Goal: Task Accomplishment & Management: Use online tool/utility

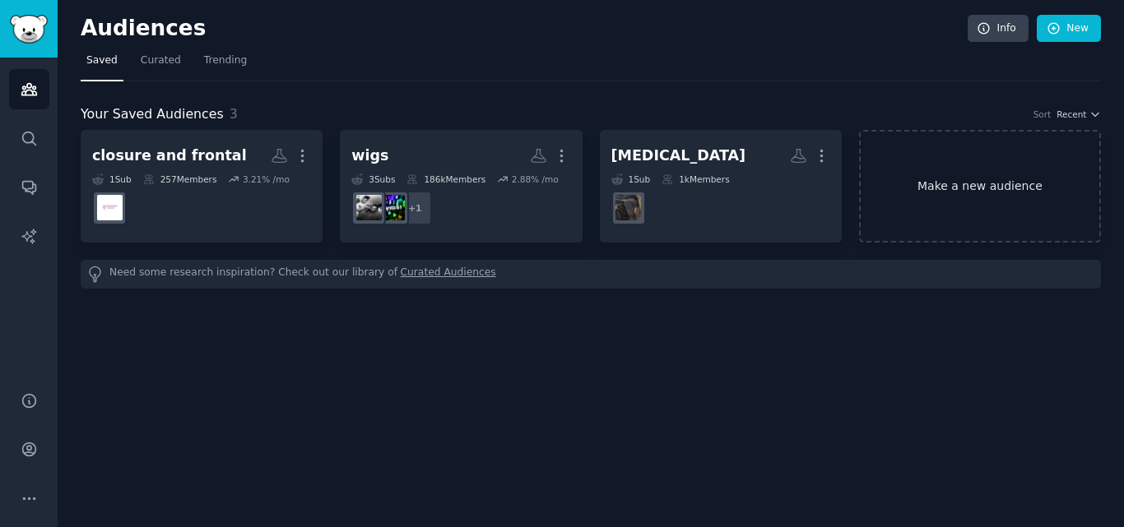
click at [968, 186] on link "Make a new audience" at bounding box center [980, 186] width 242 height 113
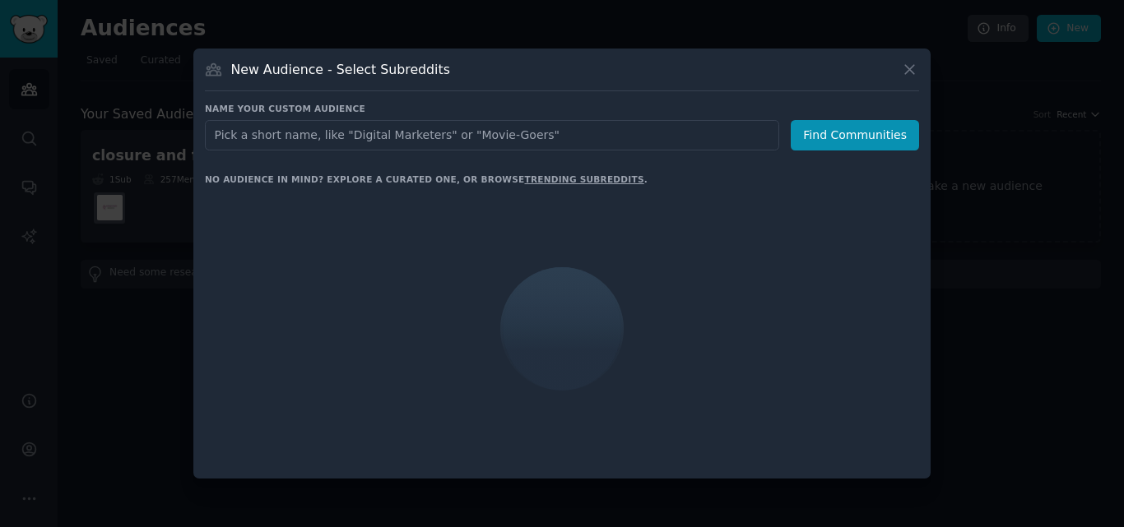
click at [562, 133] on input "text" at bounding box center [492, 135] width 574 height 30
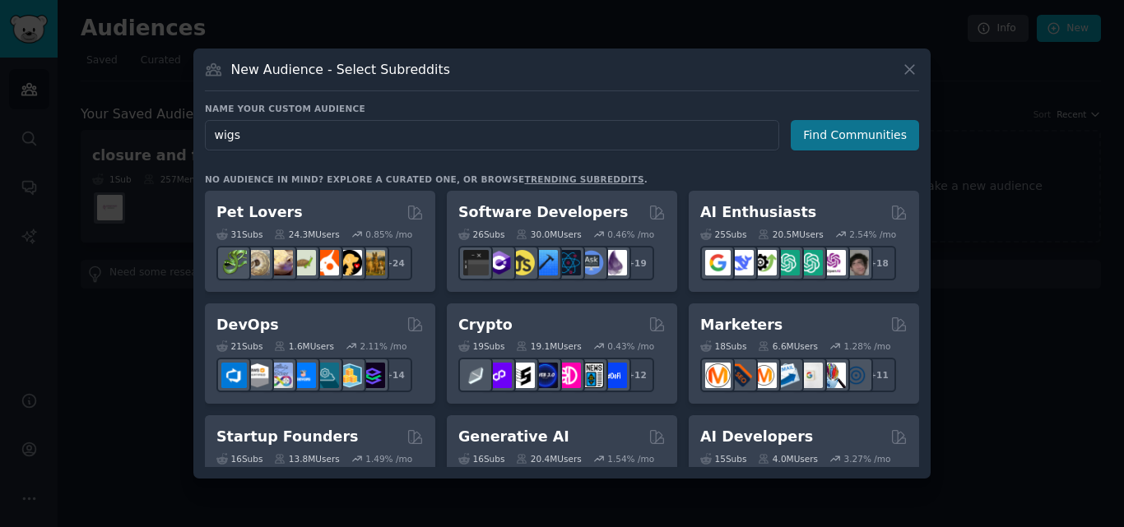
type input "wigs"
click at [854, 144] on button "Find Communities" at bounding box center [854, 135] width 128 height 30
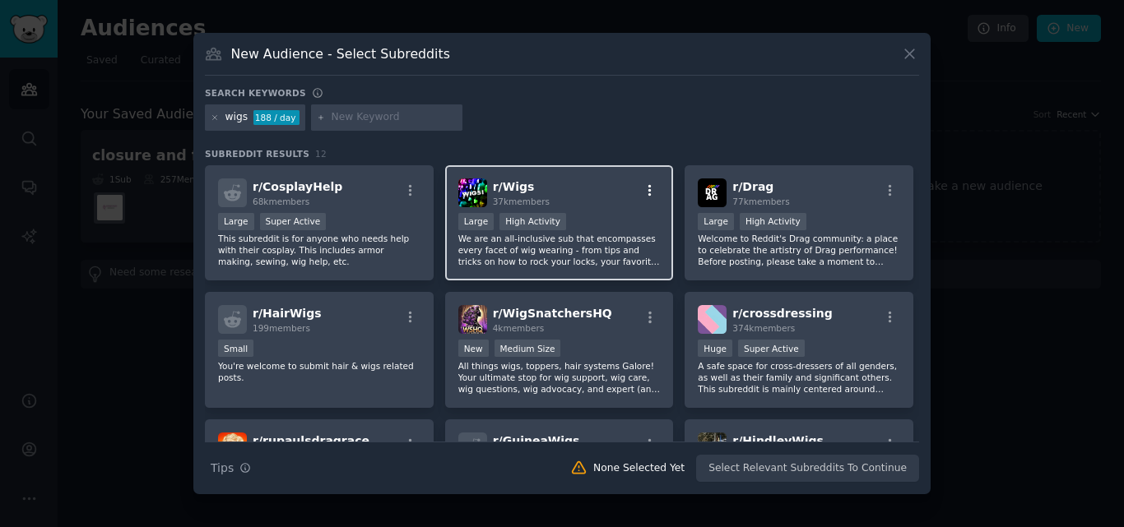
click at [642, 190] on icon "button" at bounding box center [649, 190] width 15 height 15
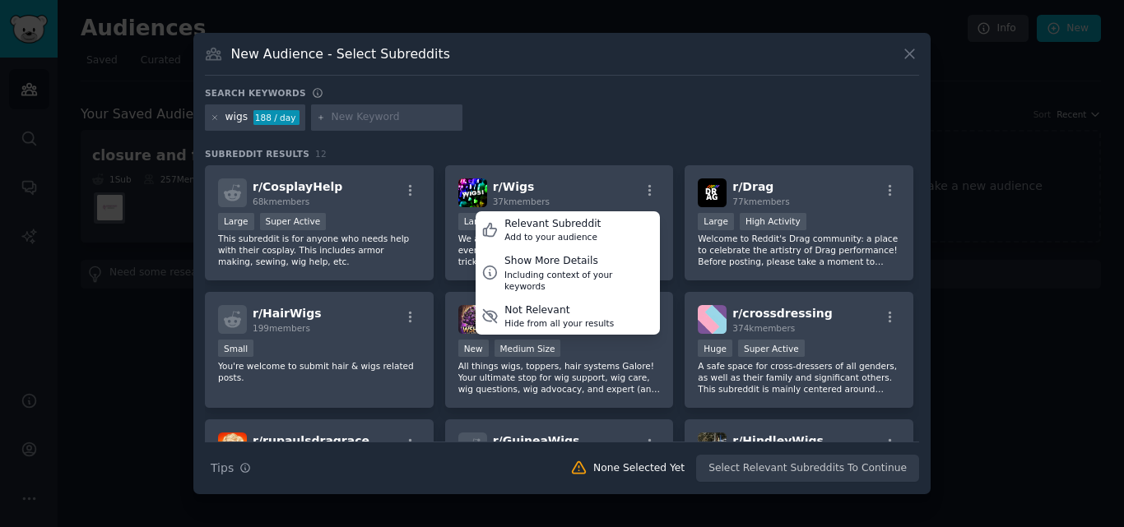
click at [628, 115] on div "wigs 188 / day" at bounding box center [562, 120] width 714 height 32
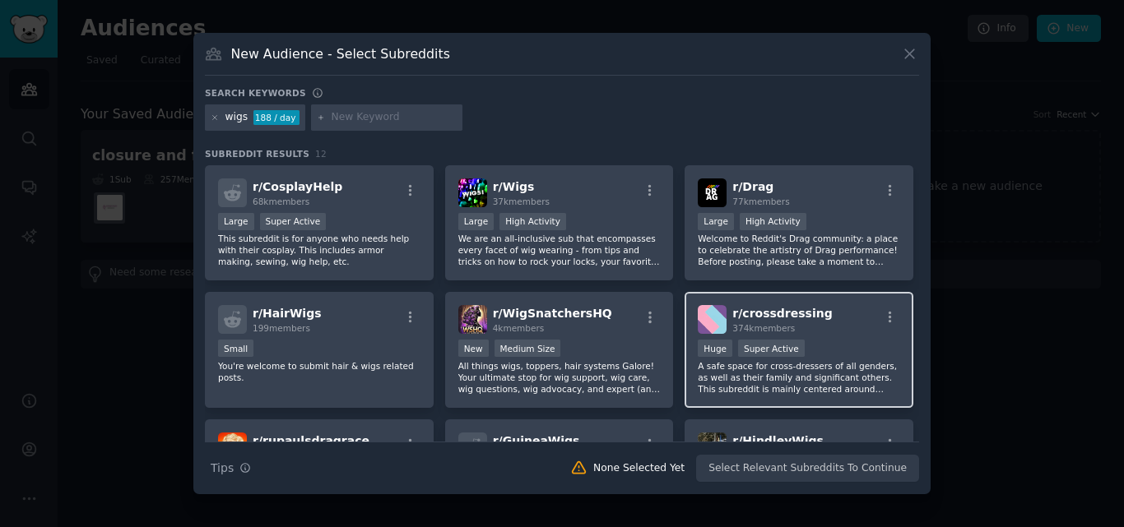
scroll to position [247, 0]
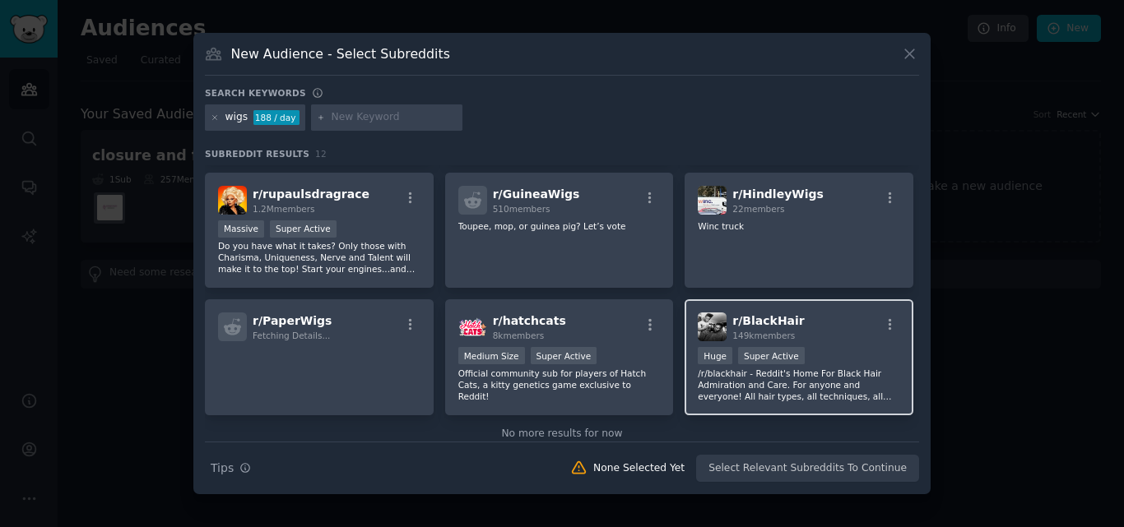
click at [829, 331] on div "r/ BlackHair 149k members" at bounding box center [798, 327] width 202 height 29
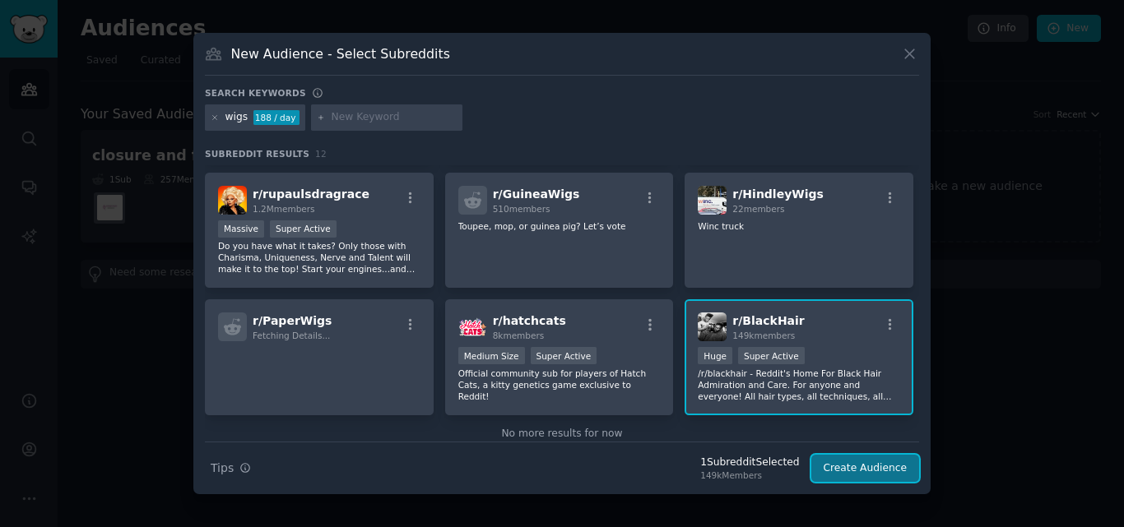
click at [873, 466] on button "Create Audience" at bounding box center [865, 469] width 109 height 28
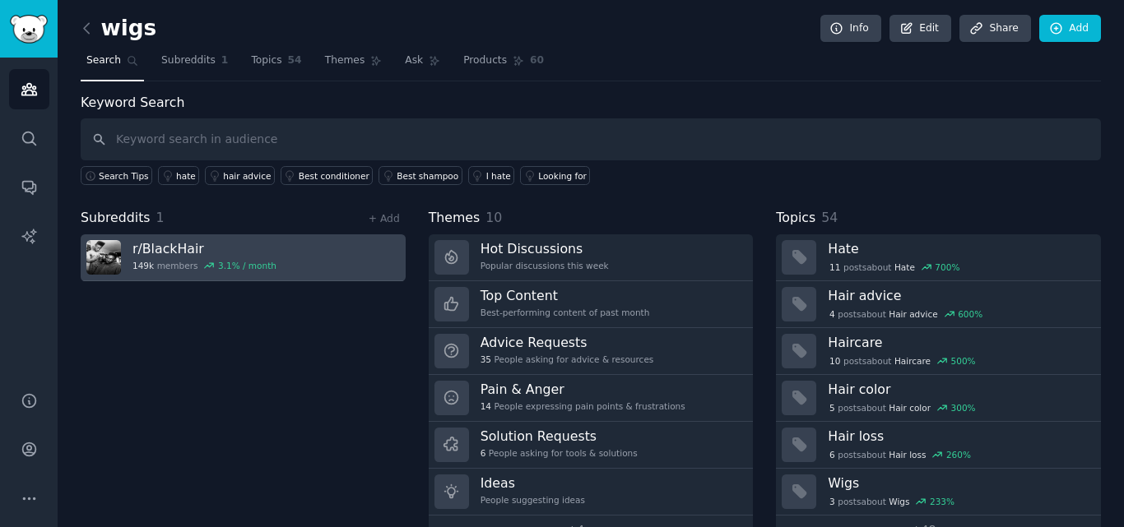
click at [144, 245] on h3 "r/ BlackHair" at bounding box center [204, 248] width 144 height 17
click at [160, 251] on h3 "r/ BlackHair" at bounding box center [204, 248] width 144 height 17
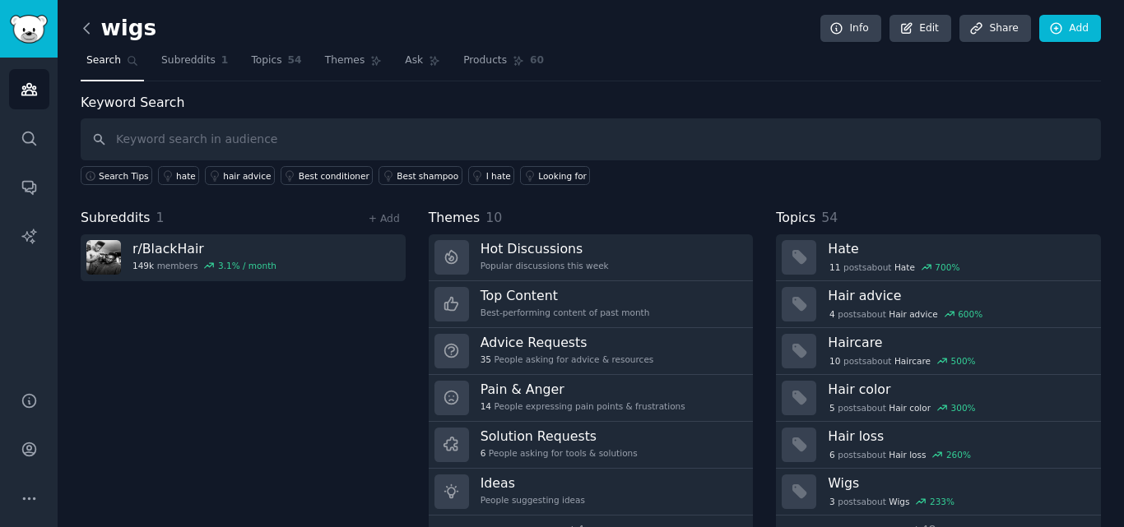
click at [86, 27] on icon at bounding box center [86, 28] width 17 height 17
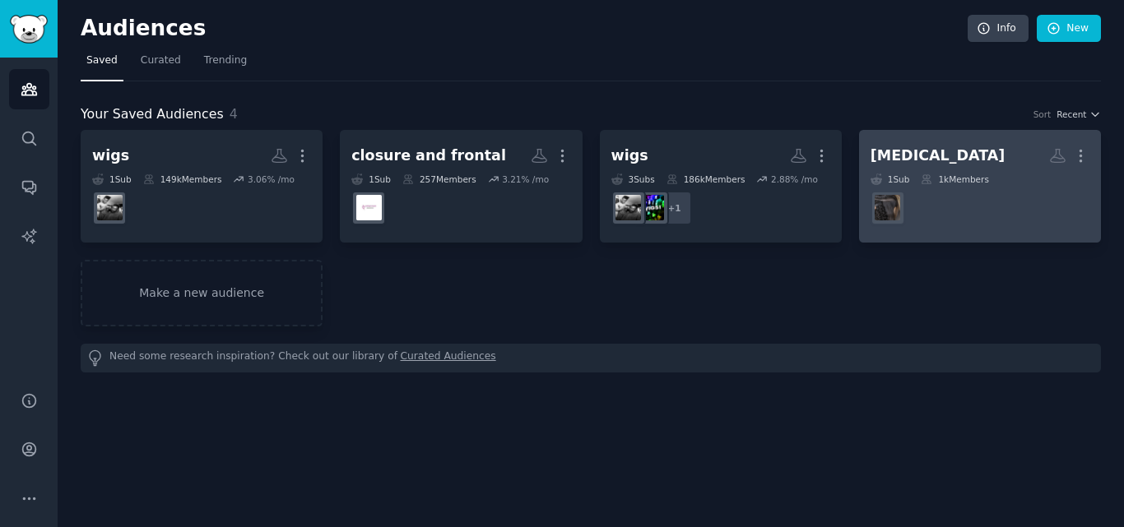
click at [1005, 208] on dd at bounding box center [979, 208] width 219 height 46
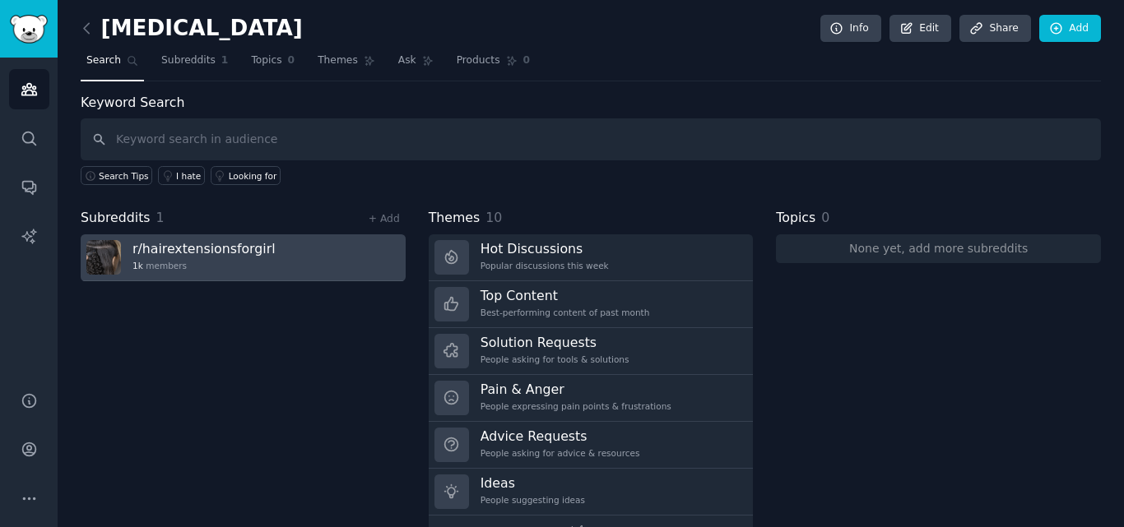
click at [190, 259] on div "r/ hairextensionsforgirl 1k members" at bounding box center [203, 257] width 143 height 35
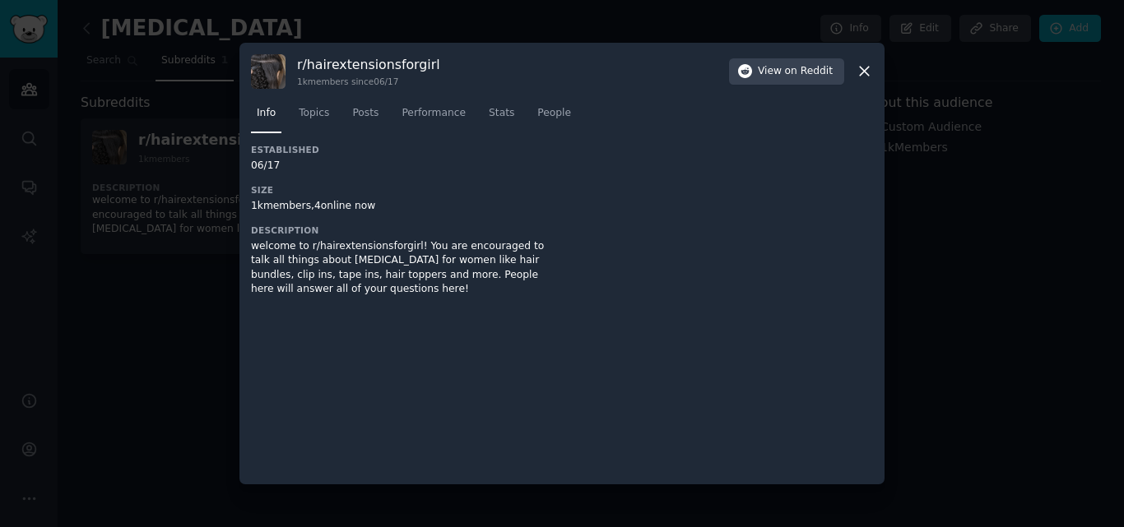
click at [864, 72] on icon at bounding box center [864, 71] width 9 height 9
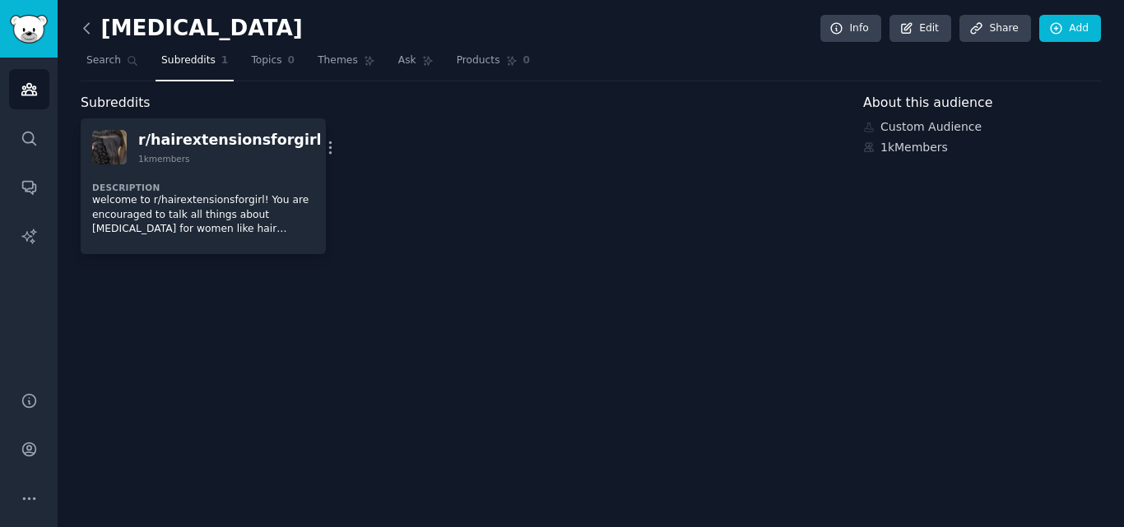
click at [94, 31] on icon at bounding box center [86, 28] width 17 height 17
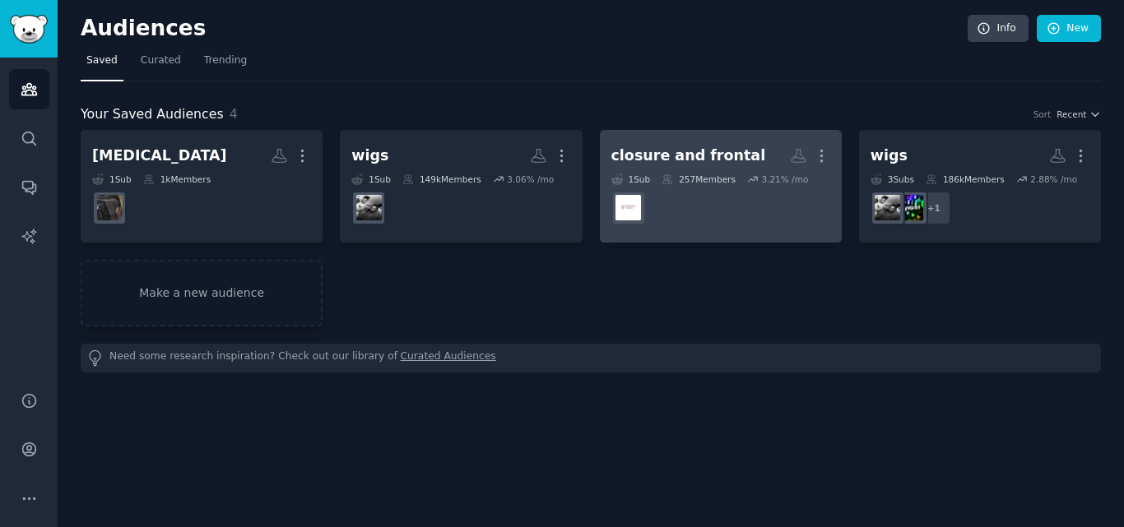
click at [721, 205] on dd "r/HairExtensionSupplier" at bounding box center [720, 208] width 219 height 46
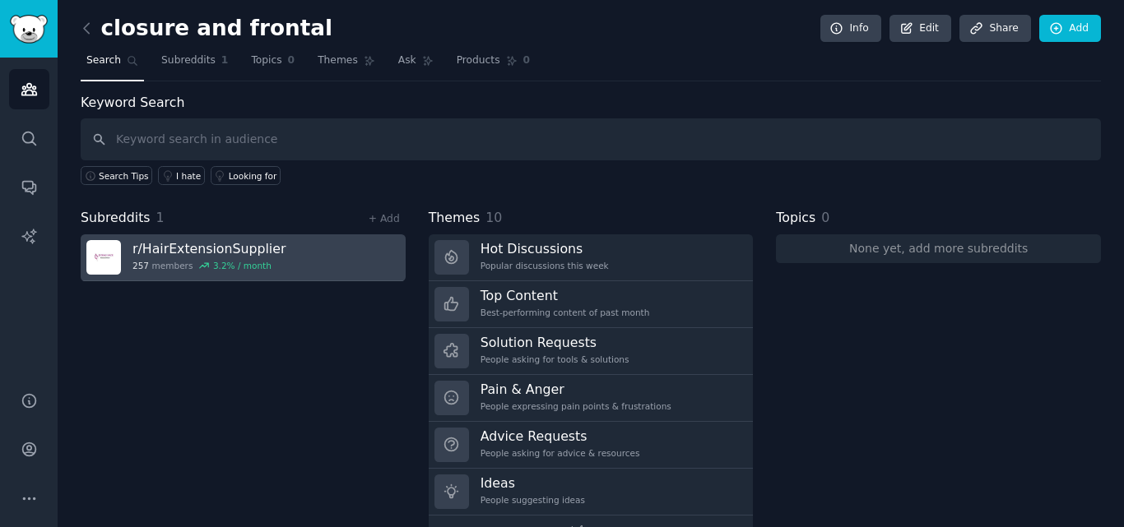
click at [163, 271] on div "r/ HairExtensionSupplier 257 members 3.2 % / month" at bounding box center [208, 257] width 153 height 35
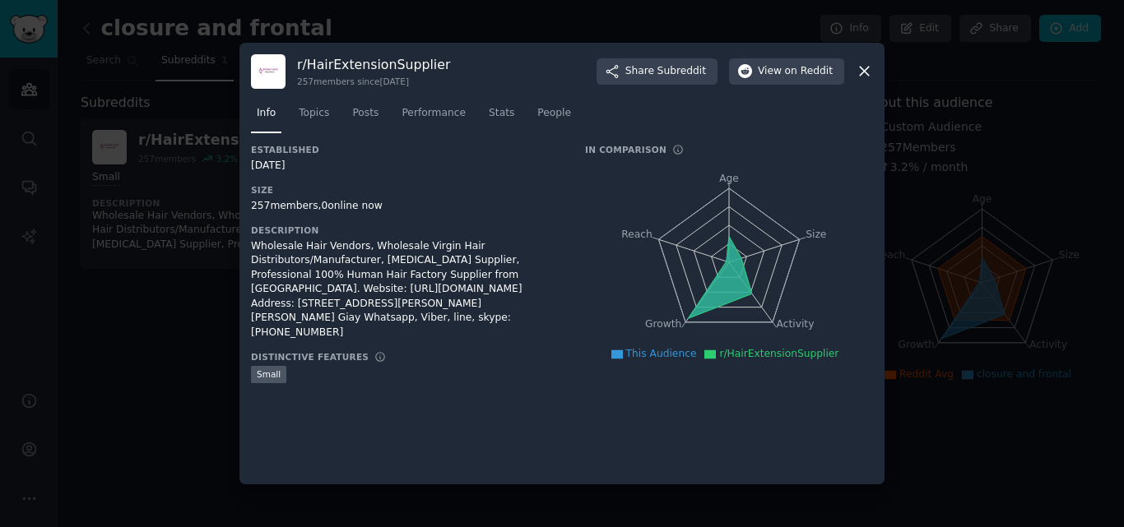
click at [864, 73] on icon at bounding box center [863, 71] width 17 height 17
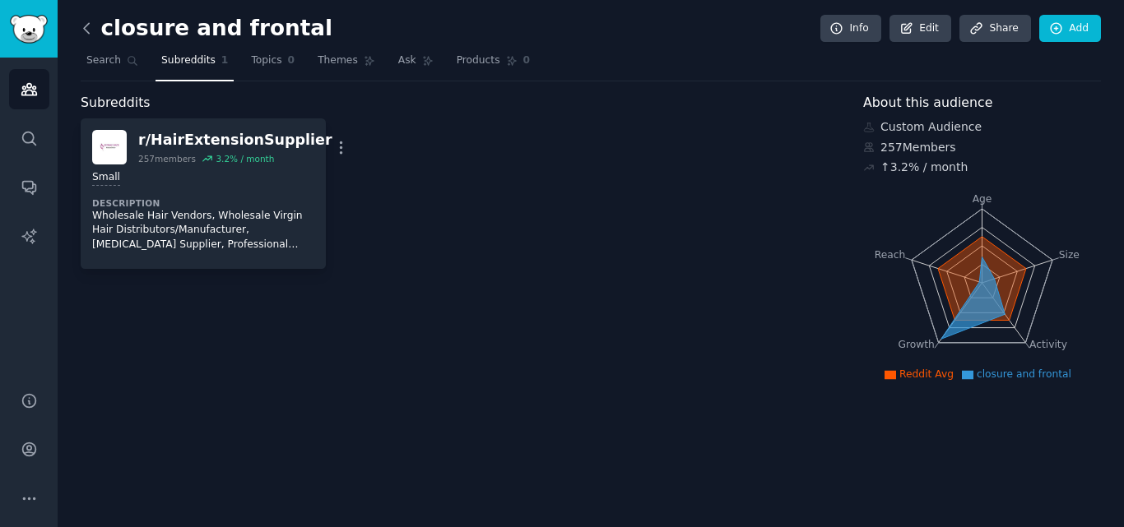
click at [87, 32] on icon at bounding box center [86, 28] width 5 height 10
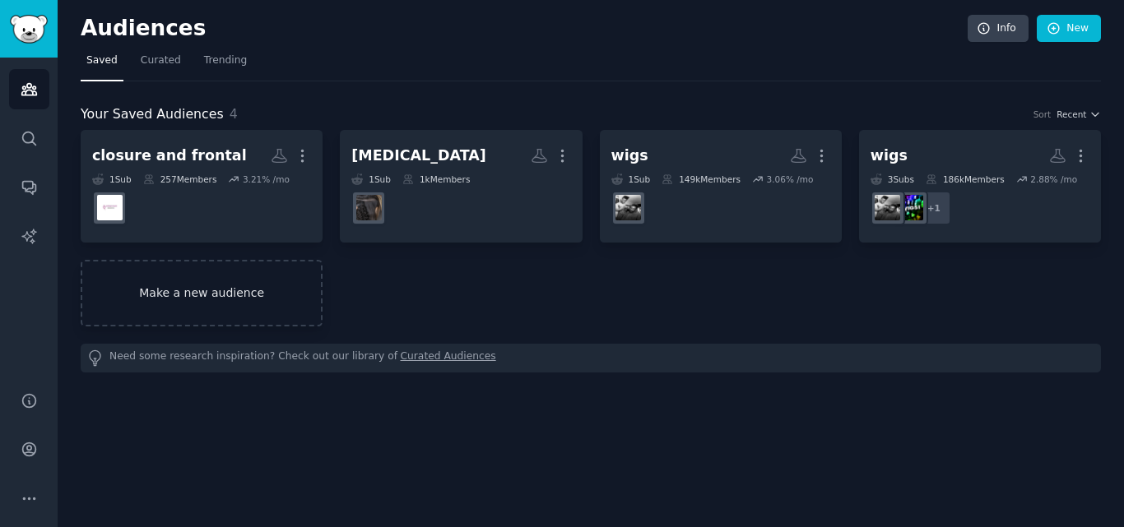
click at [207, 299] on link "Make a new audience" at bounding box center [202, 293] width 242 height 67
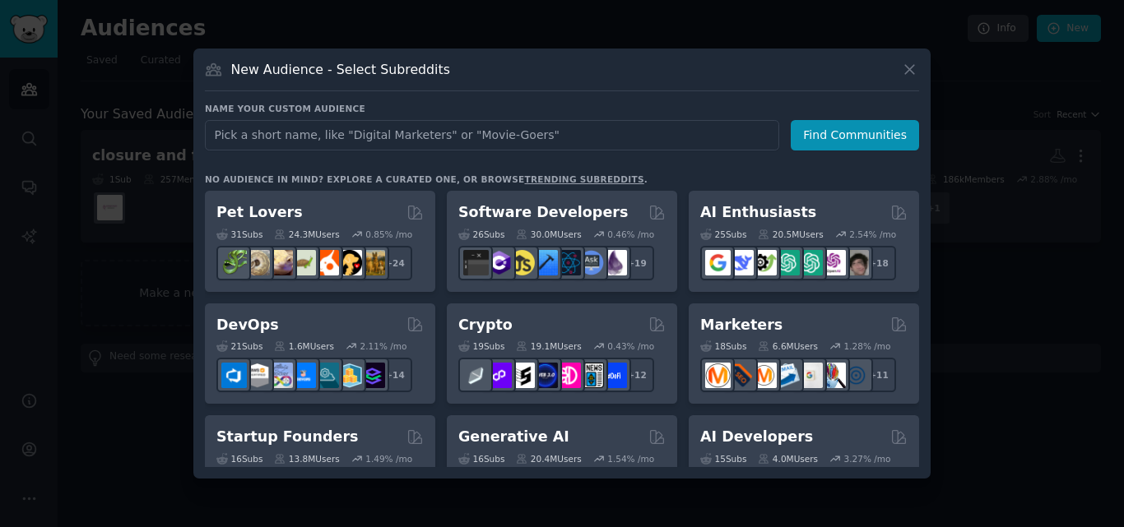
click at [337, 137] on input "text" at bounding box center [492, 135] width 574 height 30
type input "w"
type input "c"
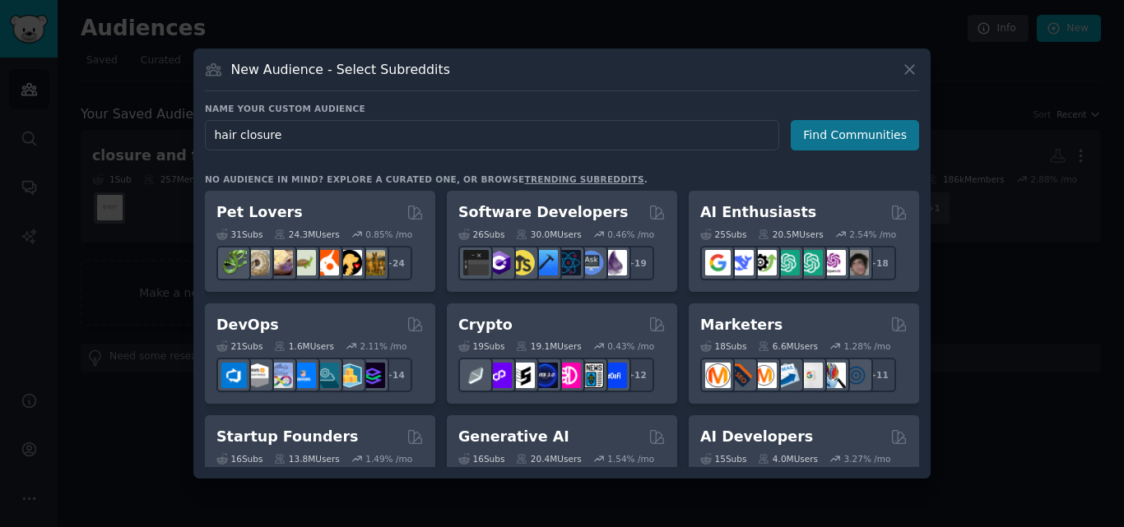
type input "hair closure"
click at [860, 132] on button "Find Communities" at bounding box center [854, 135] width 128 height 30
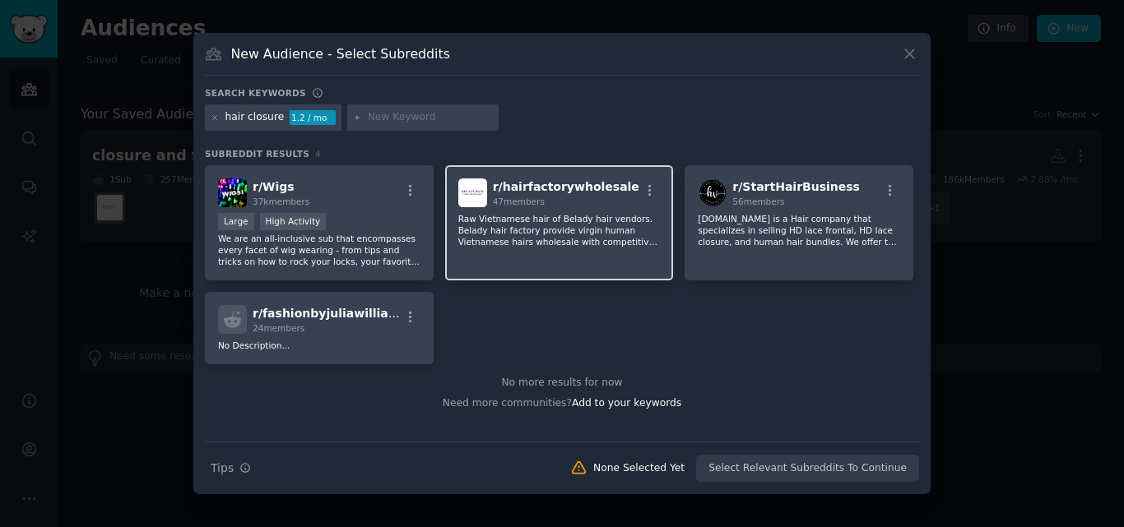
click at [549, 204] on div "47 members" at bounding box center [566, 202] width 146 height 12
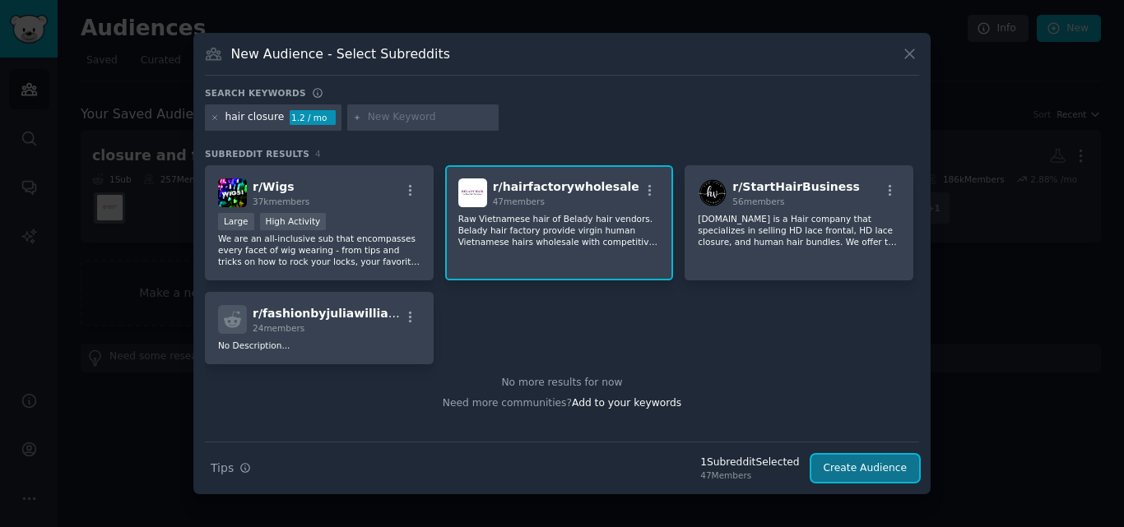
click at [884, 475] on button "Create Audience" at bounding box center [865, 469] width 109 height 28
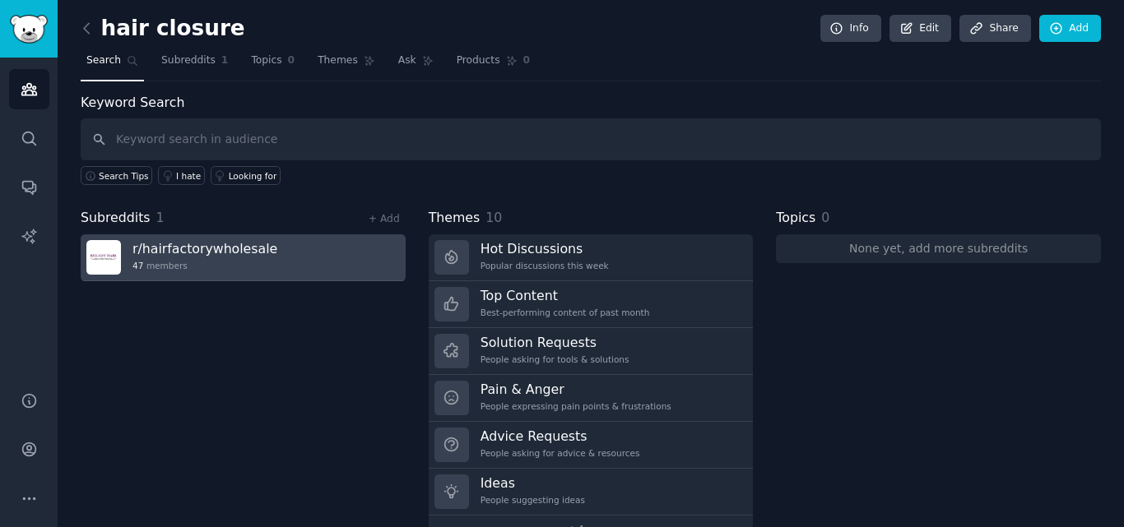
click at [166, 253] on h3 "r/ hairfactorywholesale" at bounding box center [204, 248] width 145 height 17
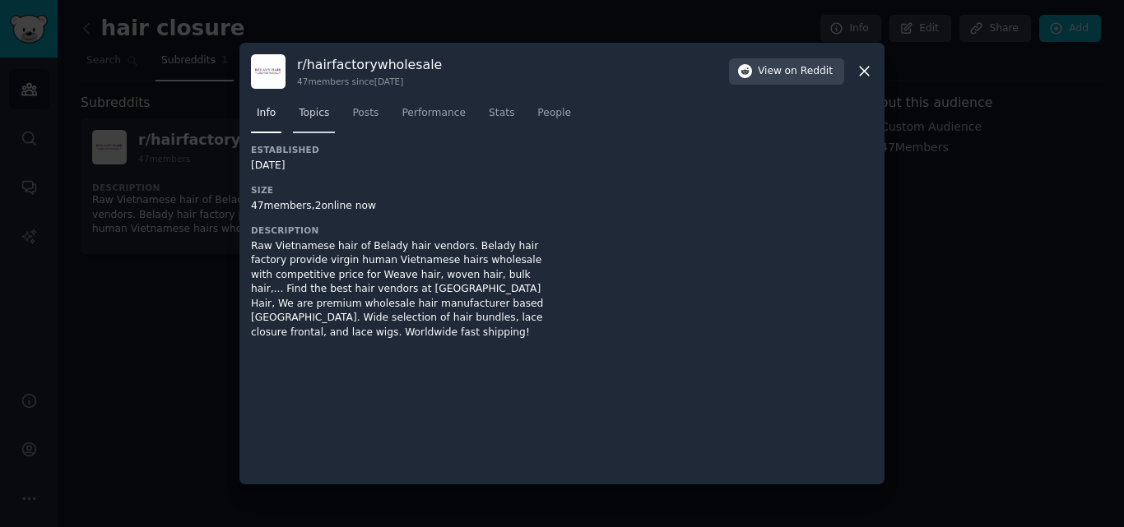
click at [309, 118] on span "Topics" at bounding box center [314, 113] width 30 height 15
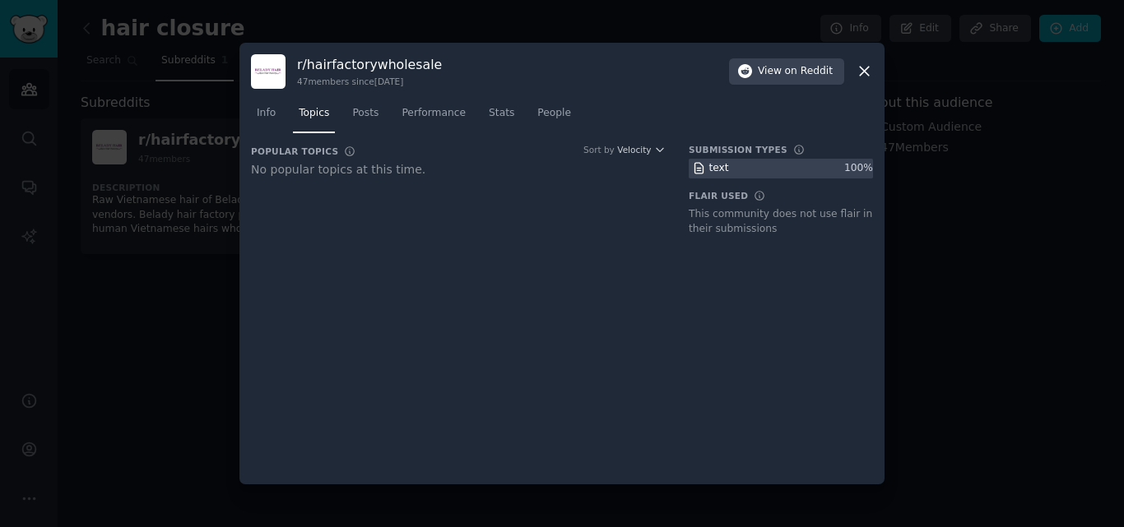
click at [864, 76] on icon at bounding box center [863, 71] width 17 height 17
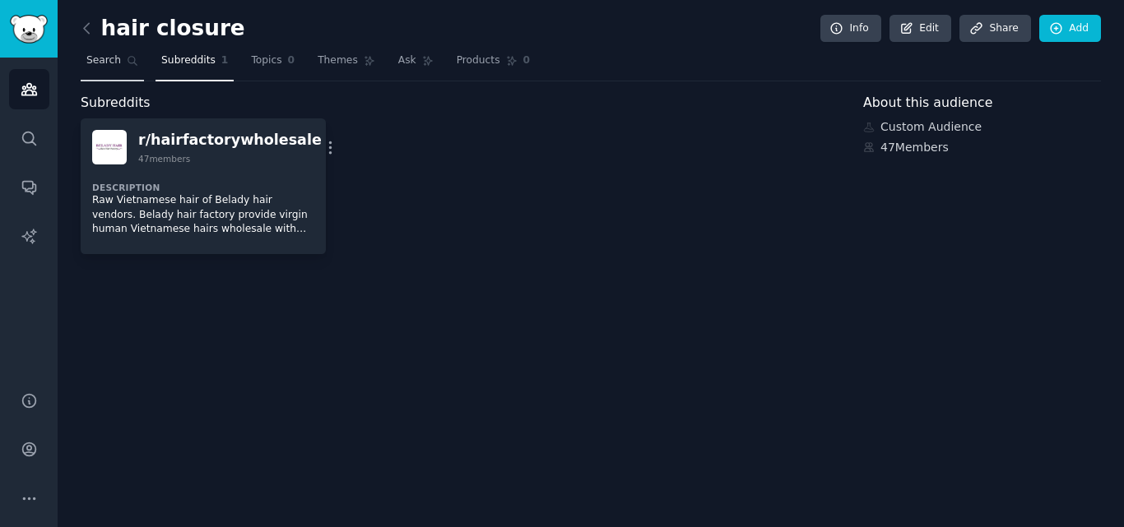
click at [96, 62] on span "Search" at bounding box center [103, 60] width 35 height 15
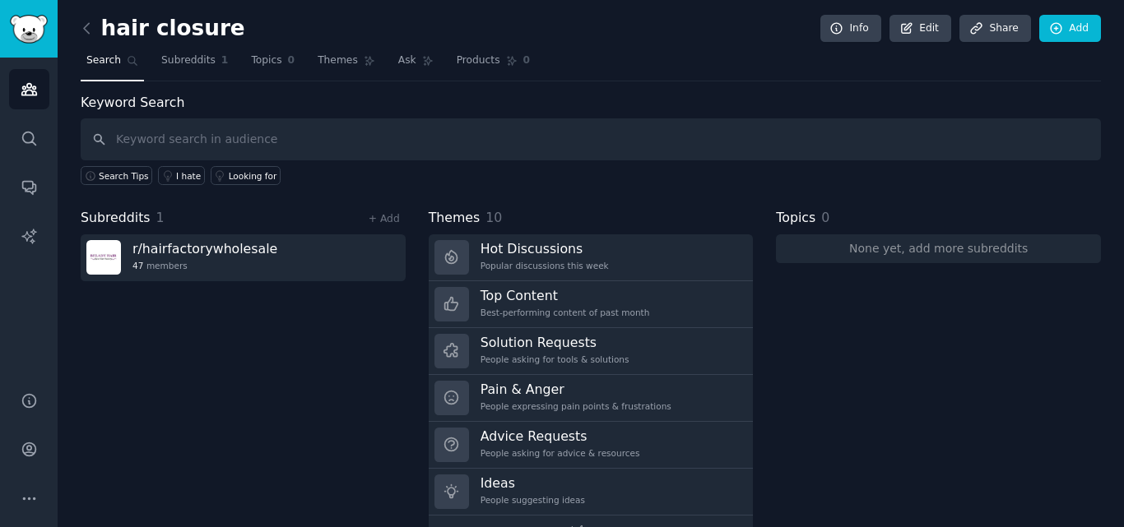
click at [173, 145] on input "text" at bounding box center [591, 139] width 1020 height 42
type input "[MEDICAL_DATA]"
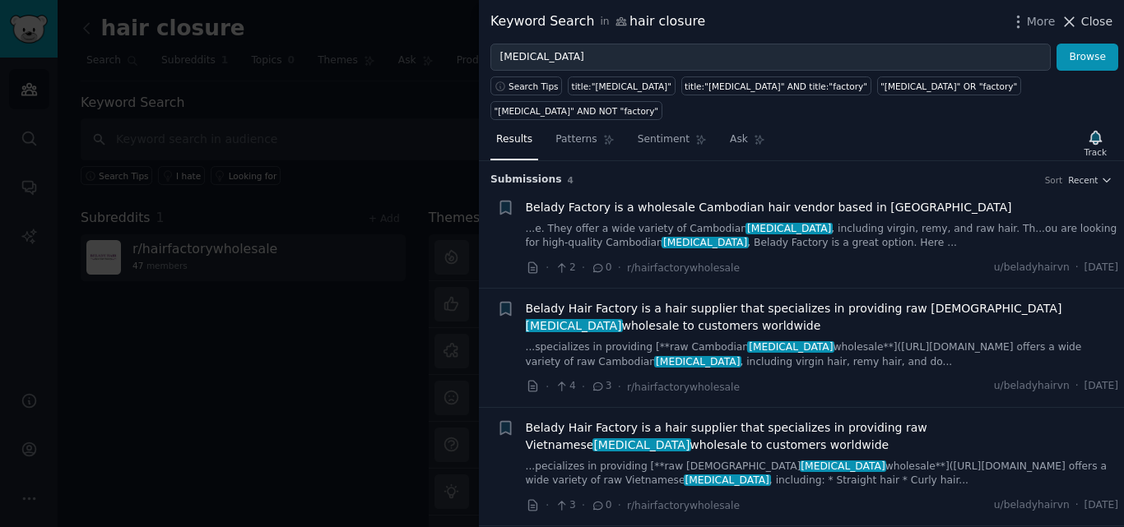
click at [1102, 22] on span "Close" at bounding box center [1096, 21] width 31 height 17
click at [1089, 16] on span "Close" at bounding box center [1096, 21] width 31 height 17
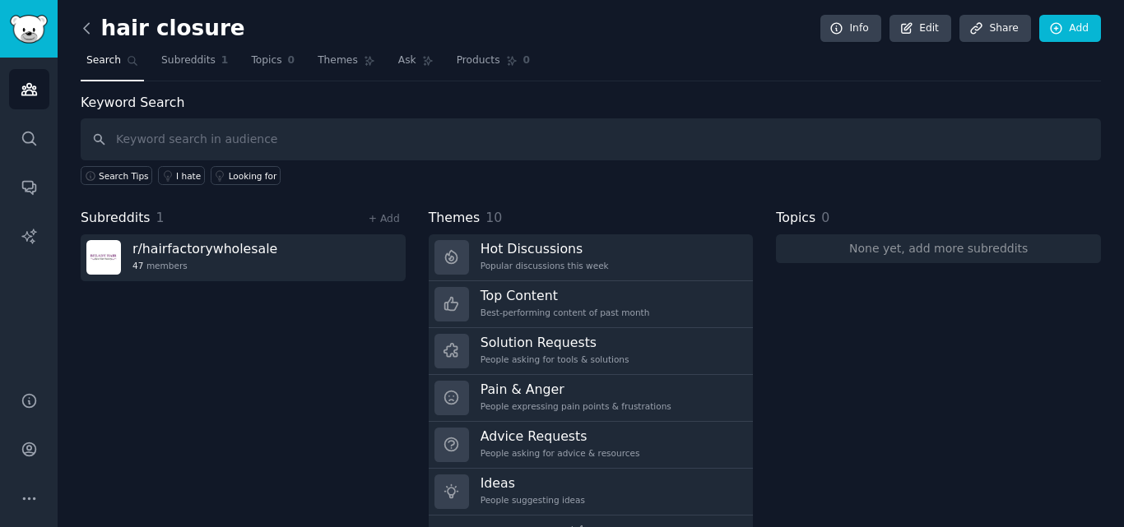
click at [86, 29] on icon at bounding box center [86, 28] width 17 height 17
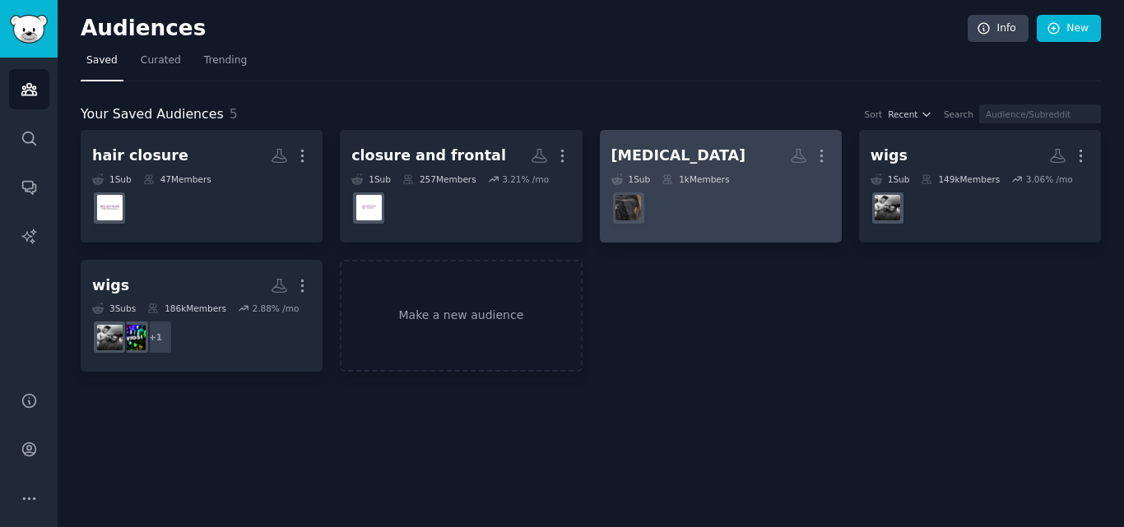
click at [751, 204] on dd "r/hairextensionsforgirl" at bounding box center [720, 208] width 219 height 46
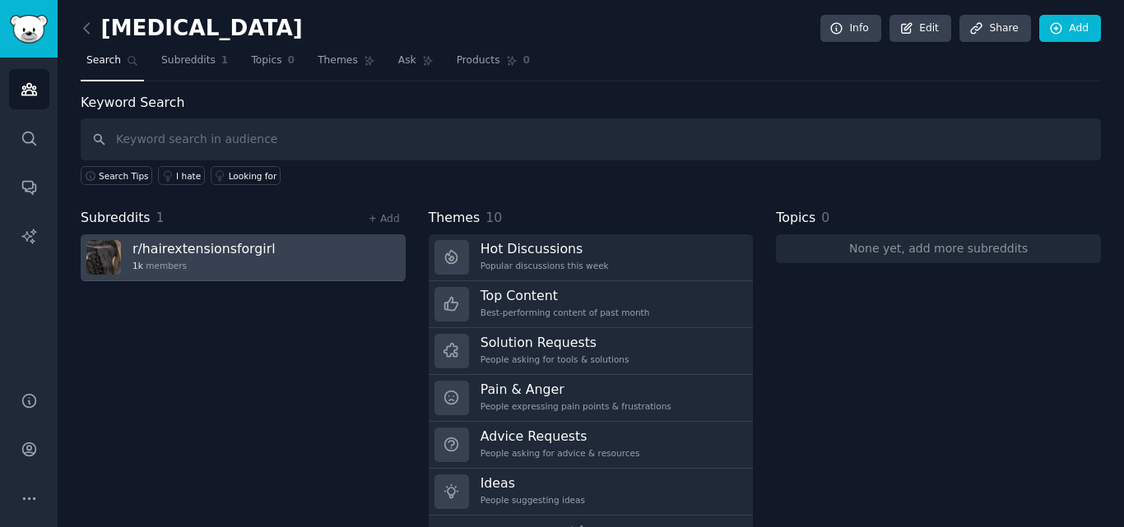
click at [192, 248] on h3 "r/ hairextensionsforgirl" at bounding box center [203, 248] width 143 height 17
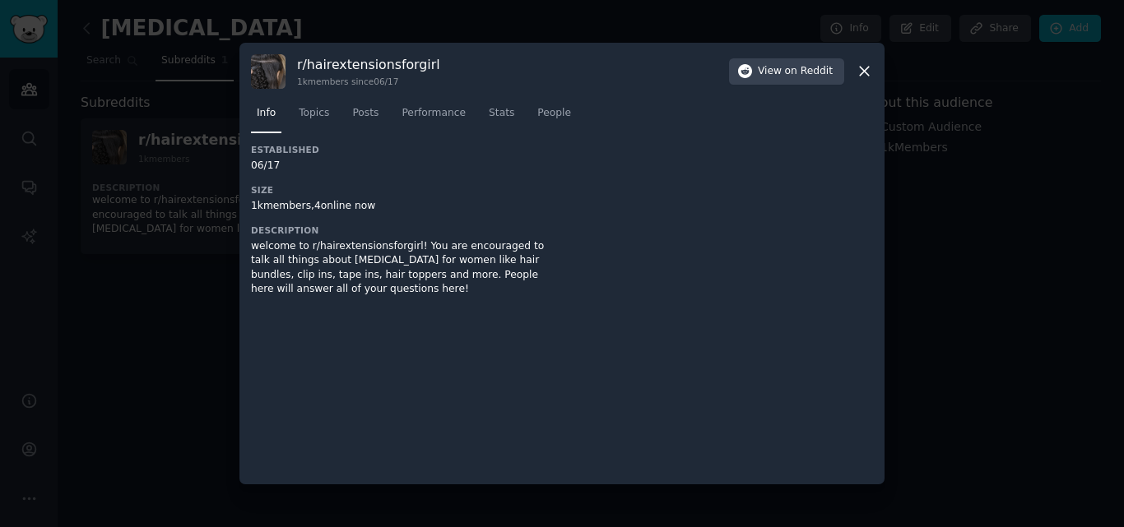
click at [855, 77] on icon at bounding box center [863, 71] width 17 height 17
click at [860, 70] on icon at bounding box center [863, 71] width 17 height 17
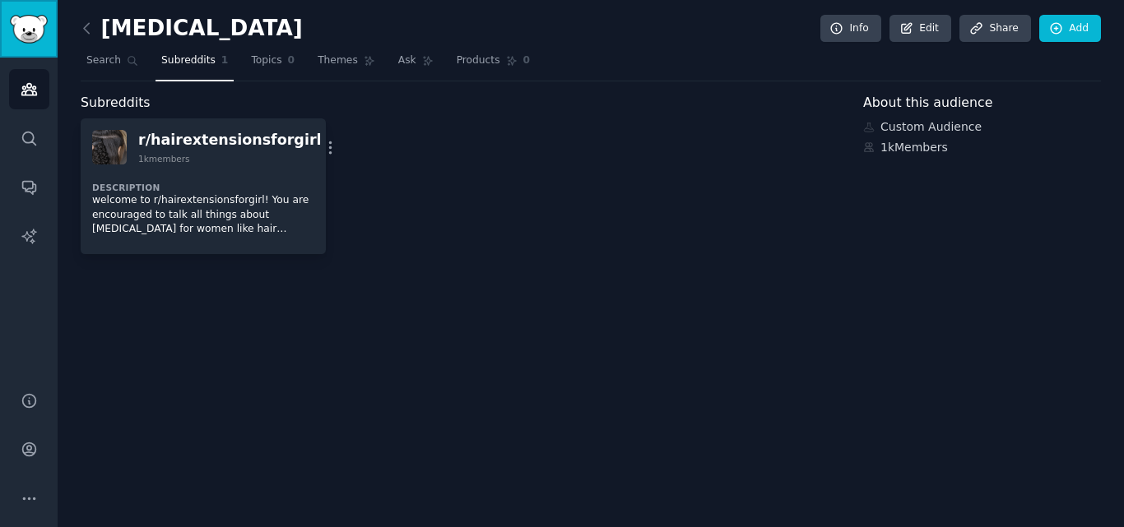
click at [35, 25] on img "Sidebar" at bounding box center [29, 29] width 38 height 29
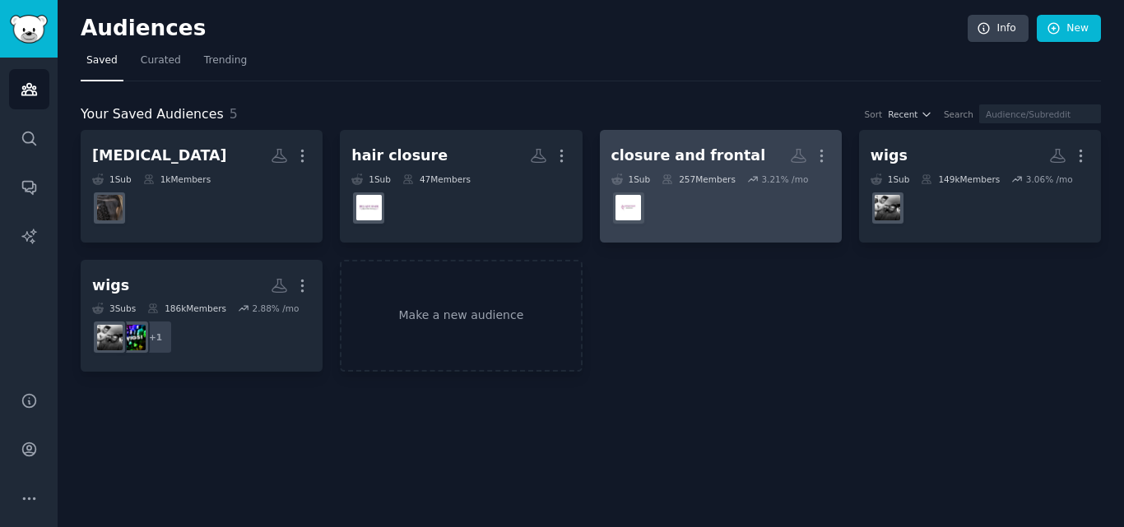
click at [730, 200] on dd at bounding box center [720, 208] width 219 height 46
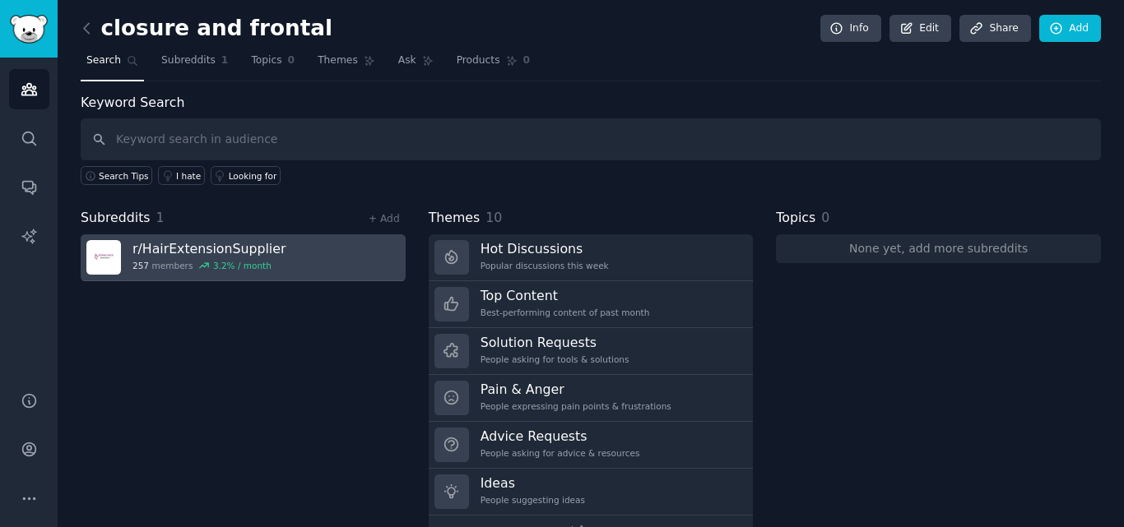
click at [199, 256] on h3 "r/ HairExtensionSupplier" at bounding box center [208, 248] width 153 height 17
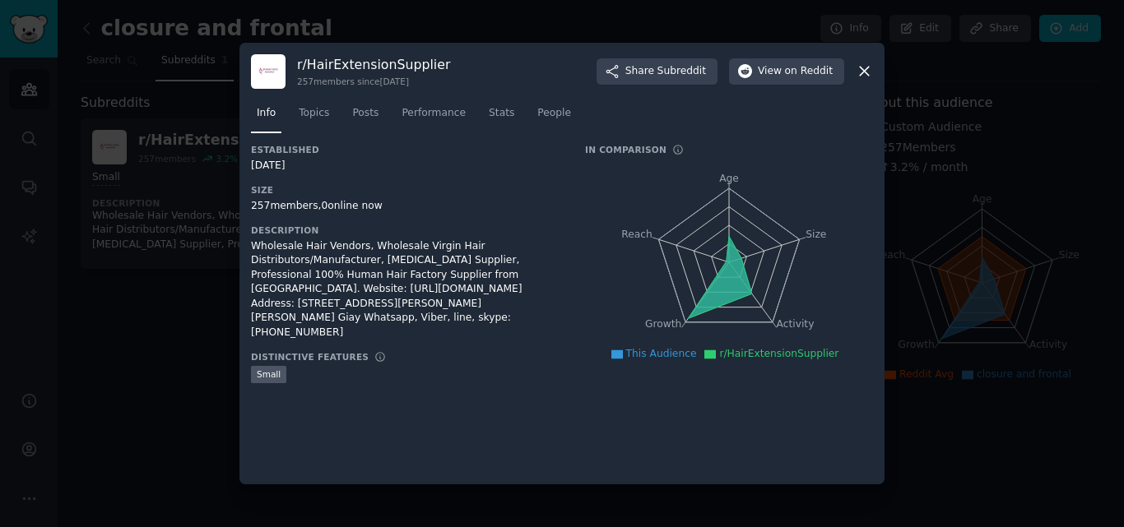
click at [866, 67] on icon at bounding box center [863, 71] width 17 height 17
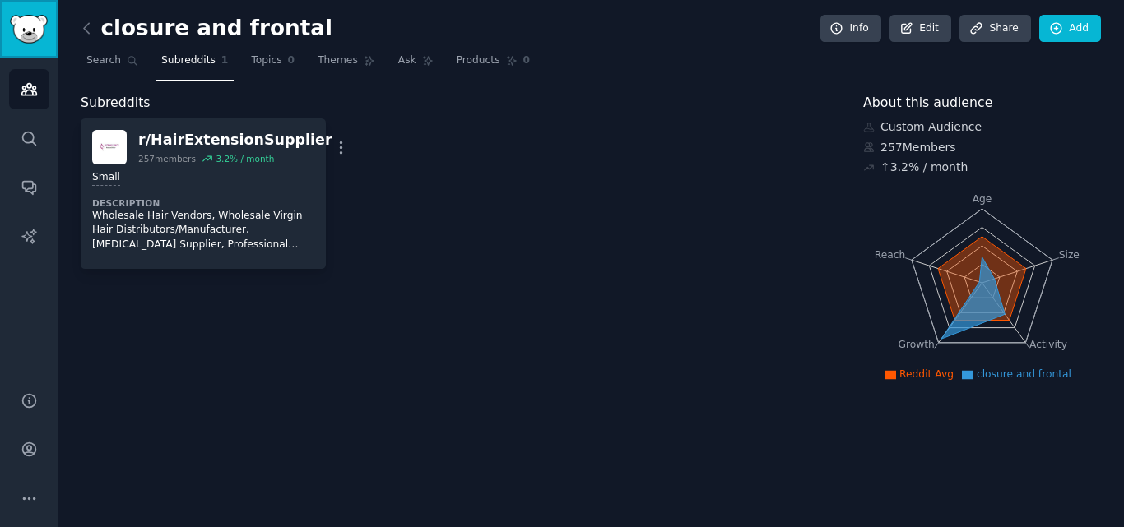
click at [30, 21] on img "Sidebar" at bounding box center [29, 29] width 38 height 29
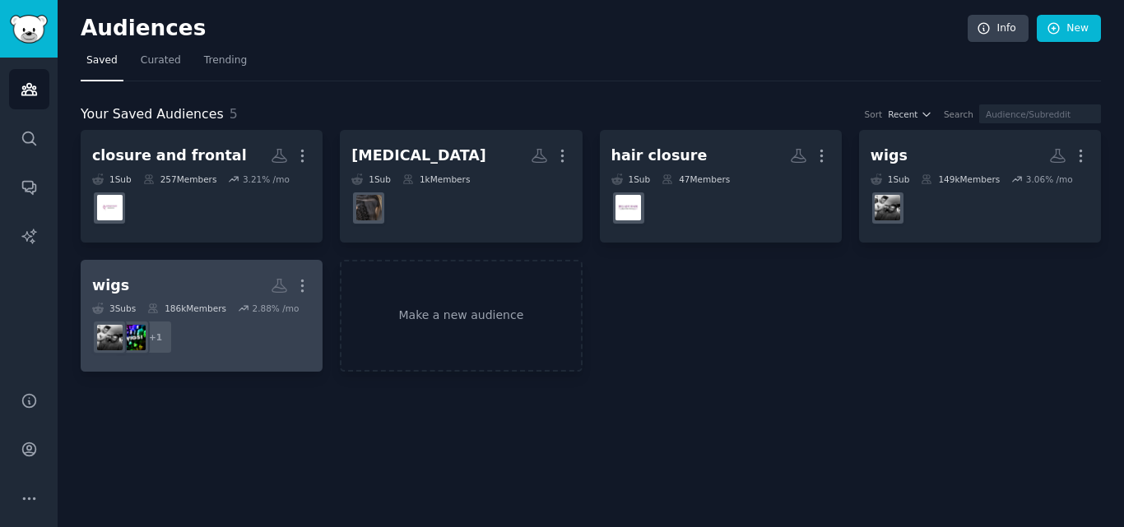
click at [213, 340] on dd "+ 1" at bounding box center [201, 337] width 219 height 46
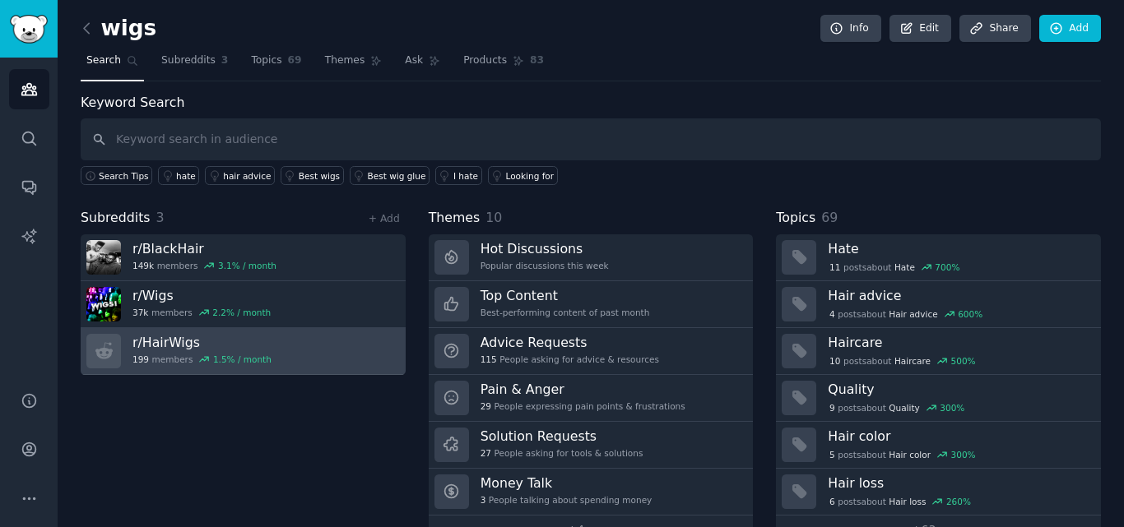
click at [298, 358] on link "r/ HairWigs 199 members 1.5 % / month" at bounding box center [243, 351] width 325 height 47
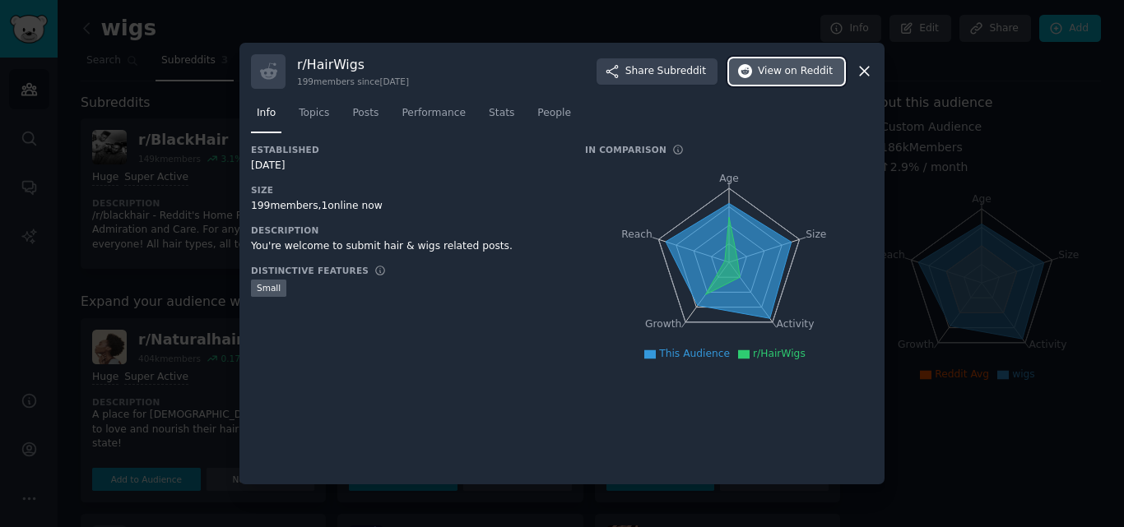
click at [810, 71] on span "on Reddit" at bounding box center [809, 71] width 48 height 15
click at [502, 110] on link "Stats" at bounding box center [501, 117] width 37 height 34
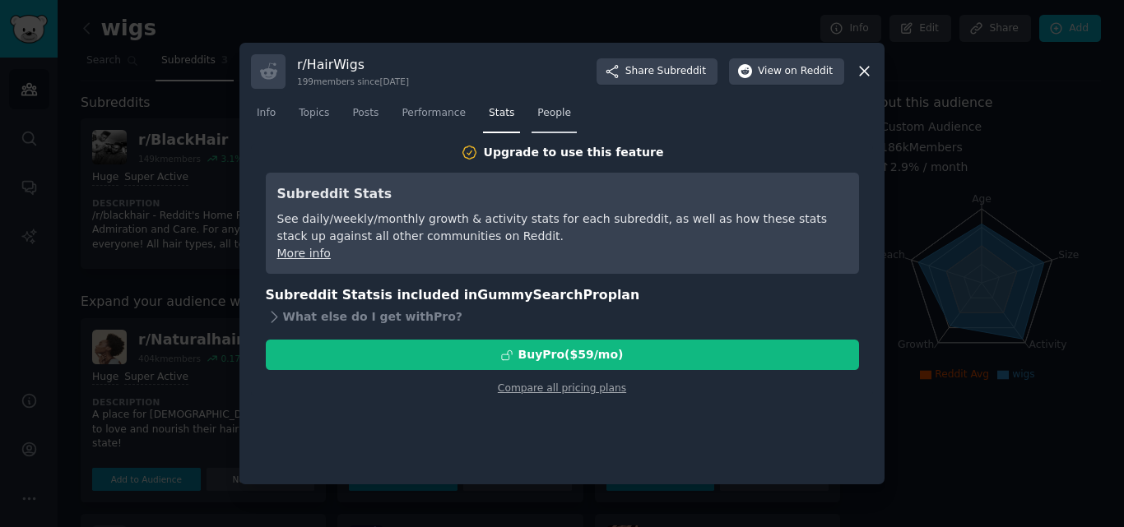
click at [549, 118] on span "People" at bounding box center [554, 113] width 34 height 15
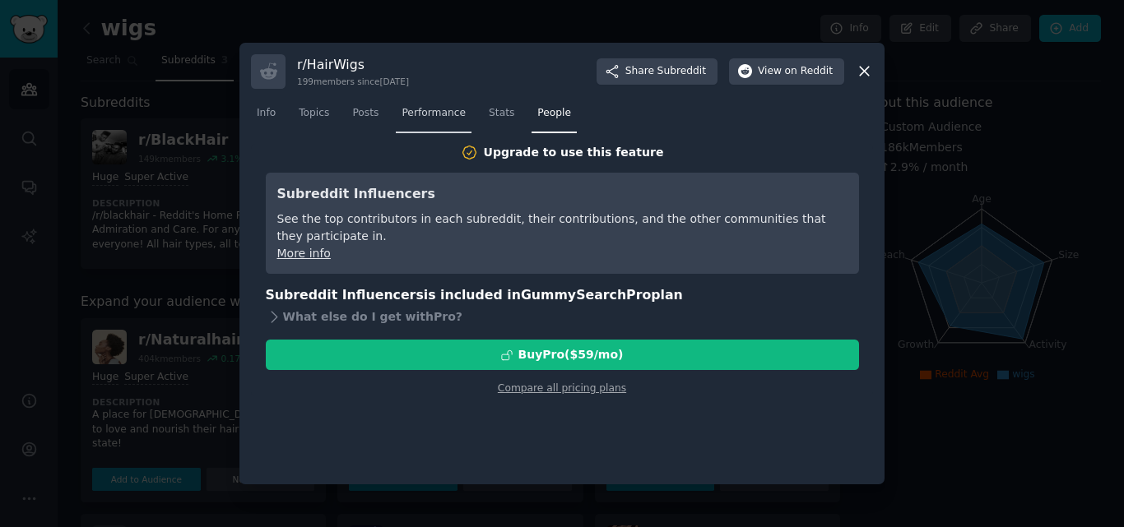
click at [431, 116] on span "Performance" at bounding box center [433, 113] width 64 height 15
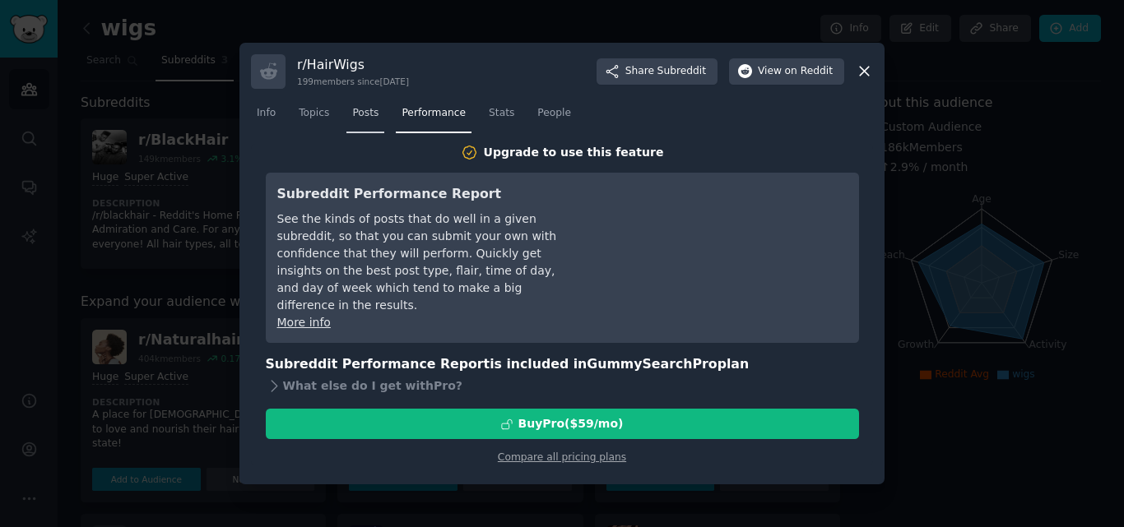
click at [368, 115] on span "Posts" at bounding box center [365, 113] width 26 height 15
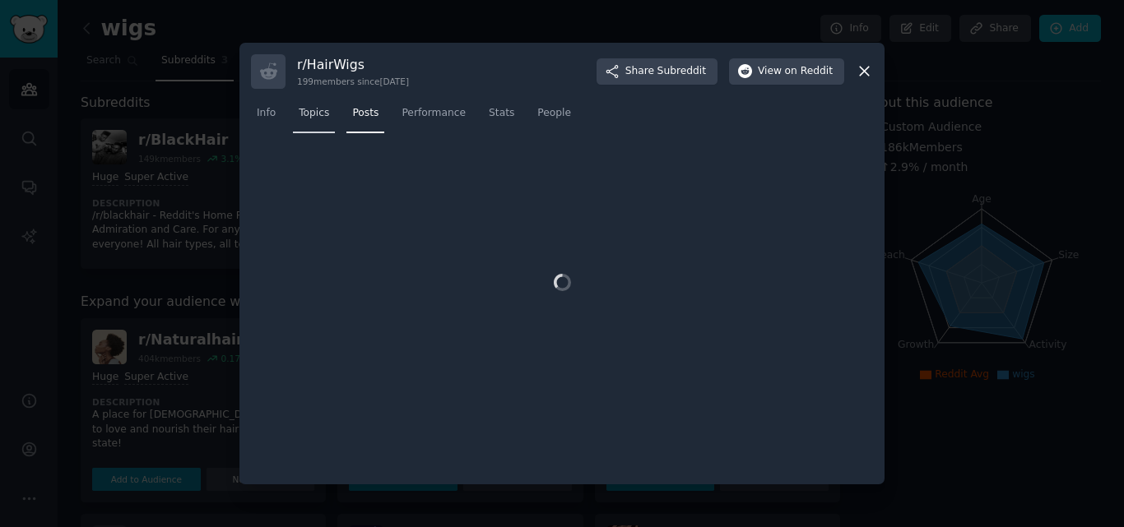
click at [311, 114] on span "Topics" at bounding box center [314, 113] width 30 height 15
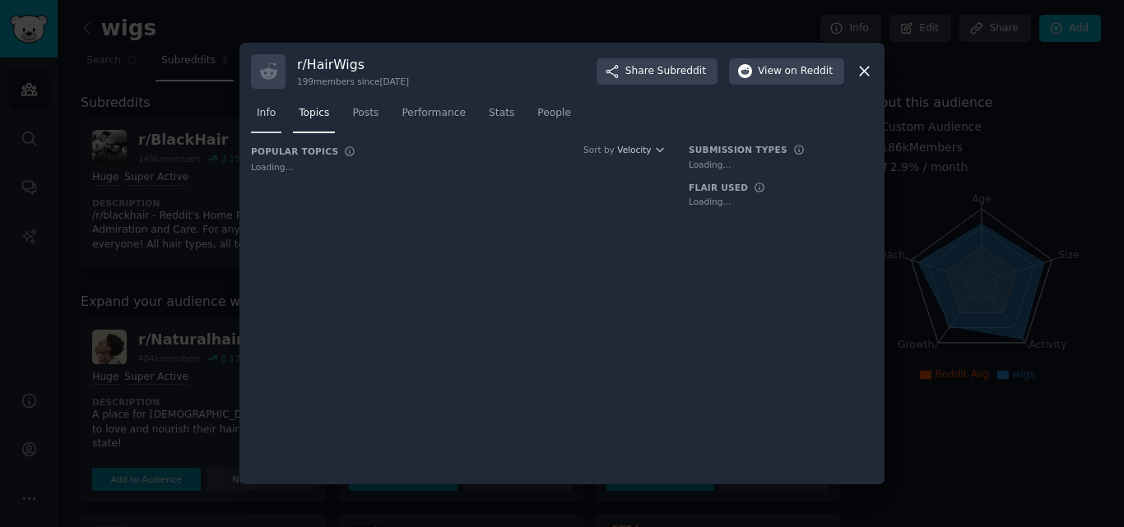
click at [258, 114] on span "Info" at bounding box center [266, 113] width 19 height 15
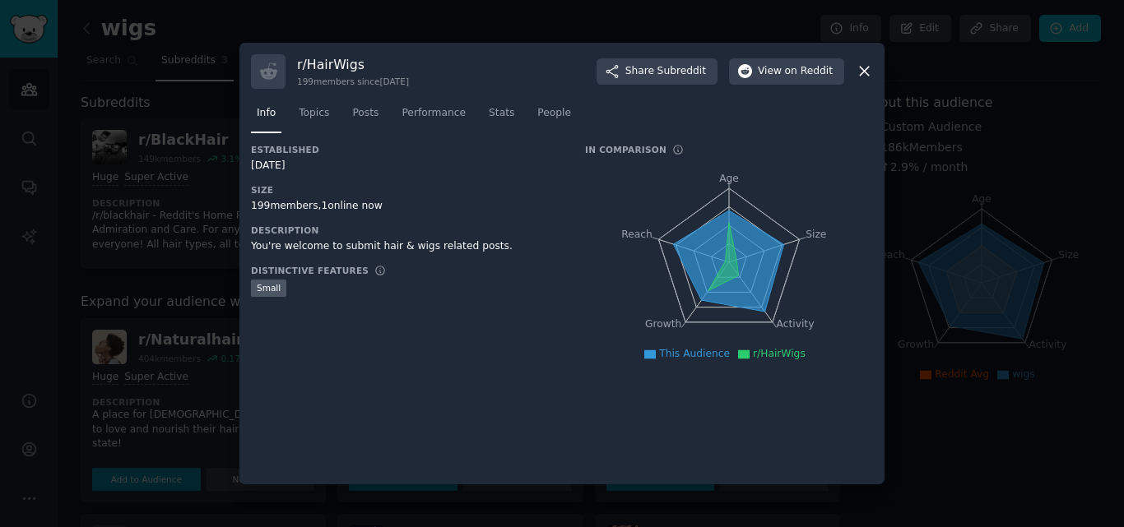
click at [859, 72] on icon at bounding box center [863, 71] width 17 height 17
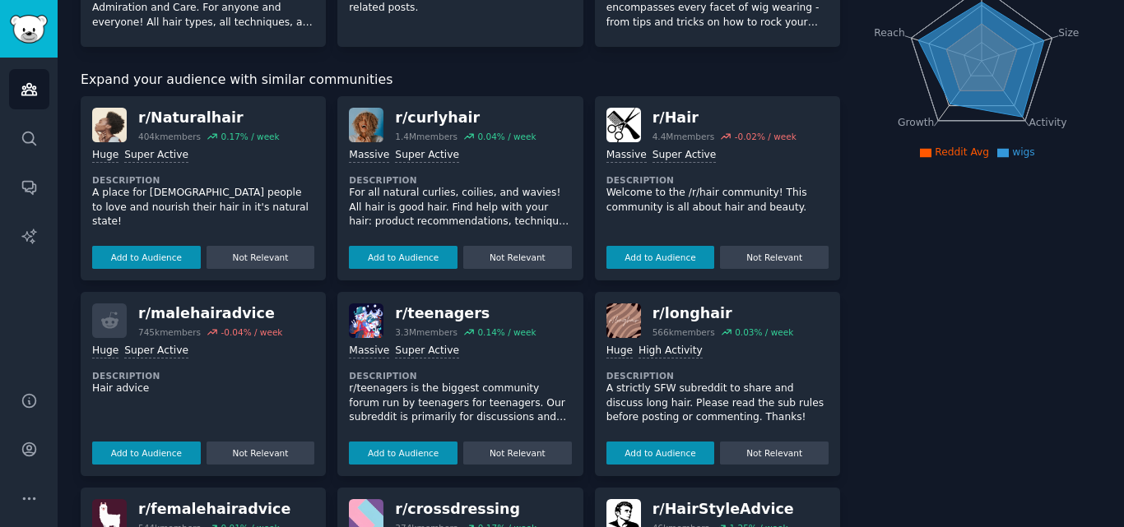
scroll to position [247, 0]
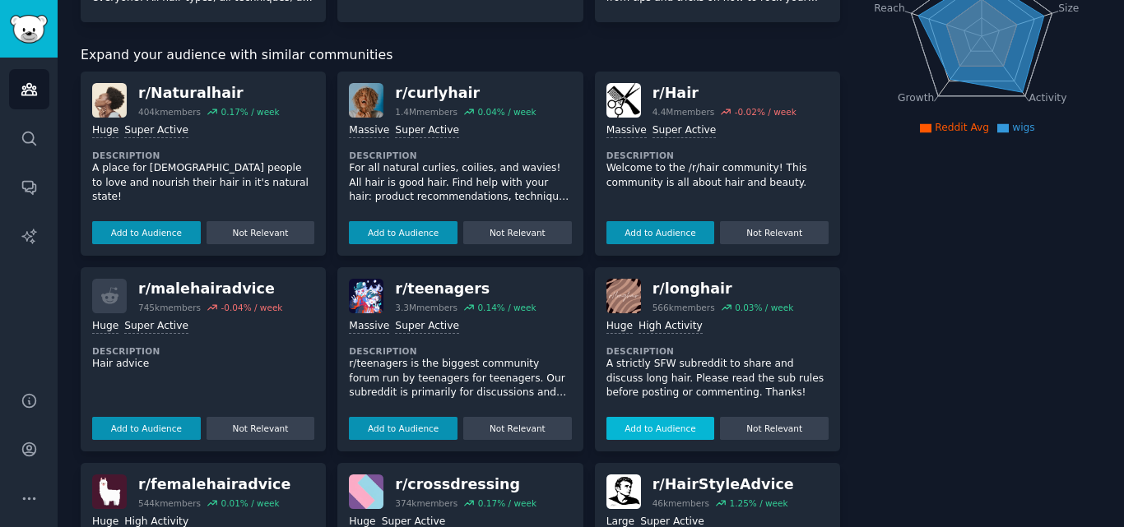
click at [670, 424] on button "Add to Audience" at bounding box center [660, 428] width 109 height 23
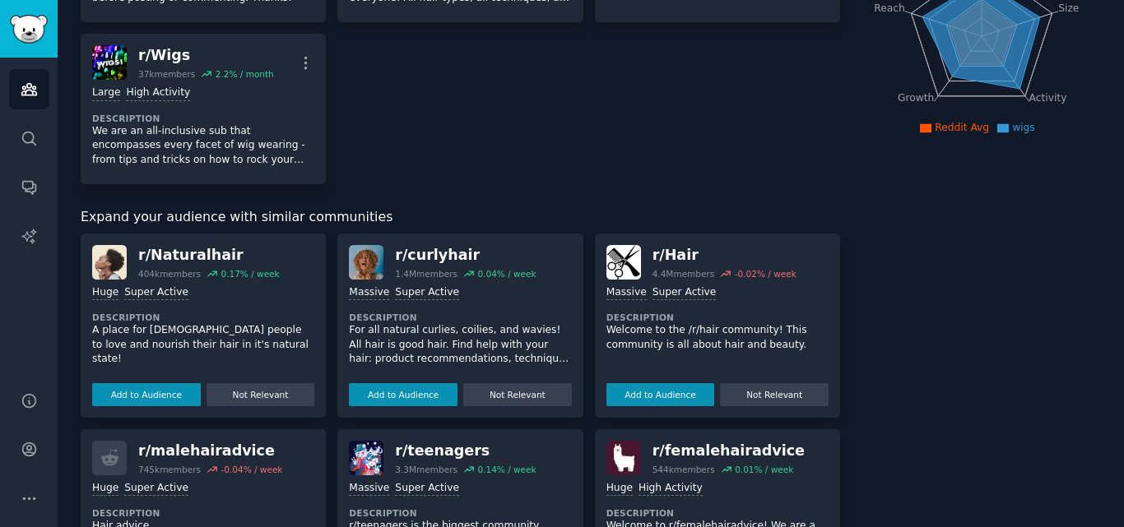
scroll to position [411, 0]
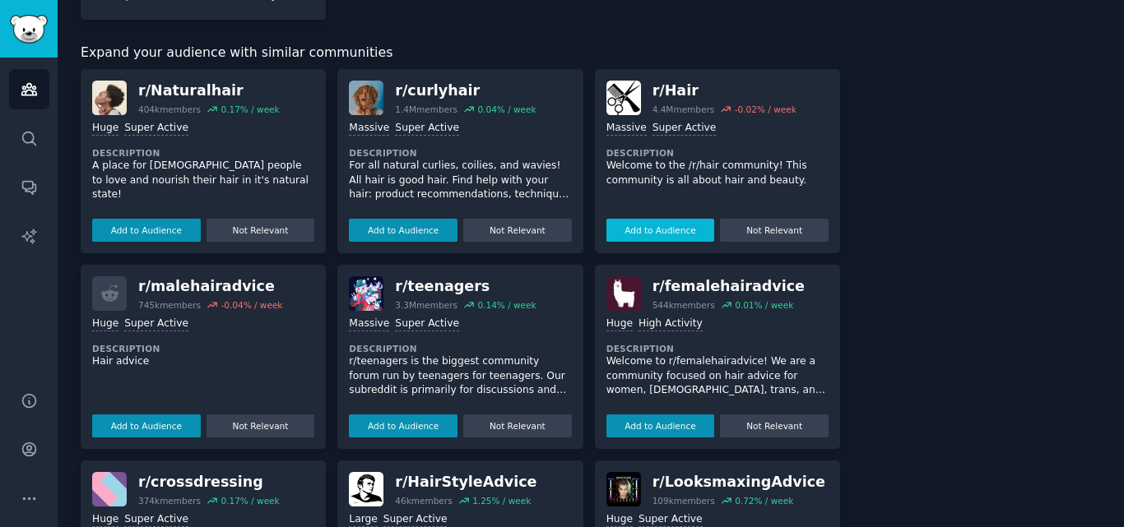
click at [665, 223] on button "Add to Audience" at bounding box center [660, 230] width 109 height 23
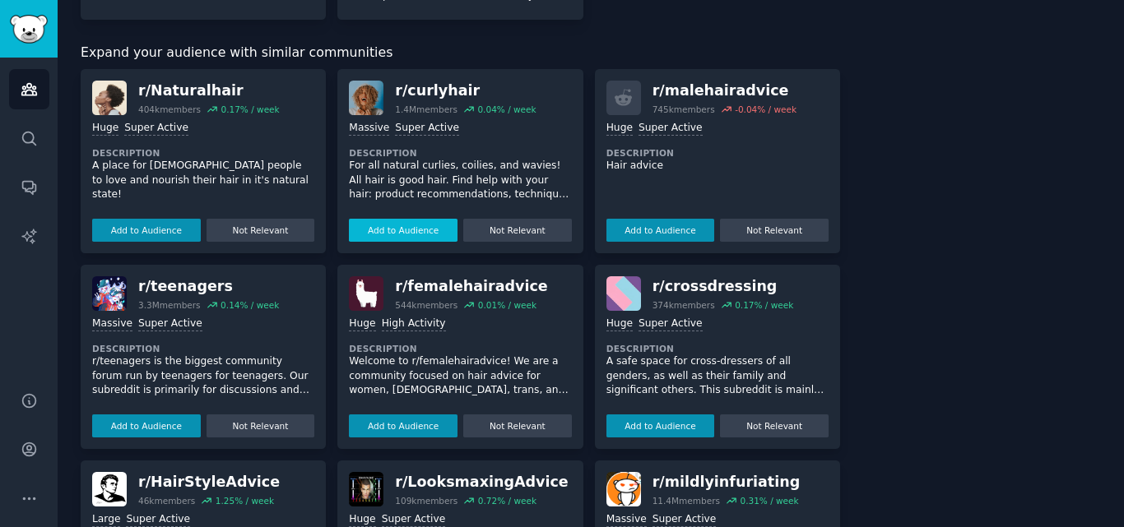
click at [397, 225] on button "Add to Audience" at bounding box center [403, 230] width 109 height 23
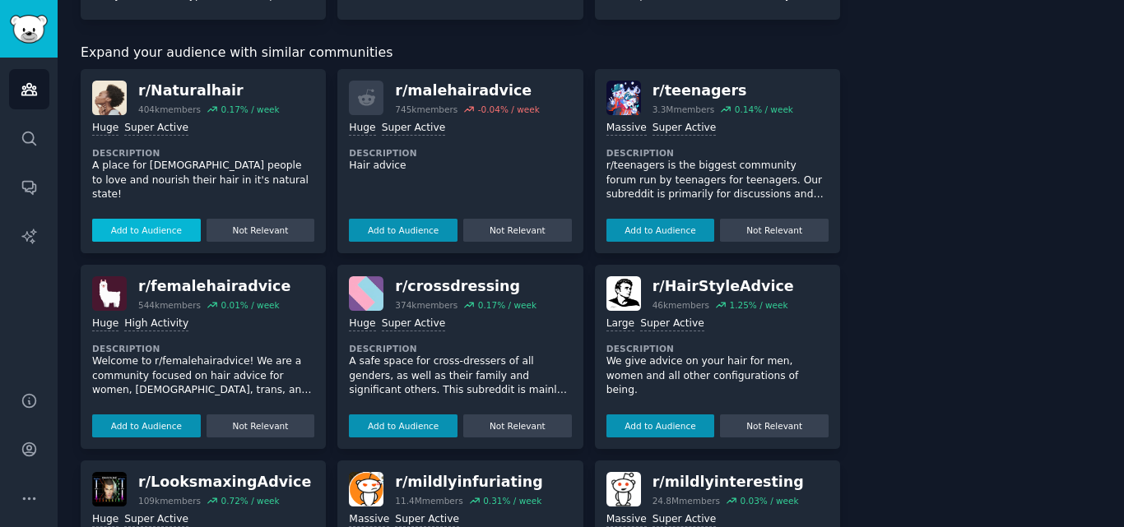
click at [153, 226] on button "Add to Audience" at bounding box center [146, 230] width 109 height 23
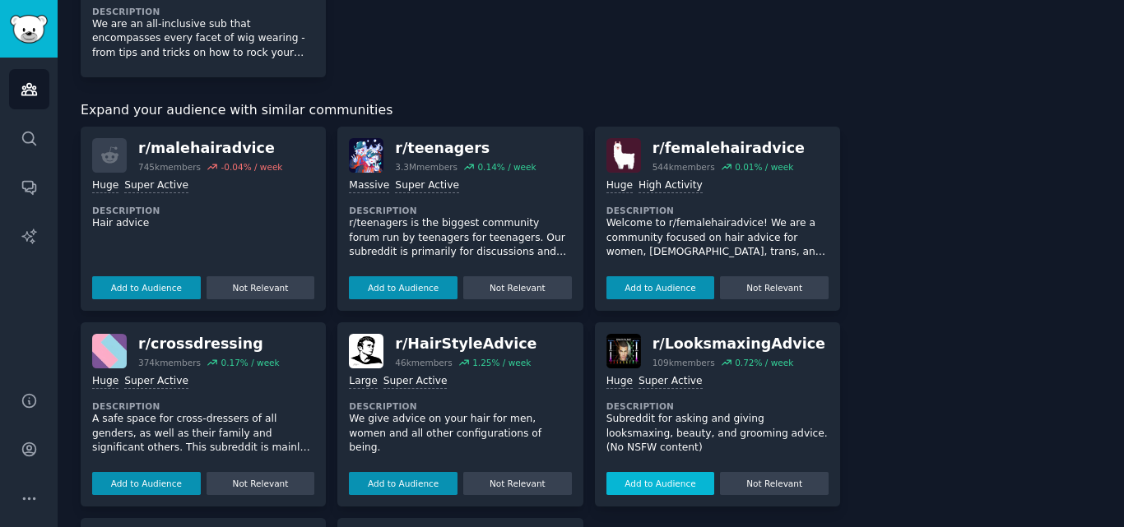
scroll to position [549, 0]
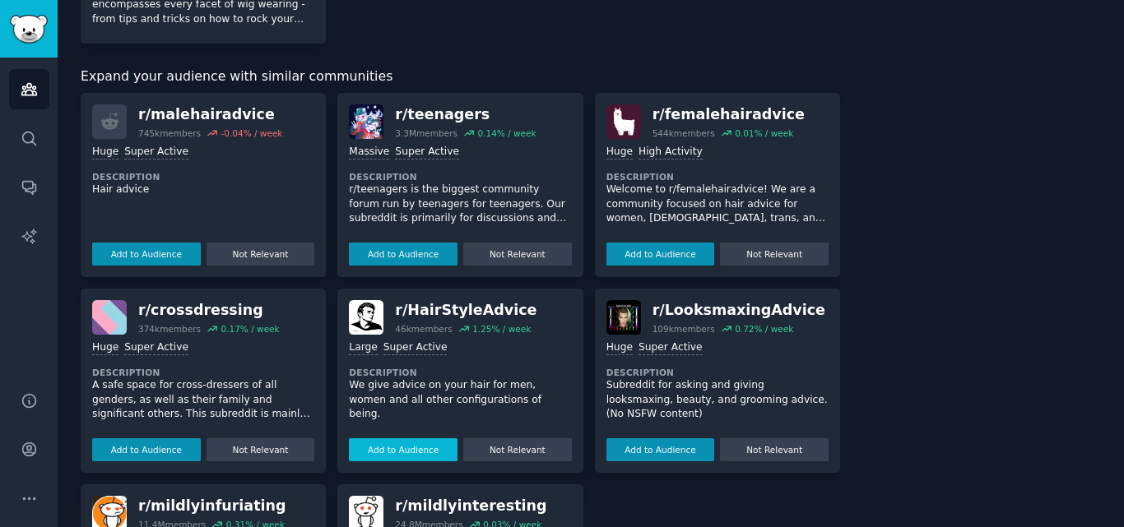
click at [394, 453] on button "Add to Audience" at bounding box center [403, 449] width 109 height 23
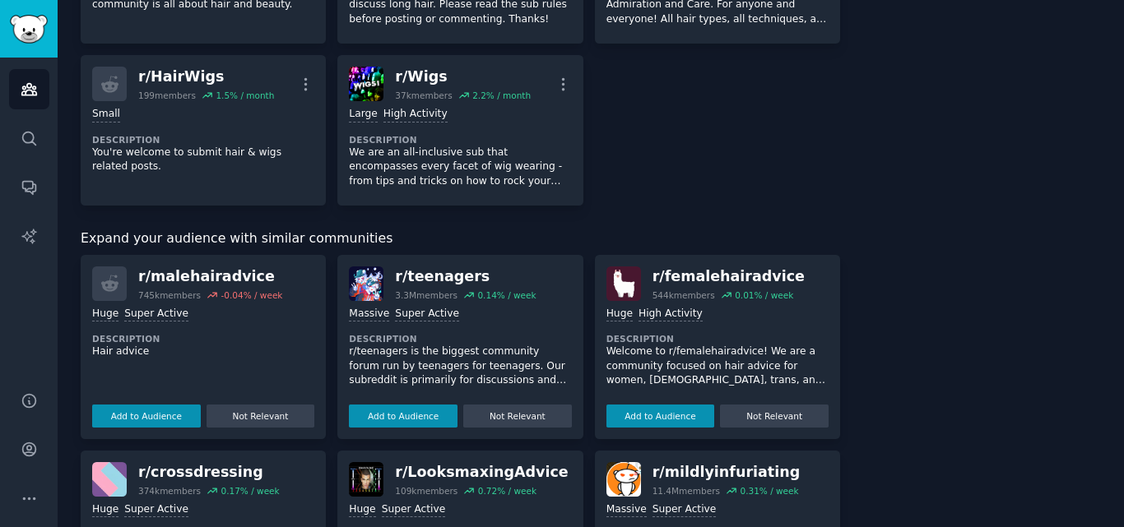
scroll to position [220, 0]
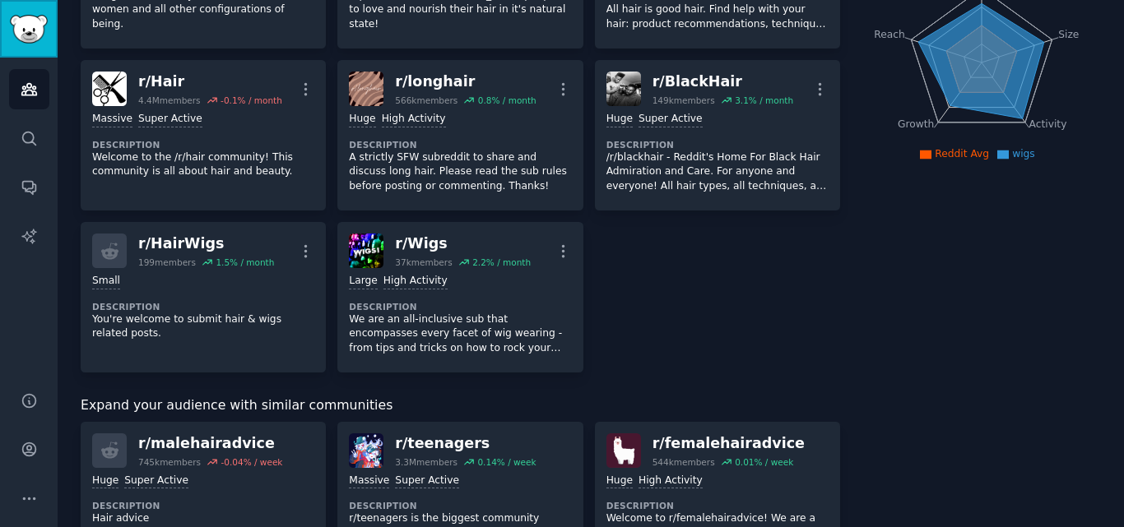
click at [30, 17] on img "Sidebar" at bounding box center [29, 29] width 38 height 29
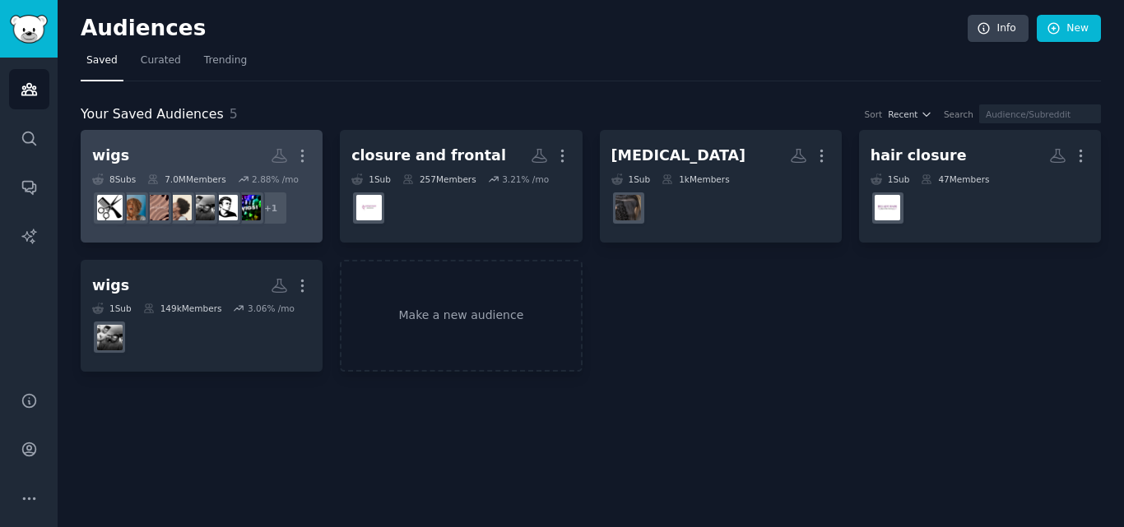
click at [157, 151] on h2 "wigs More" at bounding box center [201, 155] width 219 height 29
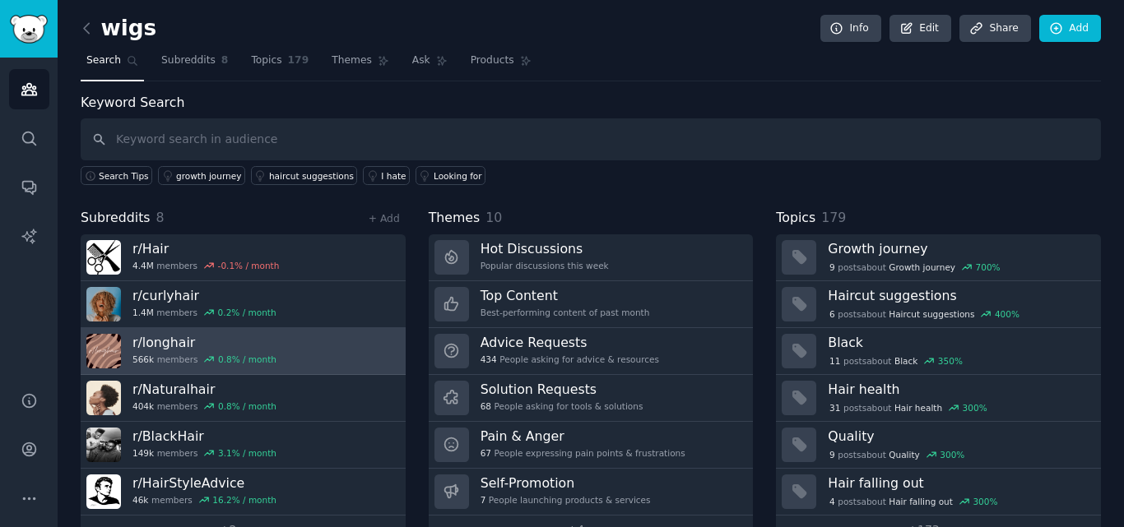
scroll to position [40, 0]
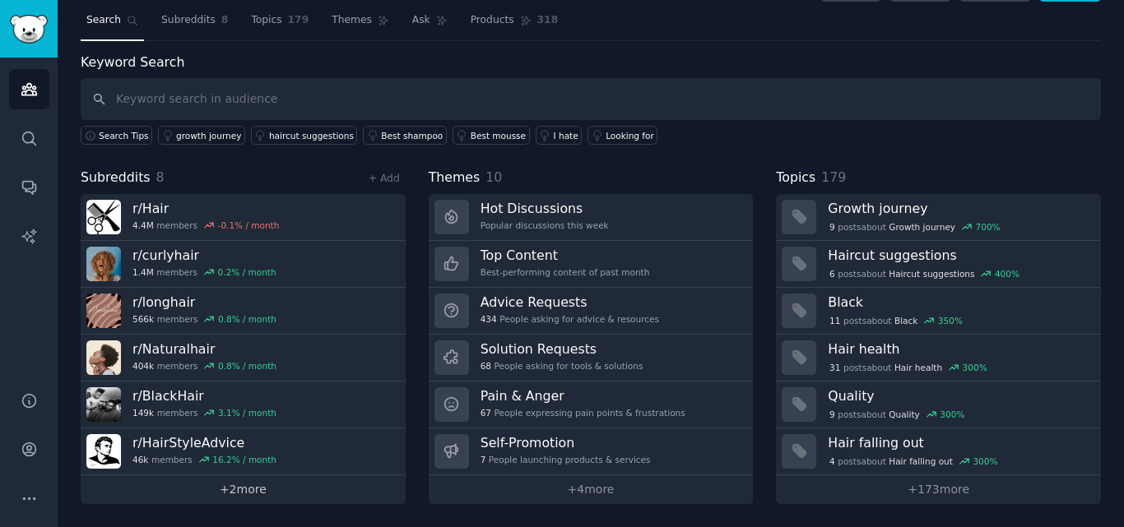
click at [271, 499] on link "+ 2 more" at bounding box center [243, 489] width 325 height 29
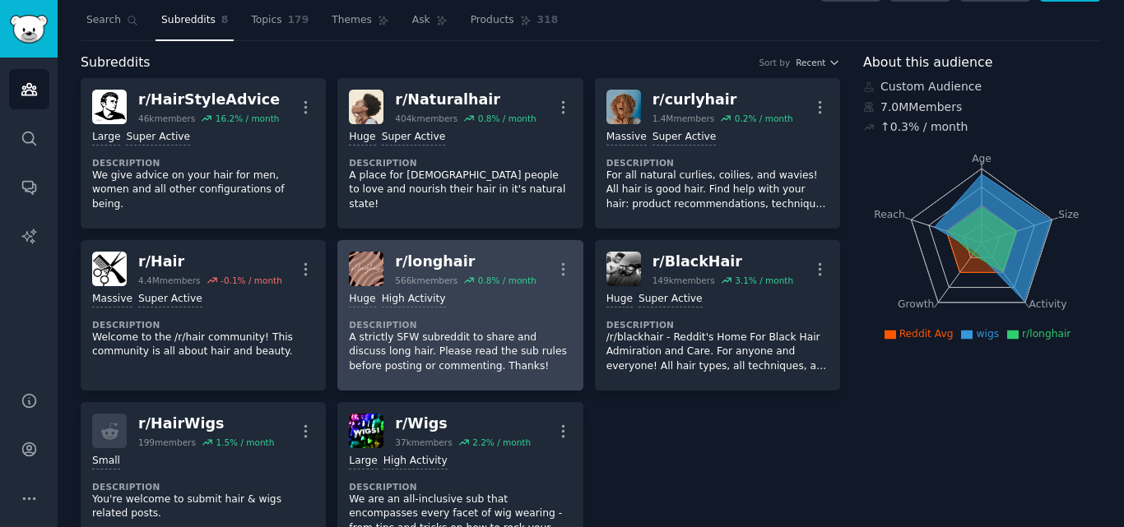
click at [504, 252] on div "r/ longhair" at bounding box center [465, 262] width 141 height 21
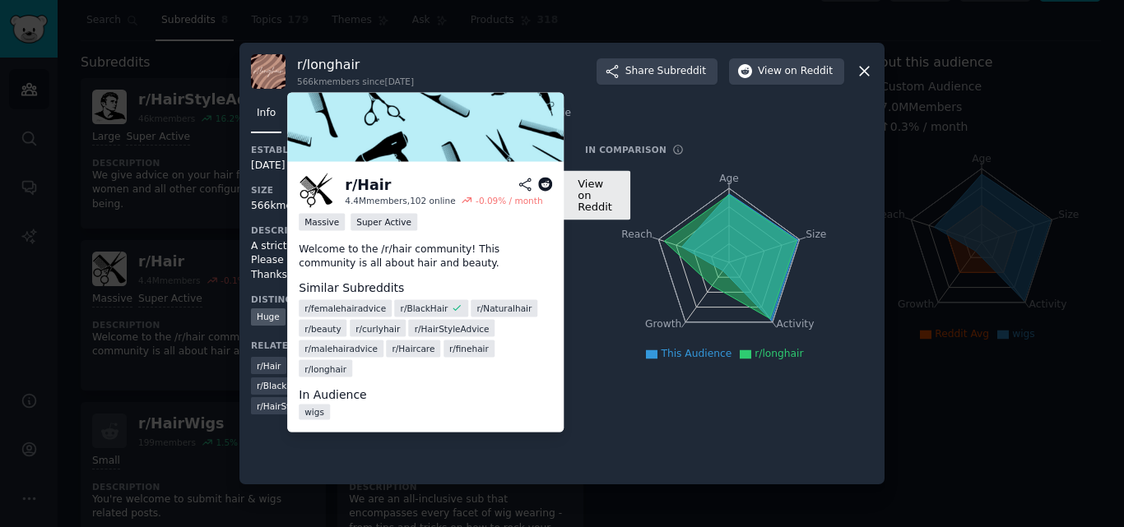
click at [543, 183] on icon at bounding box center [545, 185] width 15 height 15
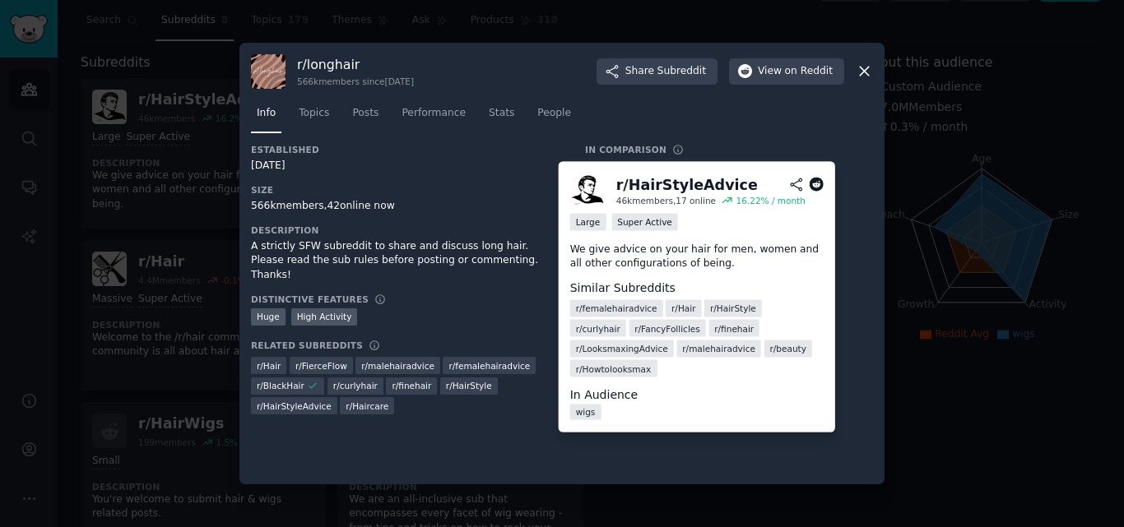
click at [814, 186] on icon at bounding box center [816, 185] width 15 height 15
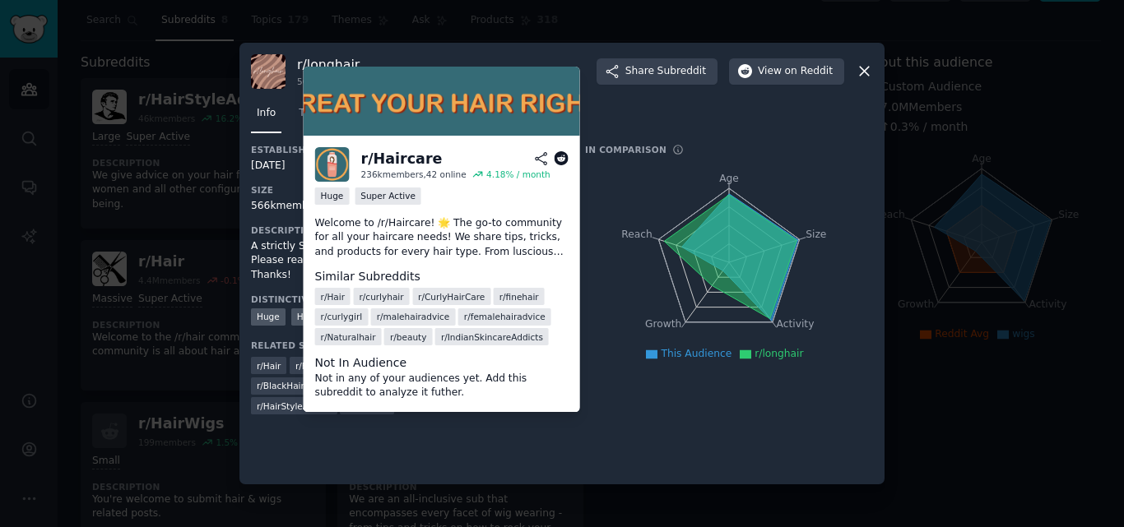
click at [556, 155] on icon at bounding box center [561, 158] width 15 height 15
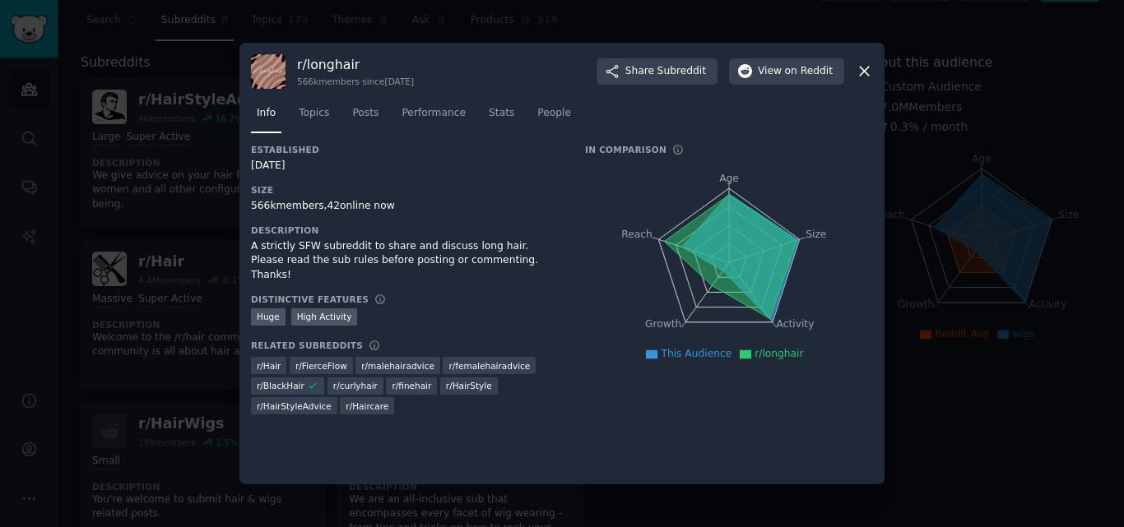
click at [862, 73] on icon at bounding box center [864, 71] width 9 height 9
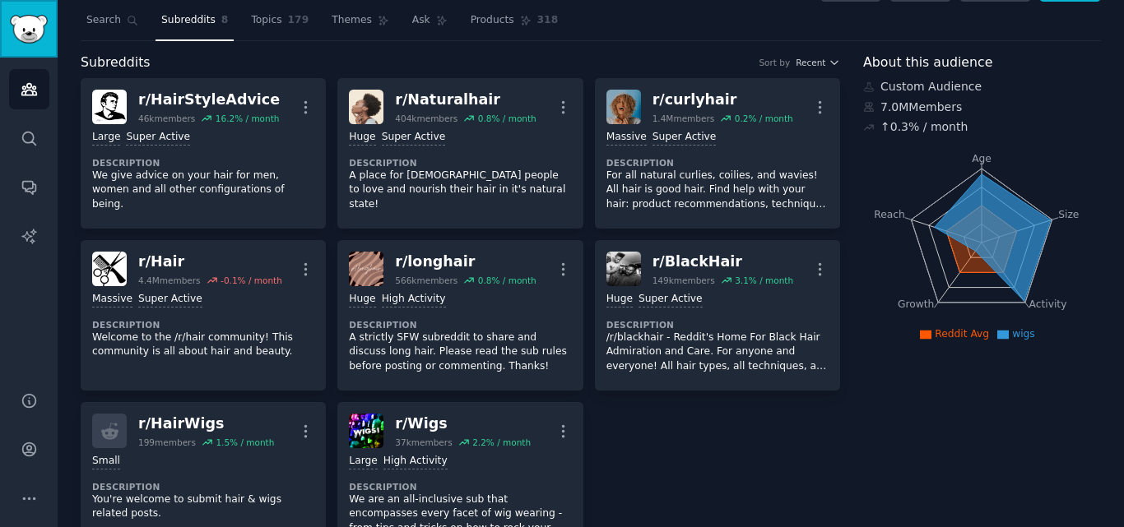
click at [22, 21] on img "Sidebar" at bounding box center [29, 29] width 38 height 29
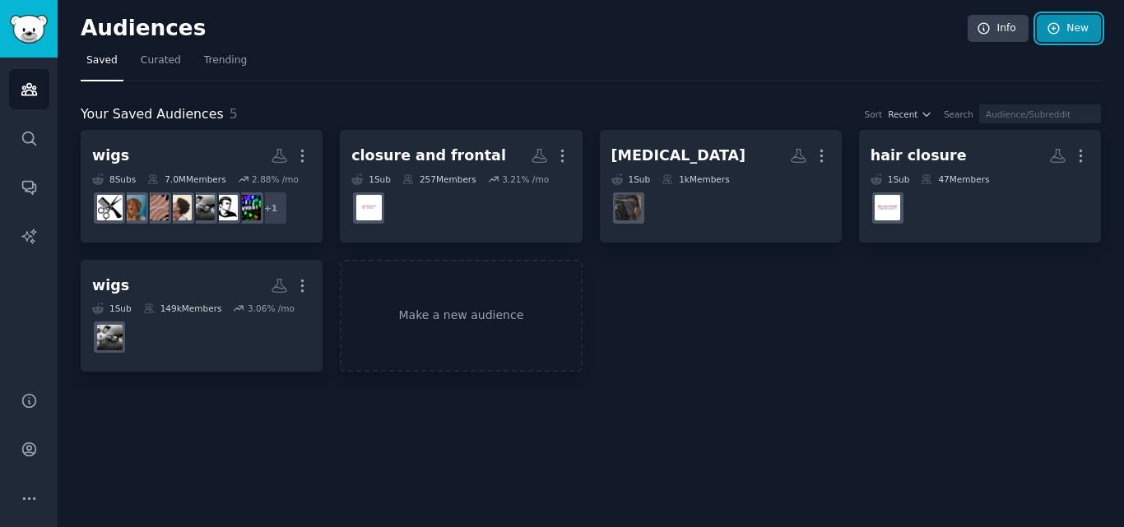
click at [1077, 18] on link "New" at bounding box center [1068, 29] width 64 height 28
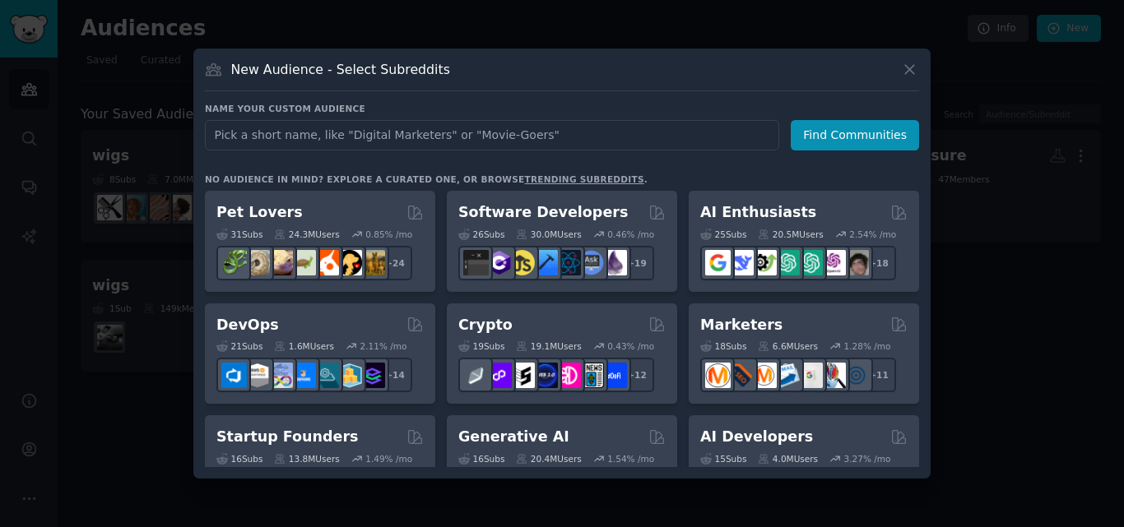
click at [430, 141] on input "text" at bounding box center [492, 135] width 574 height 30
type input "curly wig"
click button "Find Communities" at bounding box center [854, 135] width 128 height 30
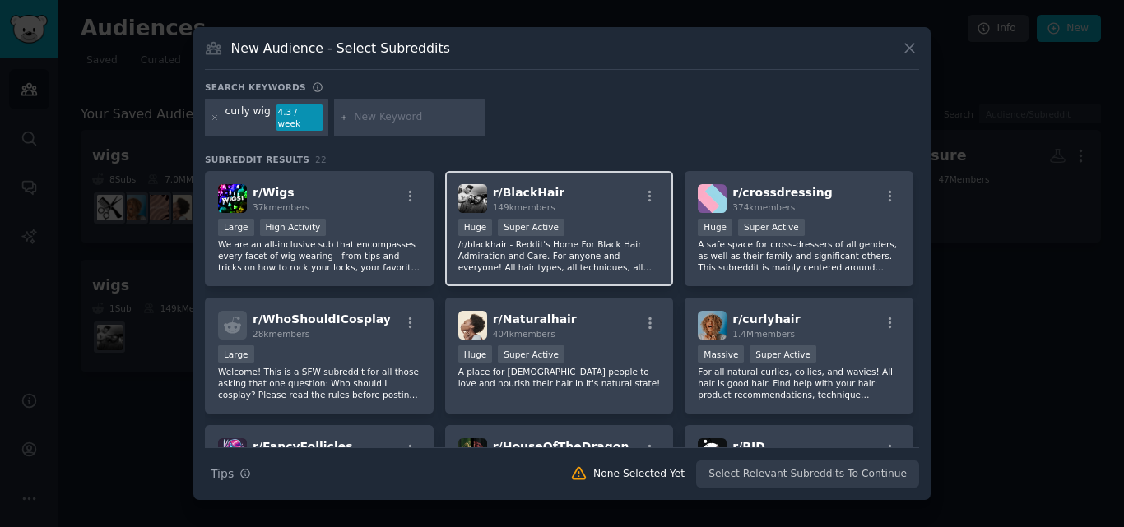
click at [547, 190] on span "r/ BlackHair" at bounding box center [529, 192] width 72 height 13
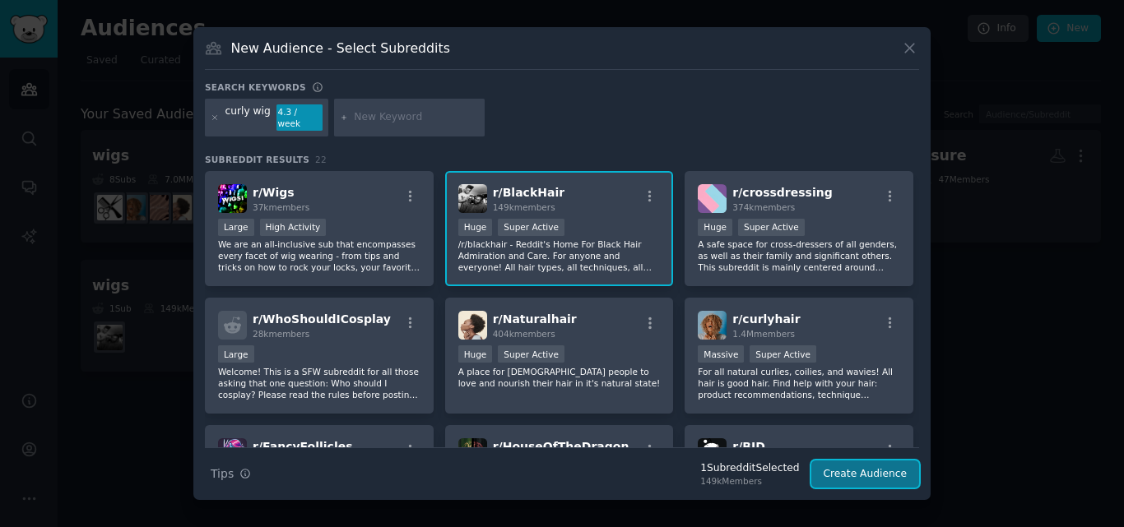
click at [880, 465] on button "Create Audience" at bounding box center [865, 475] width 109 height 28
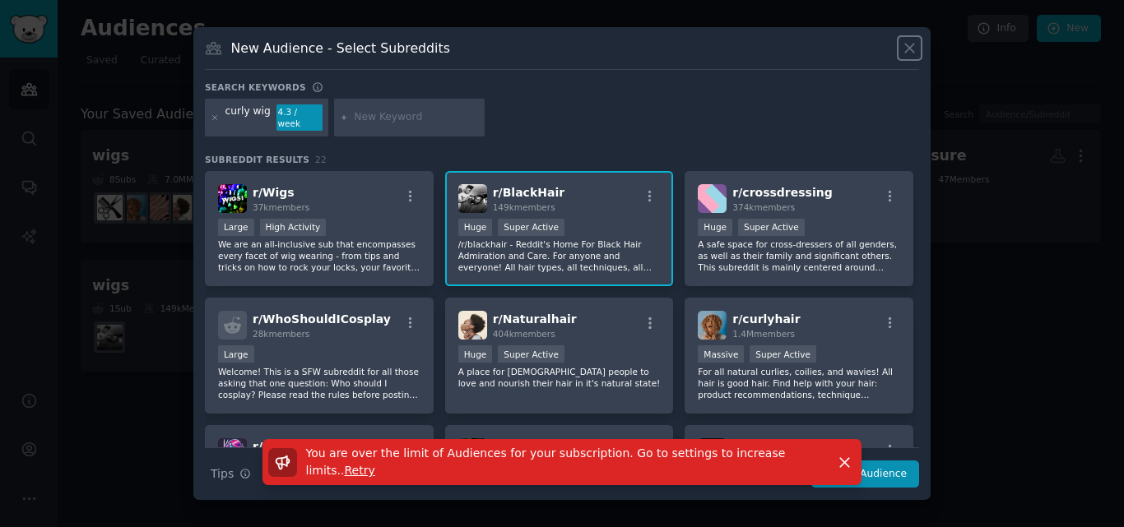
click at [915, 49] on icon at bounding box center [909, 47] width 17 height 17
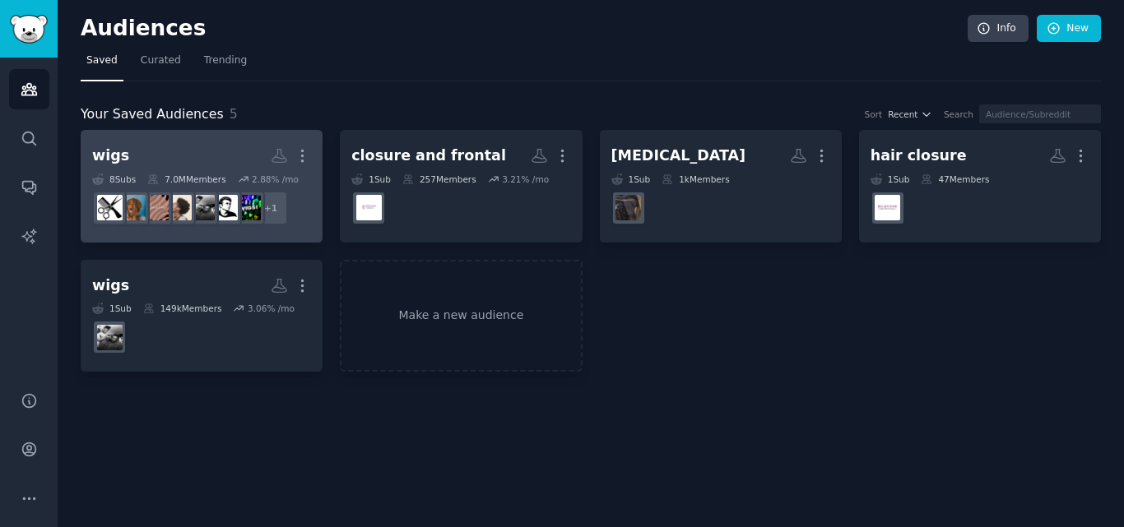
click at [174, 155] on h2 "wigs More" at bounding box center [201, 155] width 219 height 29
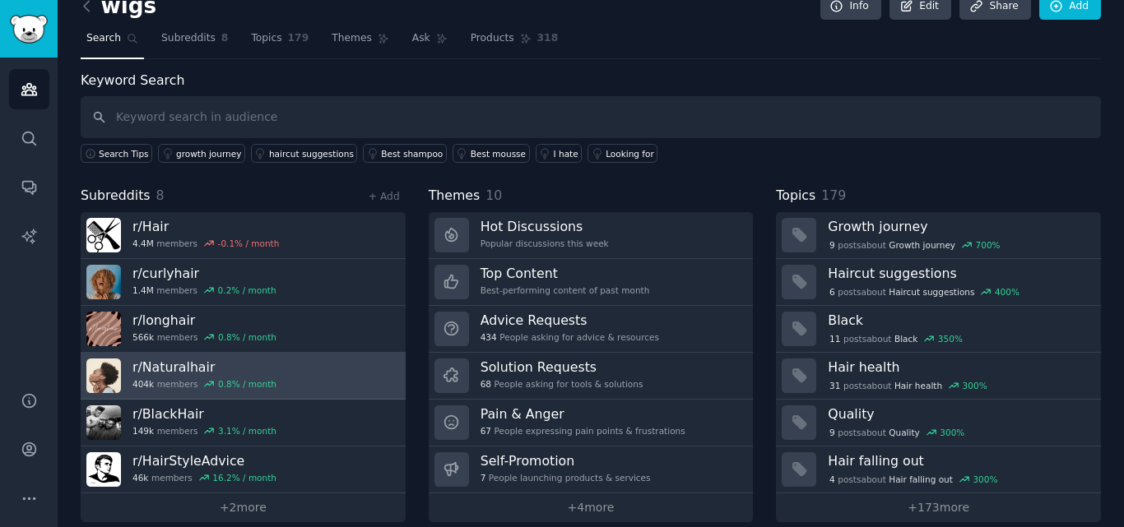
scroll to position [40, 0]
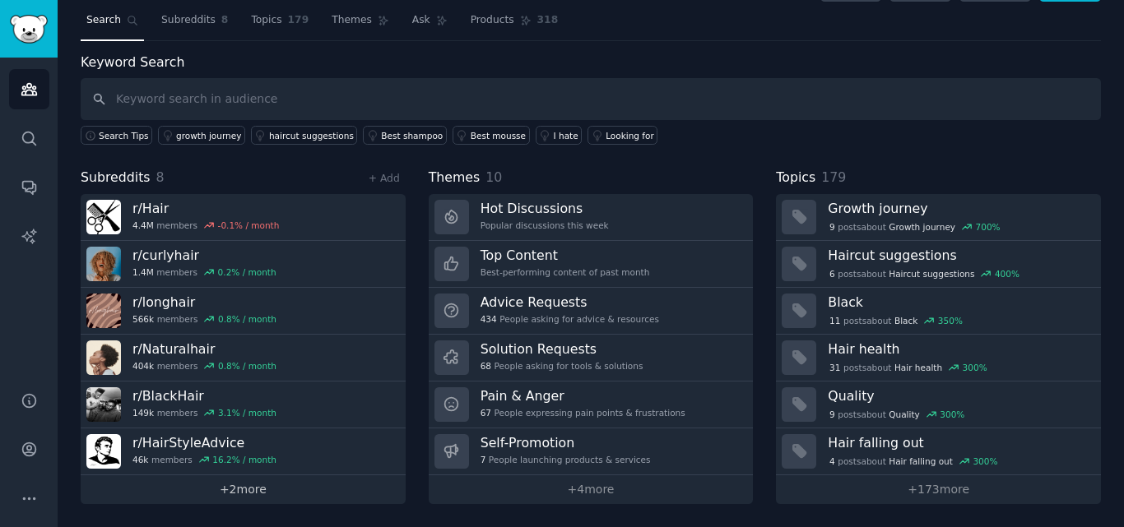
click at [260, 491] on link "+ 2 more" at bounding box center [243, 489] width 325 height 29
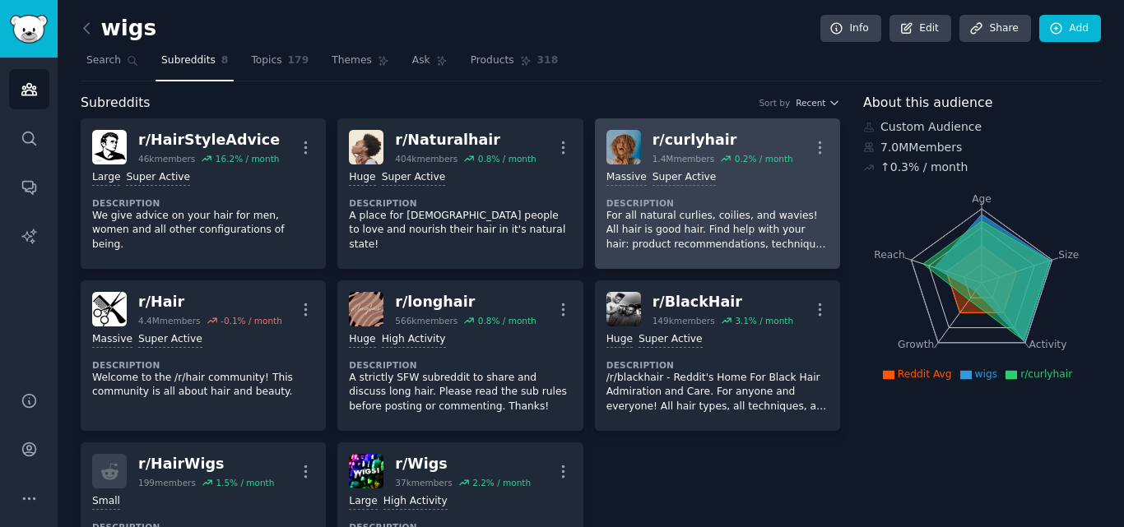
click at [709, 134] on div "r/ curlyhair" at bounding box center [722, 140] width 141 height 21
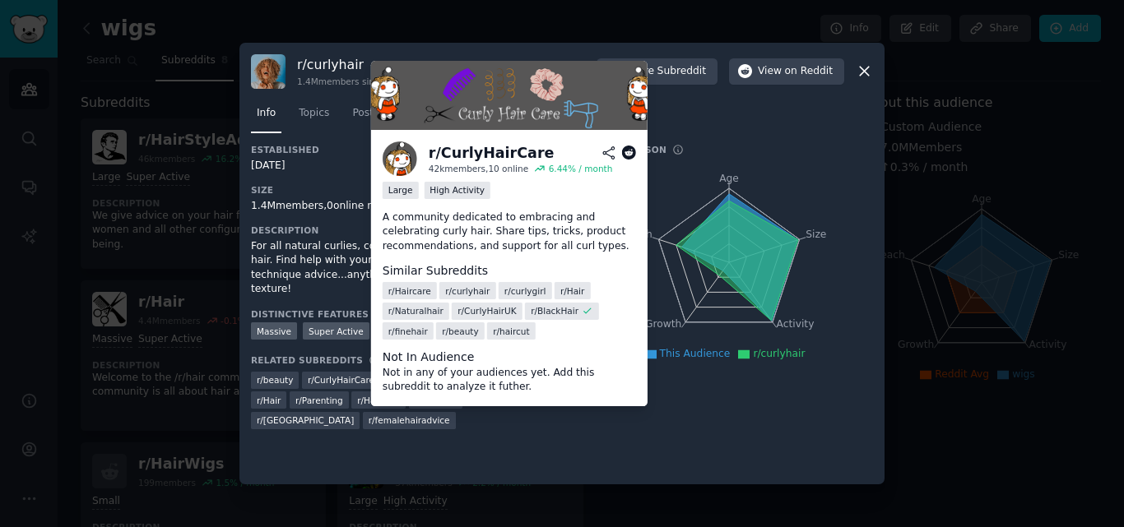
click at [626, 151] on icon at bounding box center [628, 153] width 15 height 15
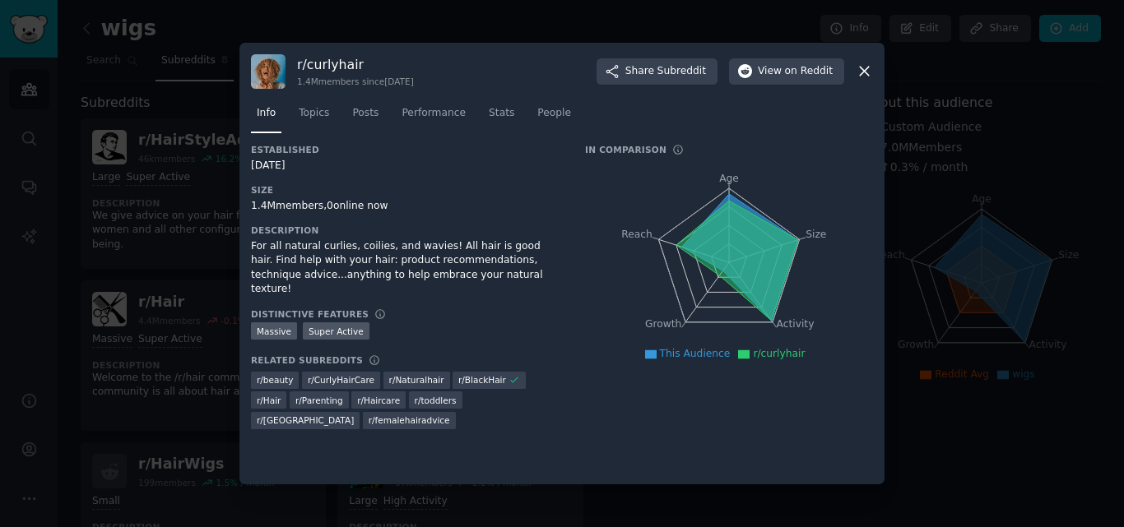
drag, startPoint x: 869, startPoint y: 69, endPoint x: 867, endPoint y: 79, distance: 10.0
click at [868, 69] on icon at bounding box center [863, 71] width 17 height 17
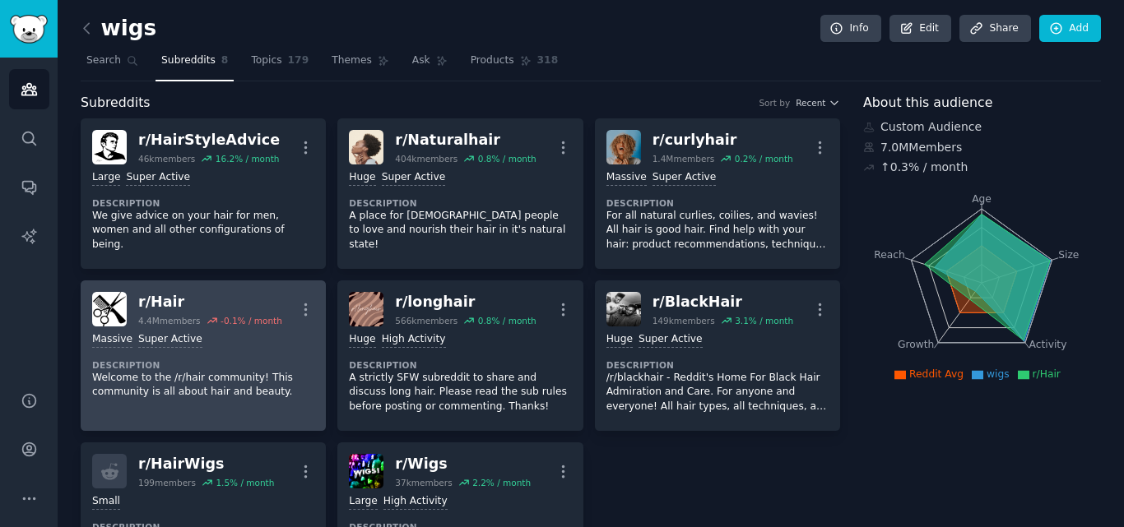
click at [243, 336] on div "Massive Super Active" at bounding box center [203, 340] width 222 height 16
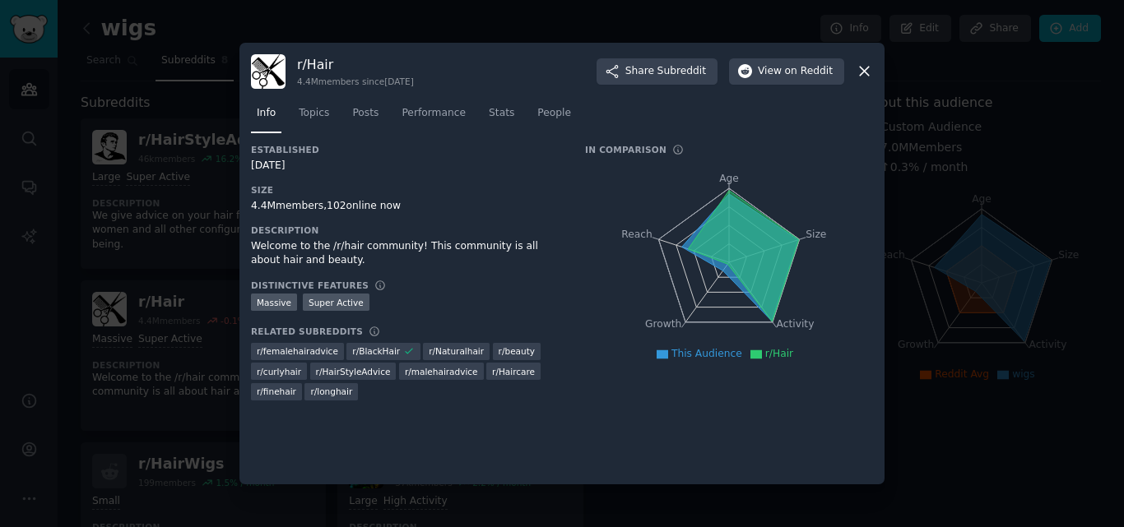
click at [862, 68] on icon at bounding box center [863, 71] width 17 height 17
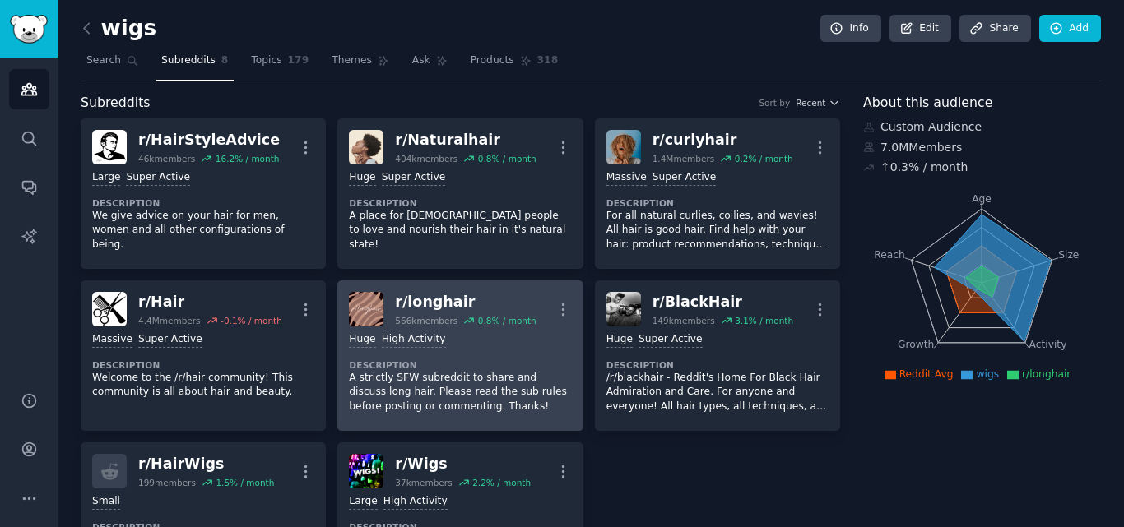
scroll to position [165, 0]
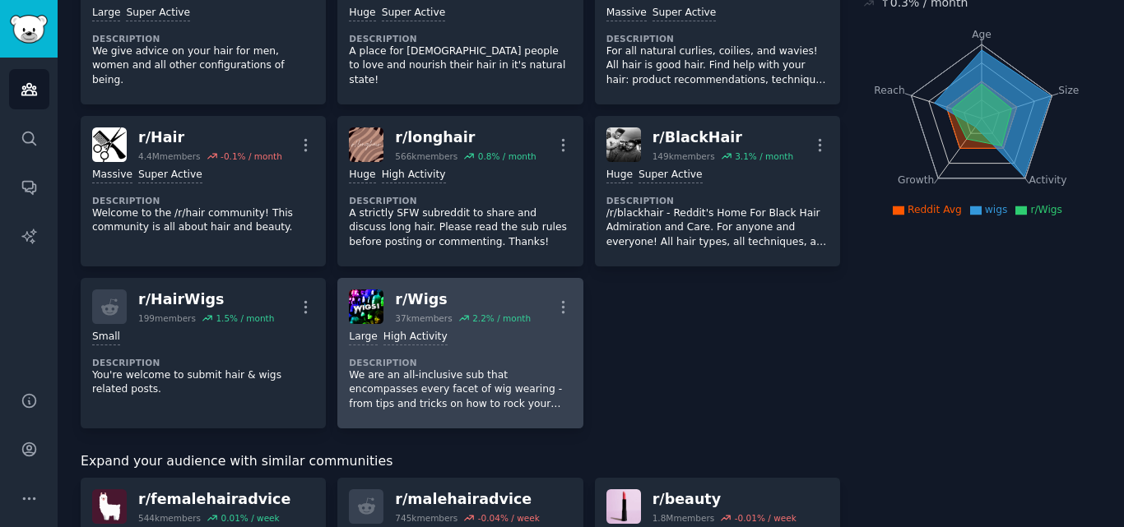
click at [464, 350] on div "Large High Activity Description We are an all-inclusive sub that encompasses ev…" at bounding box center [460, 370] width 222 height 93
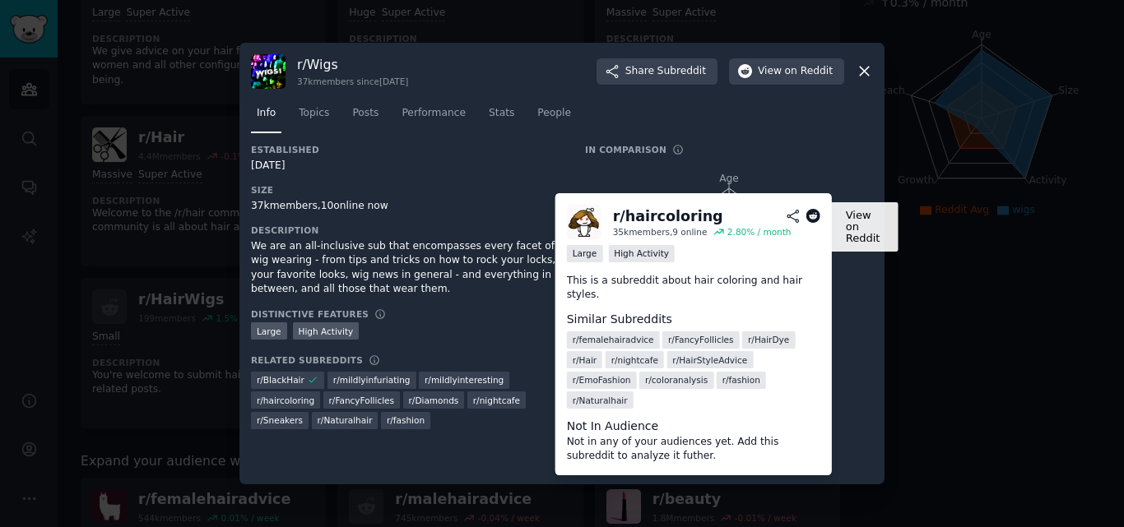
click at [815, 211] on icon at bounding box center [812, 216] width 15 height 15
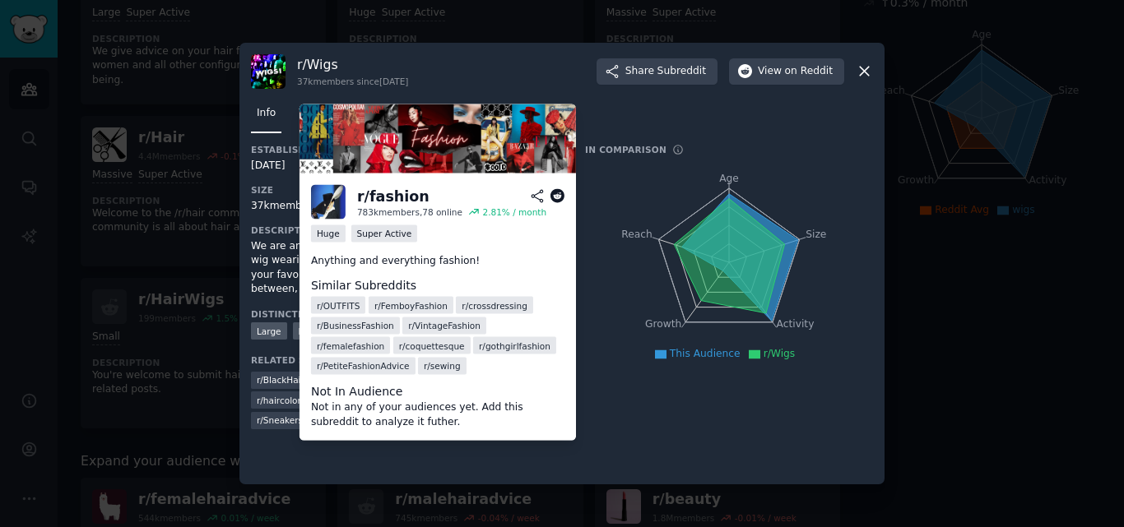
click at [554, 196] on icon at bounding box center [556, 196] width 15 height 15
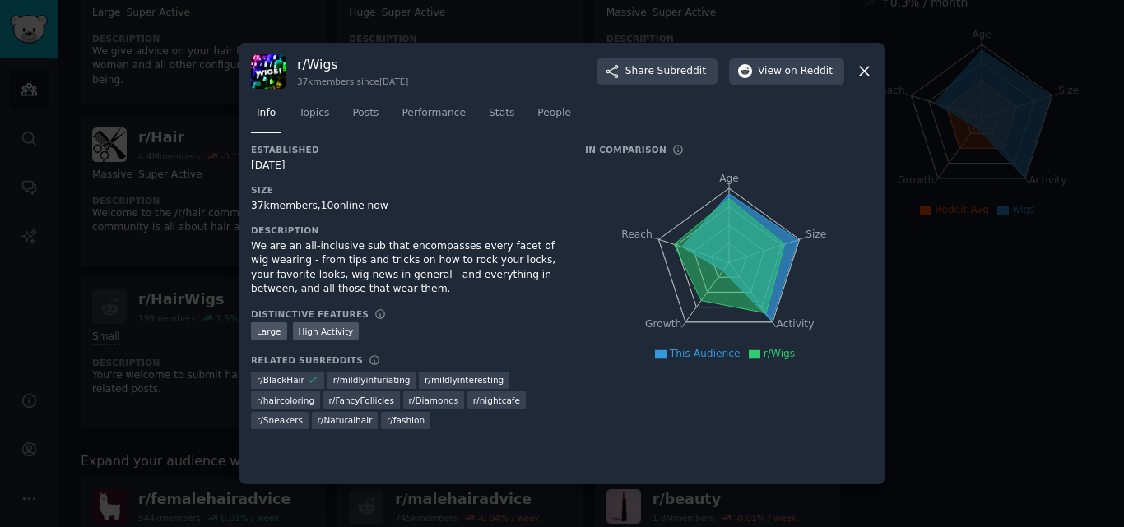
click at [858, 63] on icon at bounding box center [863, 71] width 17 height 17
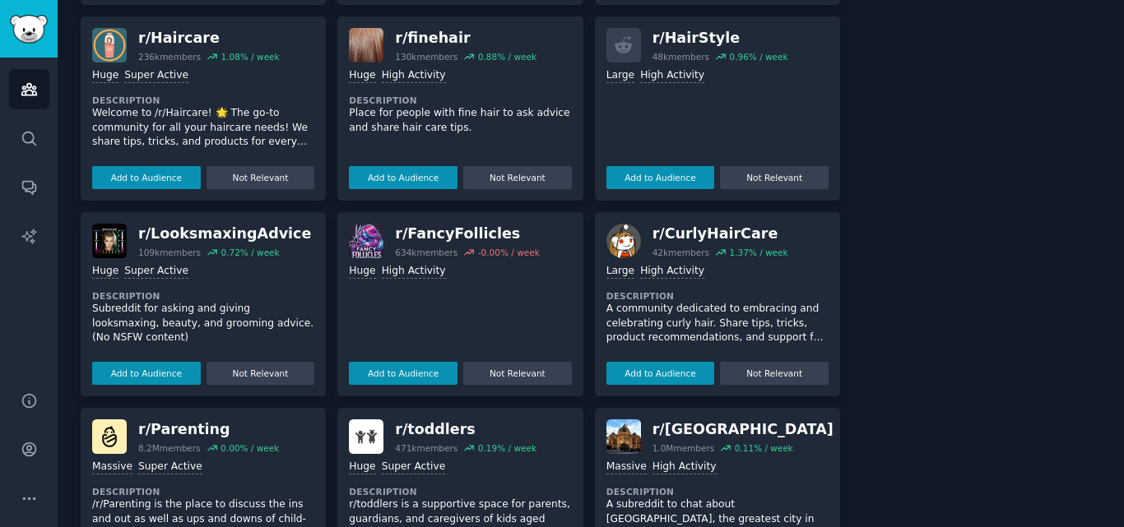
scroll to position [823, 0]
click at [664, 375] on button "Add to Audience" at bounding box center [660, 372] width 109 height 23
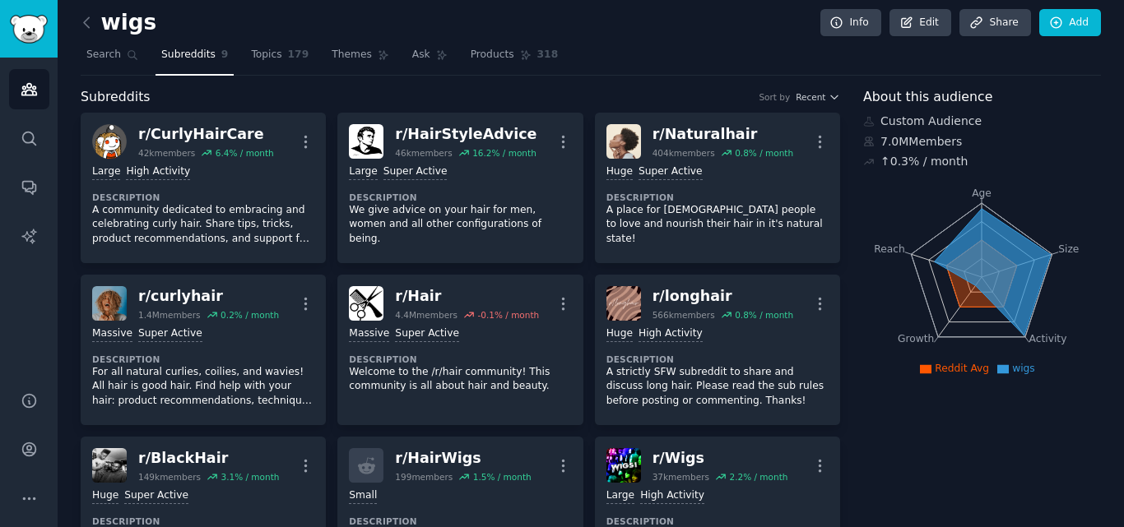
scroll to position [0, 0]
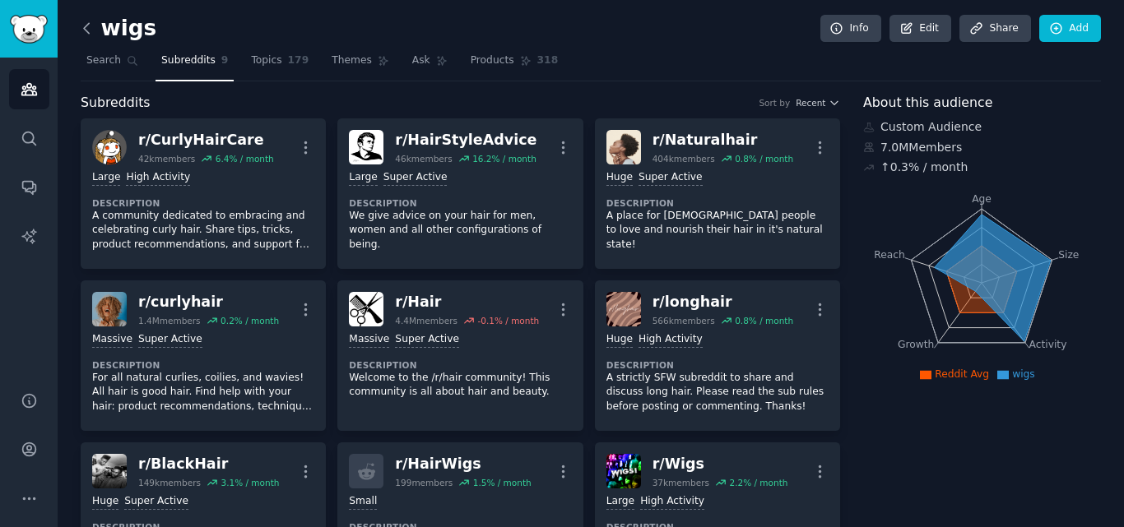
click at [84, 35] on icon at bounding box center [86, 28] width 17 height 17
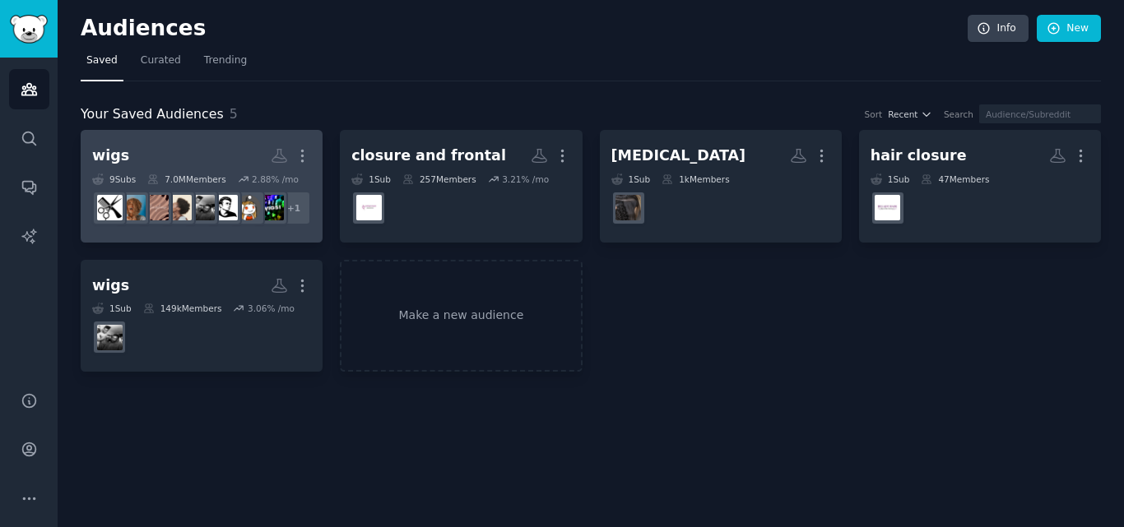
click at [181, 155] on h2 "wigs More" at bounding box center [201, 155] width 219 height 29
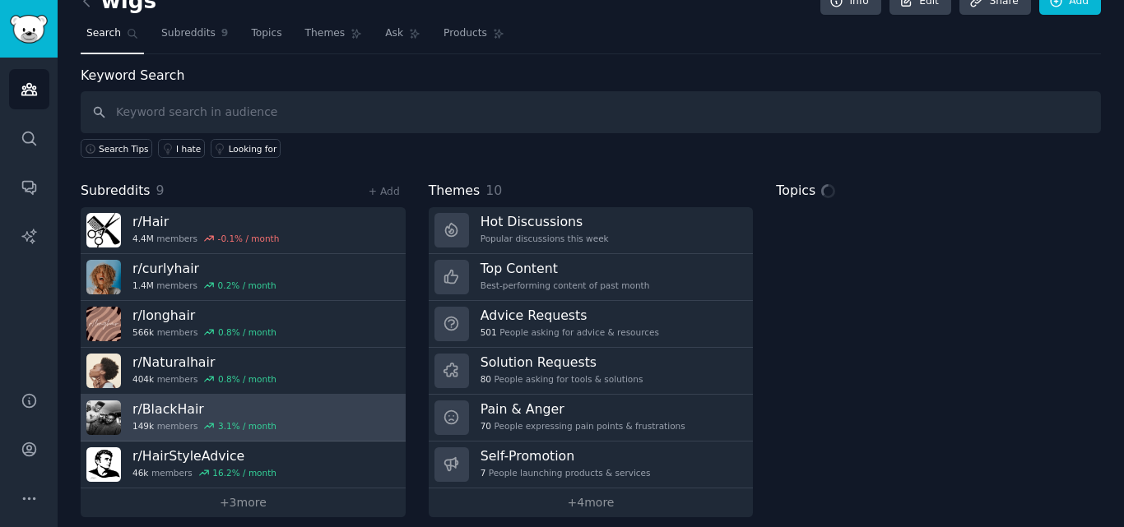
scroll to position [40, 0]
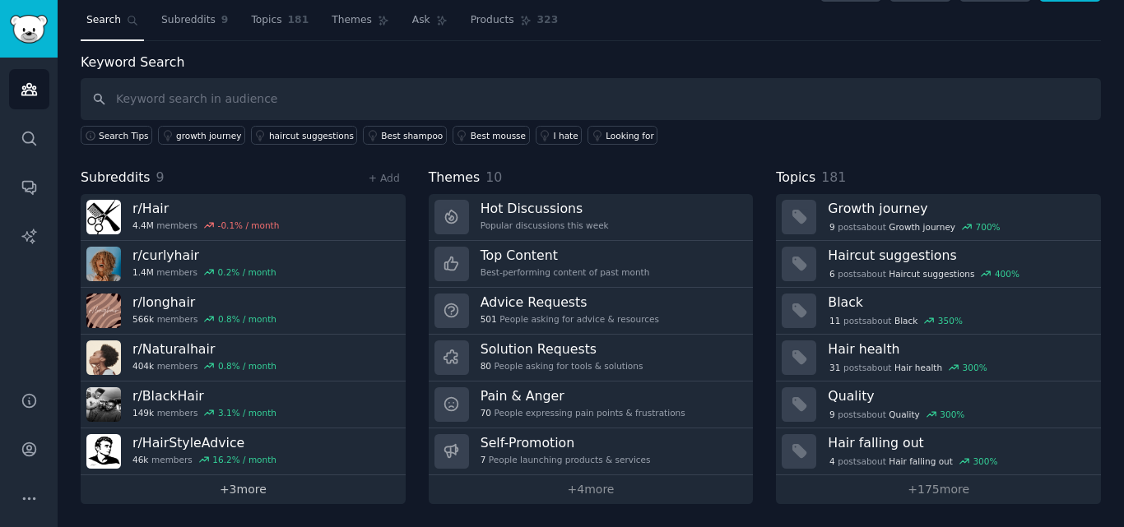
click at [256, 480] on link "+ 3 more" at bounding box center [243, 489] width 325 height 29
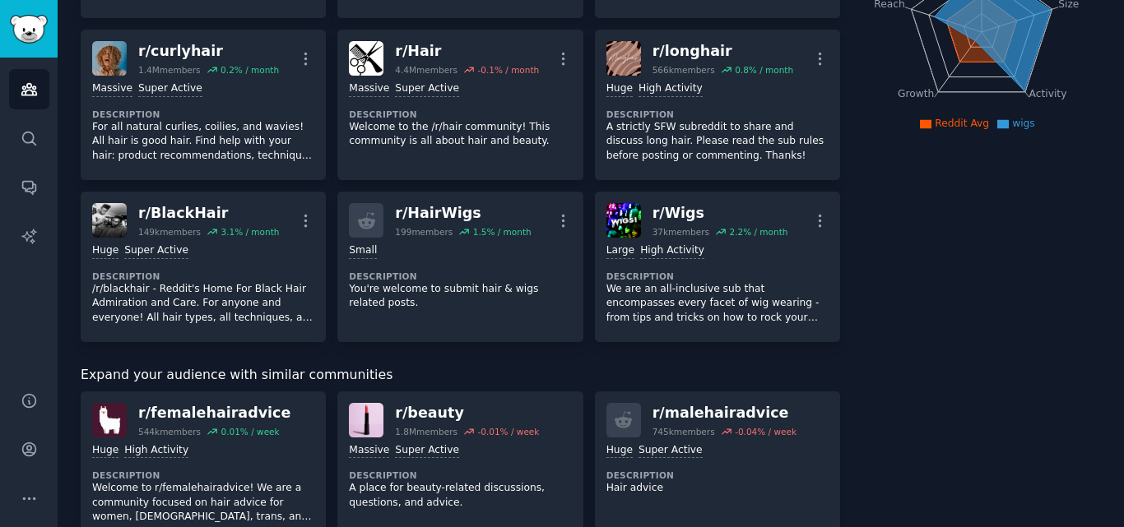
scroll to position [336, 0]
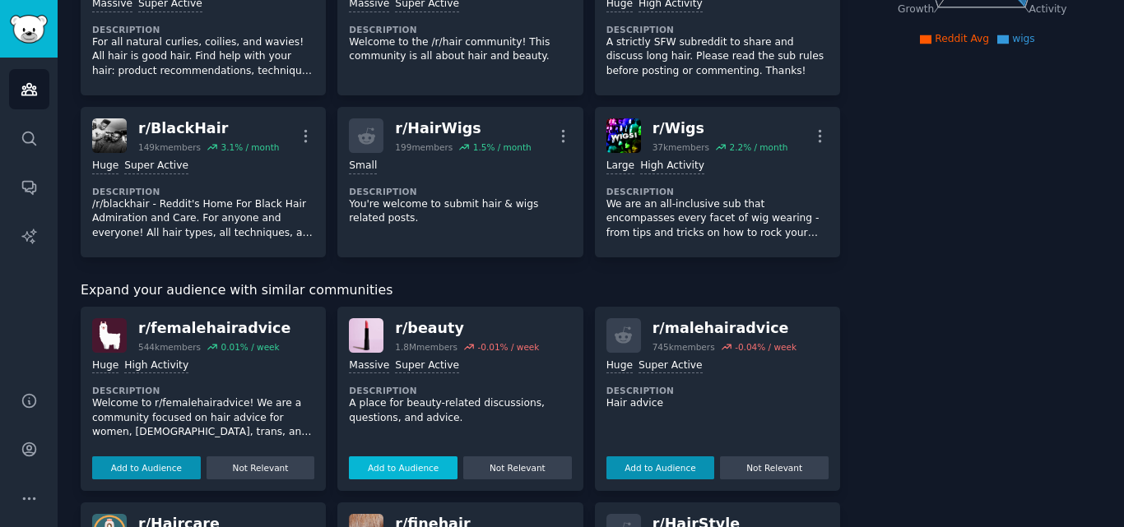
click at [419, 467] on button "Add to Audience" at bounding box center [403, 467] width 109 height 23
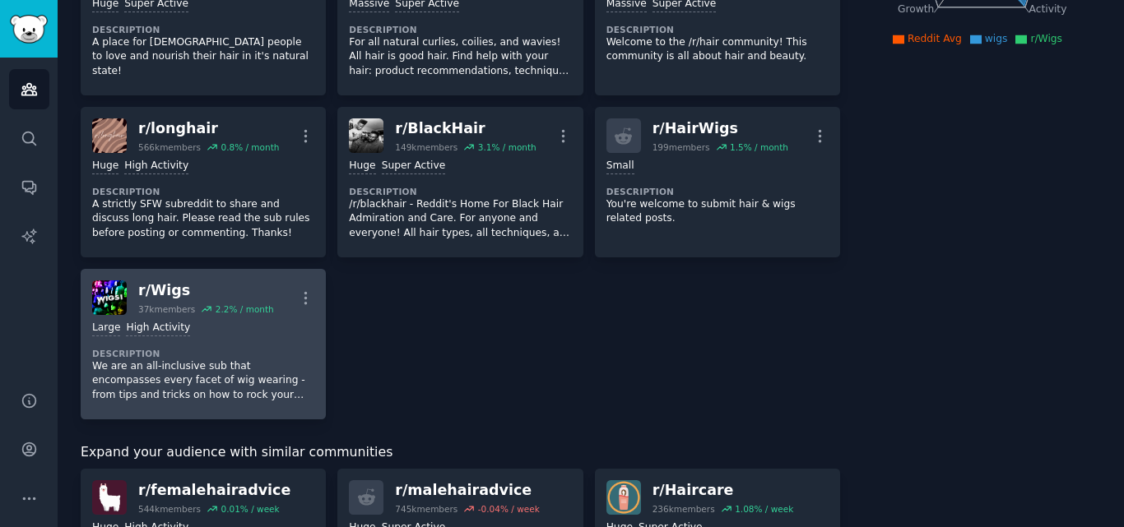
click at [229, 289] on div "r/ Wigs" at bounding box center [206, 290] width 136 height 21
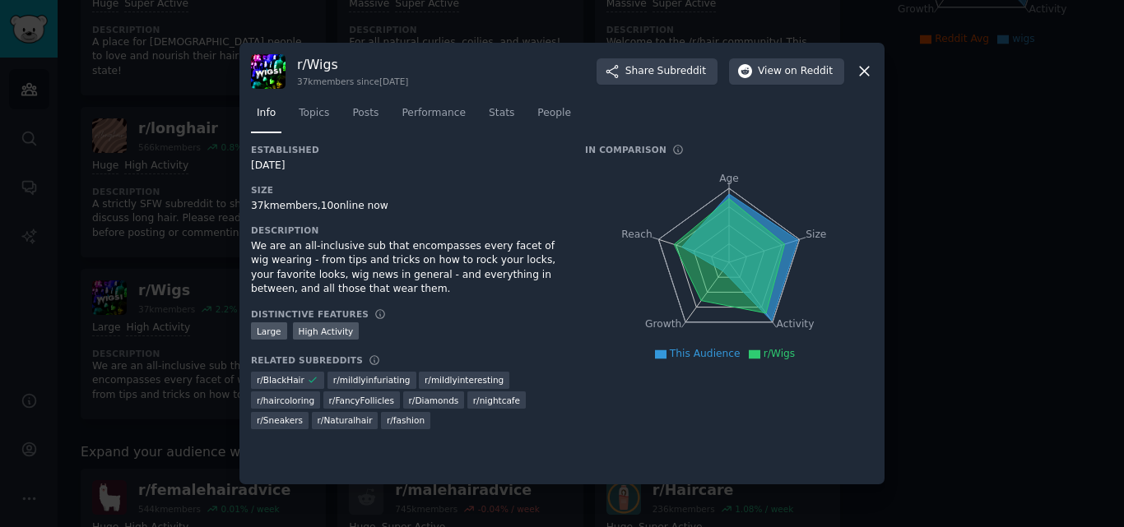
click at [864, 77] on icon at bounding box center [863, 71] width 17 height 17
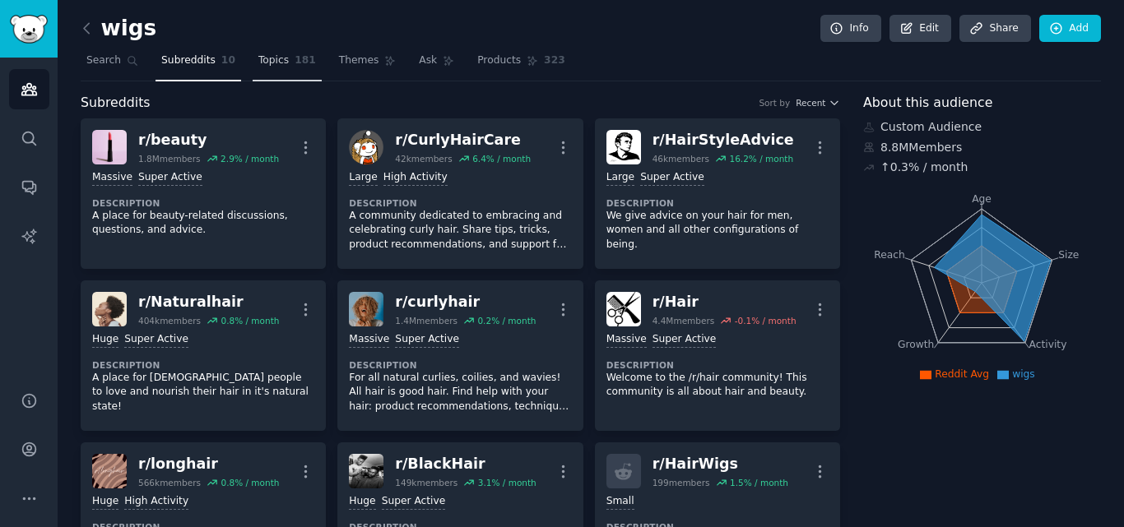
click at [258, 69] on link "Topics 181" at bounding box center [287, 65] width 69 height 34
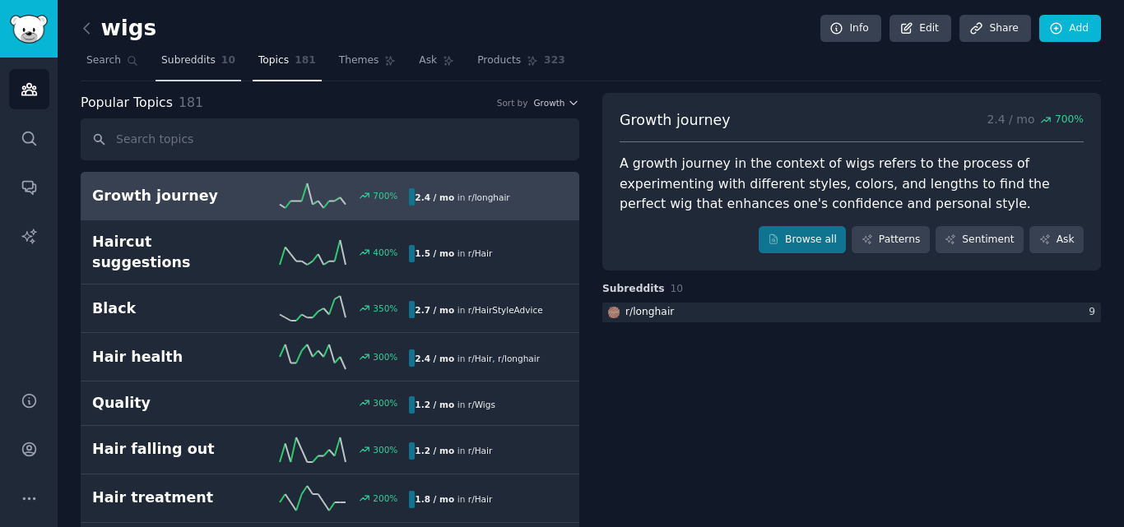
click at [199, 62] on span "Subreddits" at bounding box center [188, 60] width 54 height 15
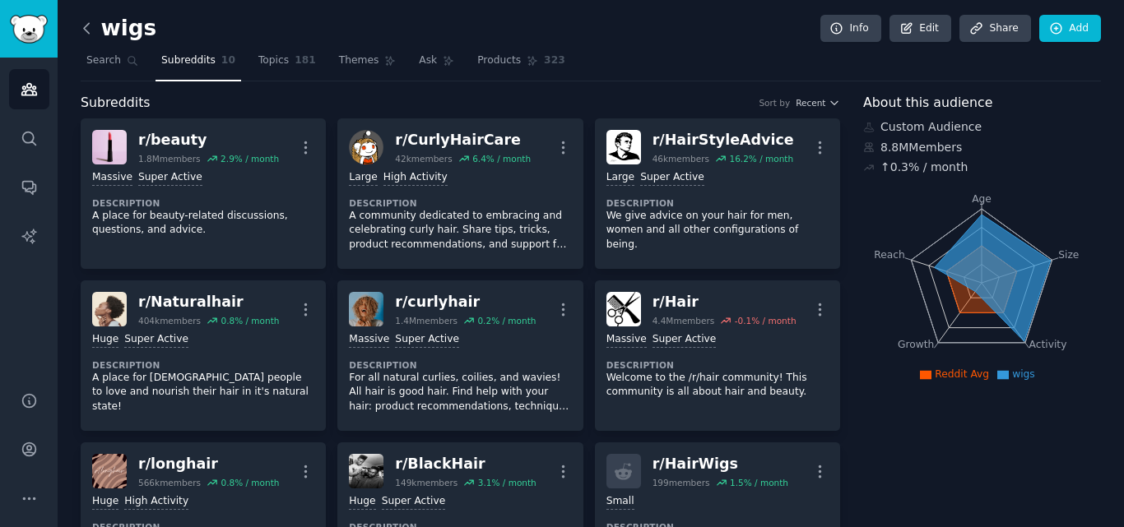
click at [85, 30] on icon at bounding box center [86, 28] width 5 height 10
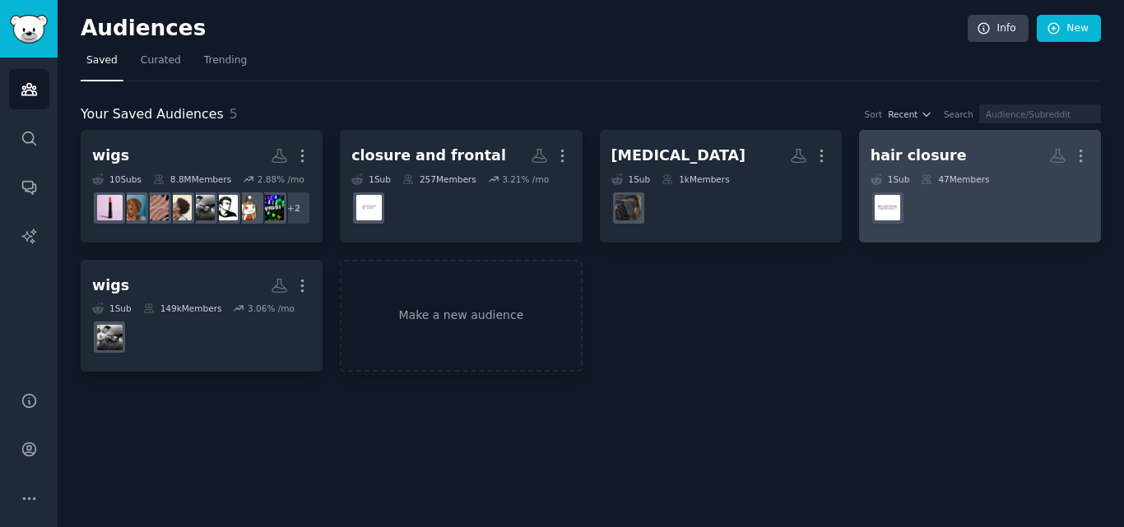
click at [984, 206] on dd at bounding box center [979, 208] width 219 height 46
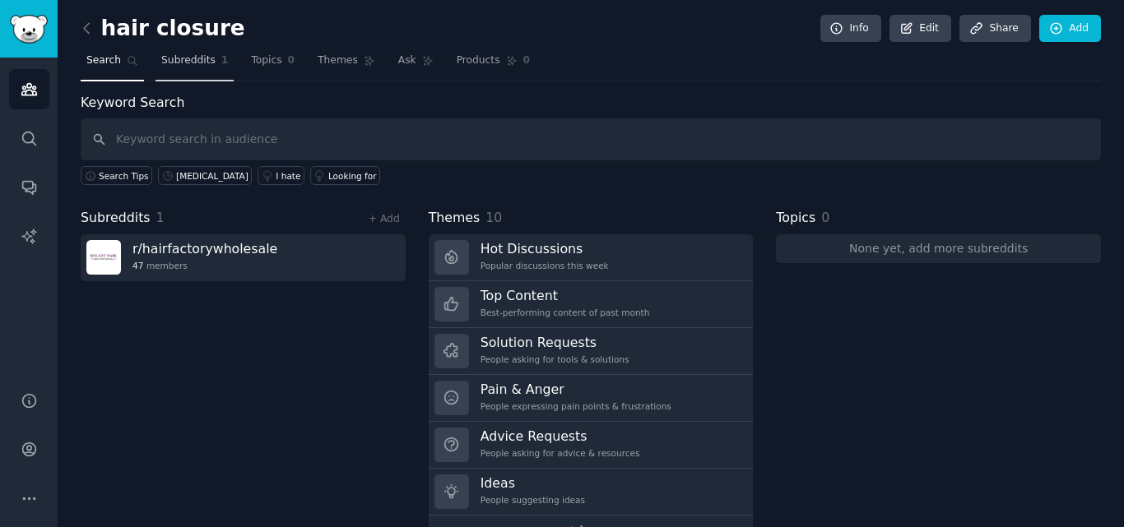
click at [178, 64] on span "Subreddits" at bounding box center [188, 60] width 54 height 15
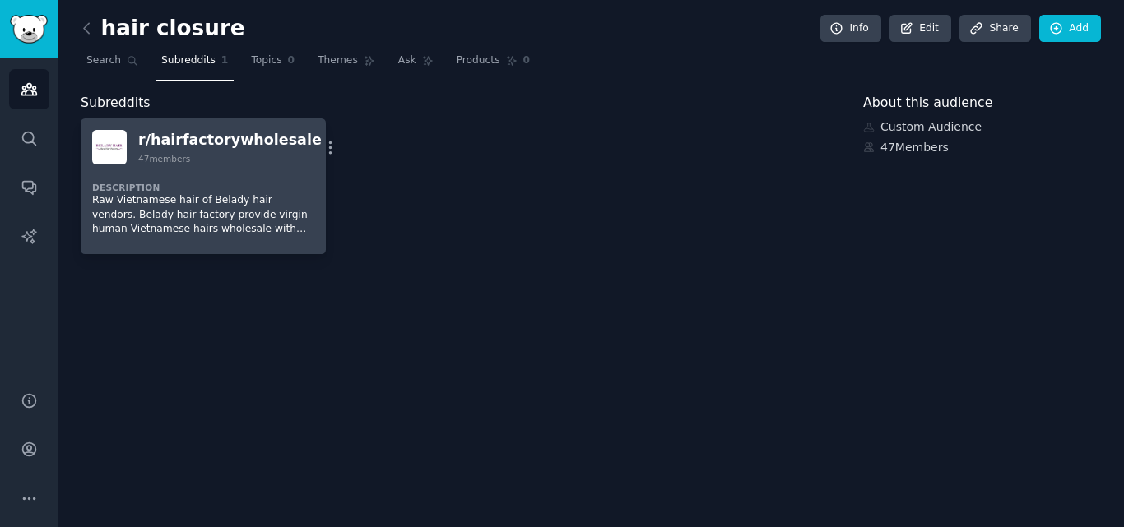
click at [225, 177] on div "Description Raw Vietnamese hair of Belady hair vendors. Belady hair factory pro…" at bounding box center [203, 204] width 222 height 78
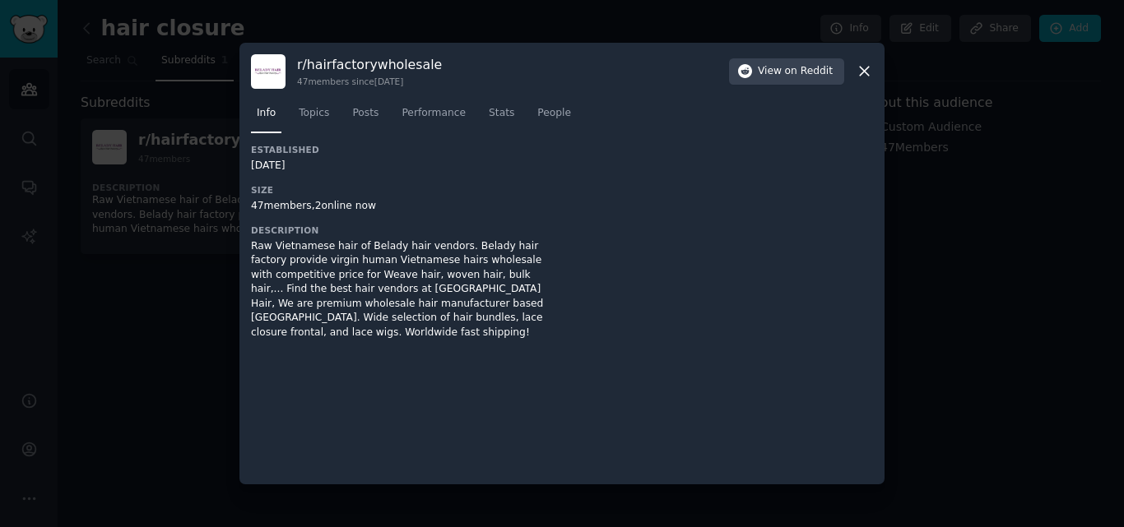
click at [869, 66] on icon at bounding box center [863, 71] width 17 height 17
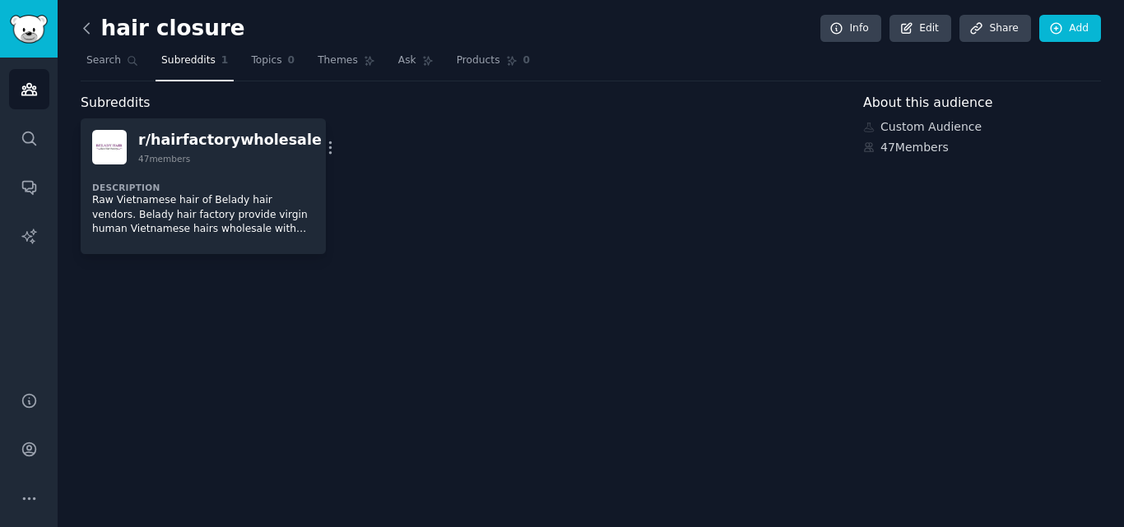
click at [88, 32] on icon at bounding box center [86, 28] width 5 height 10
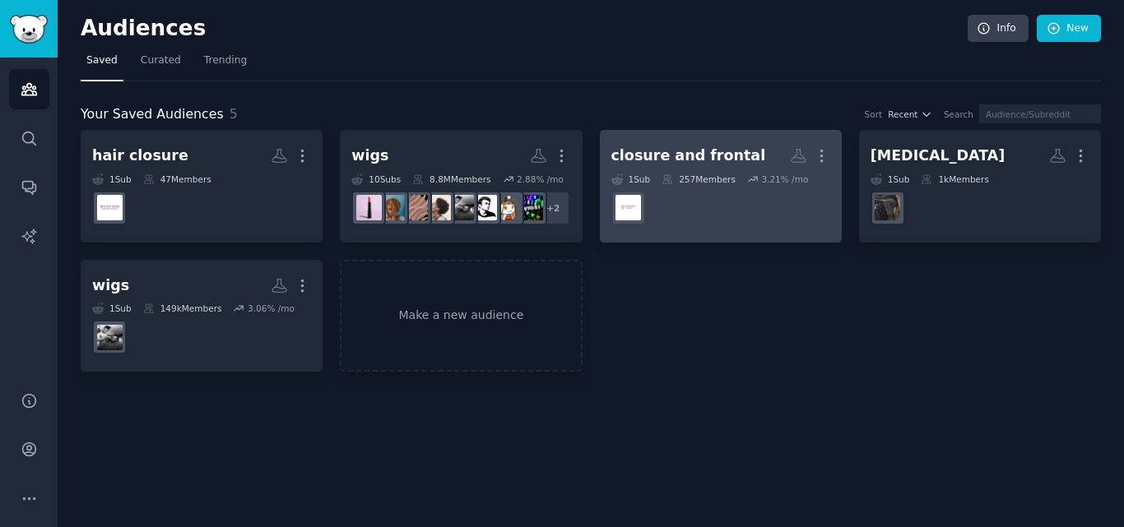
click at [718, 206] on dd at bounding box center [720, 208] width 219 height 46
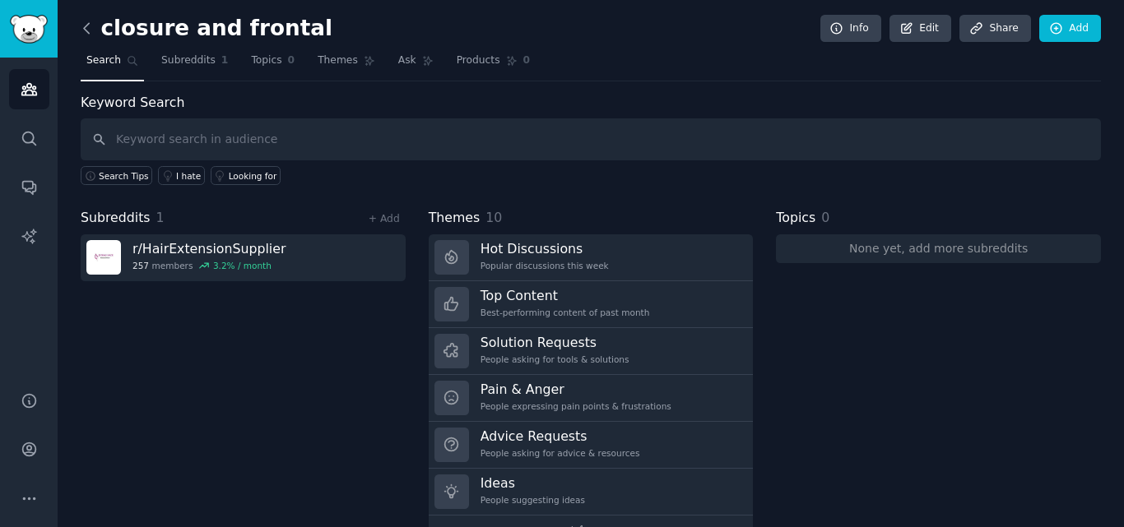
click at [83, 31] on icon at bounding box center [86, 28] width 17 height 17
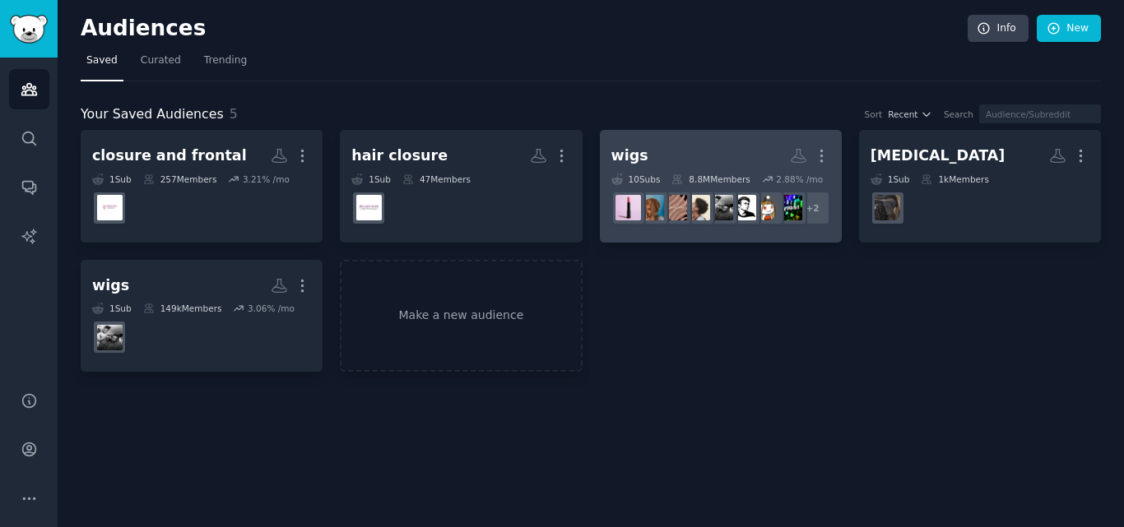
click at [713, 157] on h2 "wigs Custom Audience More" at bounding box center [720, 155] width 219 height 29
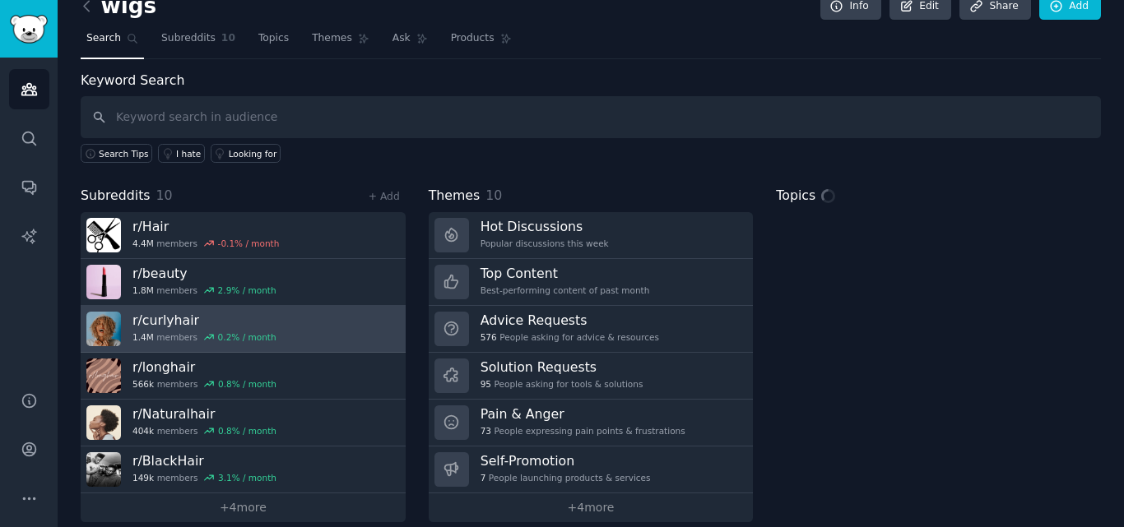
scroll to position [40, 0]
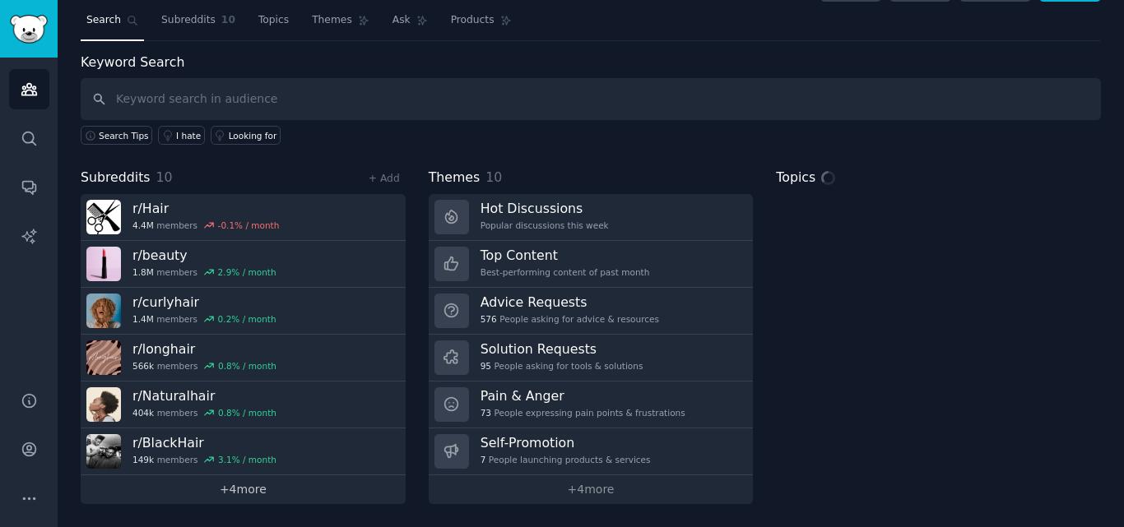
click at [256, 494] on link "+ 4 more" at bounding box center [243, 489] width 325 height 29
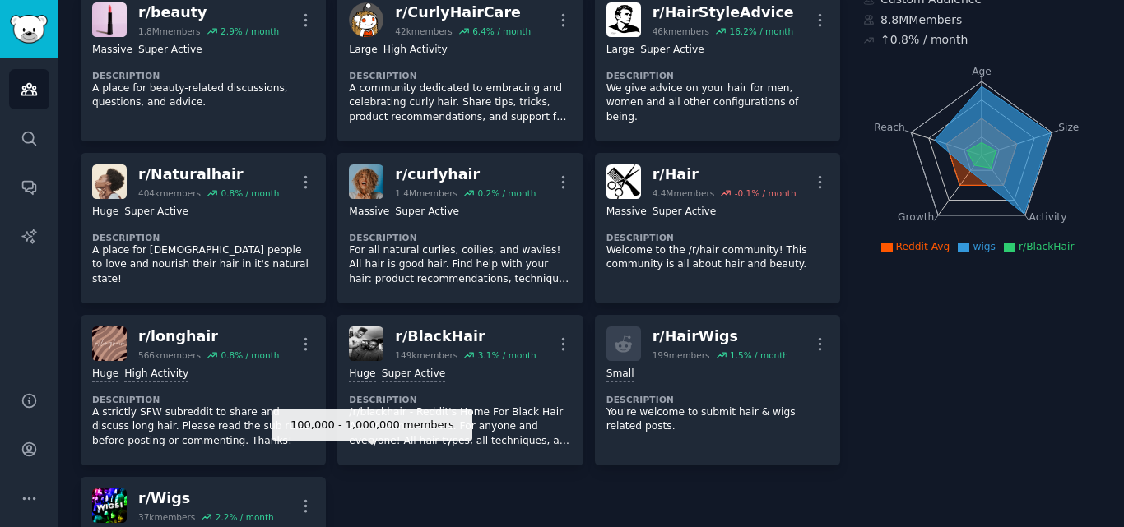
scroll to position [251, 0]
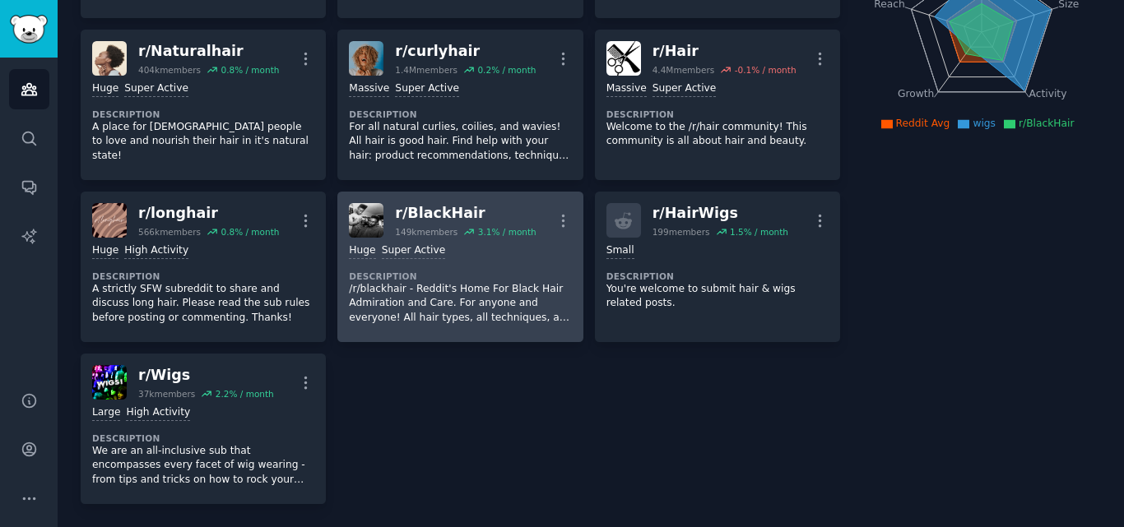
click at [509, 219] on div "r/ BlackHair" at bounding box center [465, 213] width 141 height 21
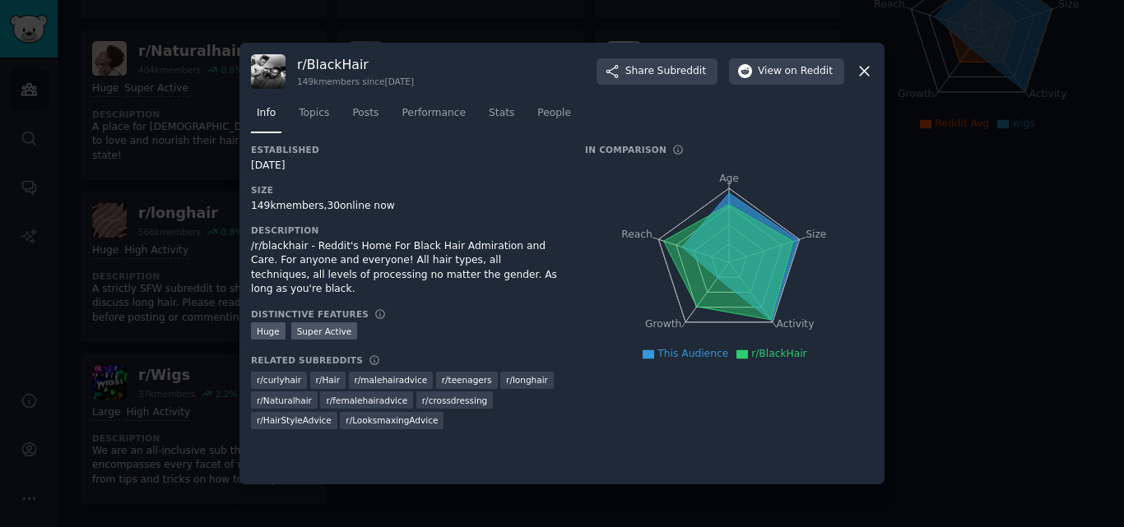
click at [864, 72] on icon at bounding box center [864, 71] width 9 height 9
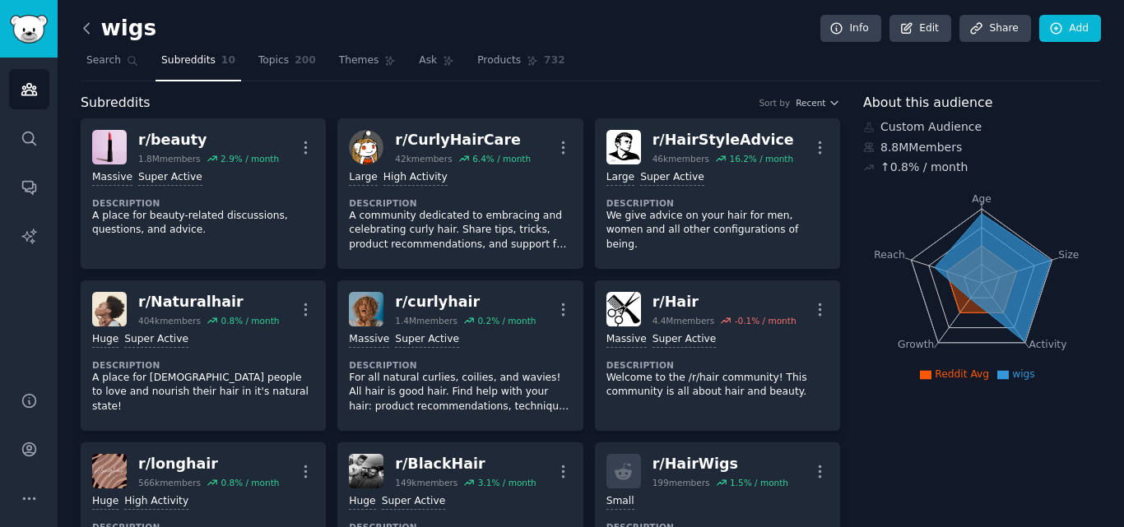
click at [86, 27] on icon at bounding box center [86, 28] width 17 height 17
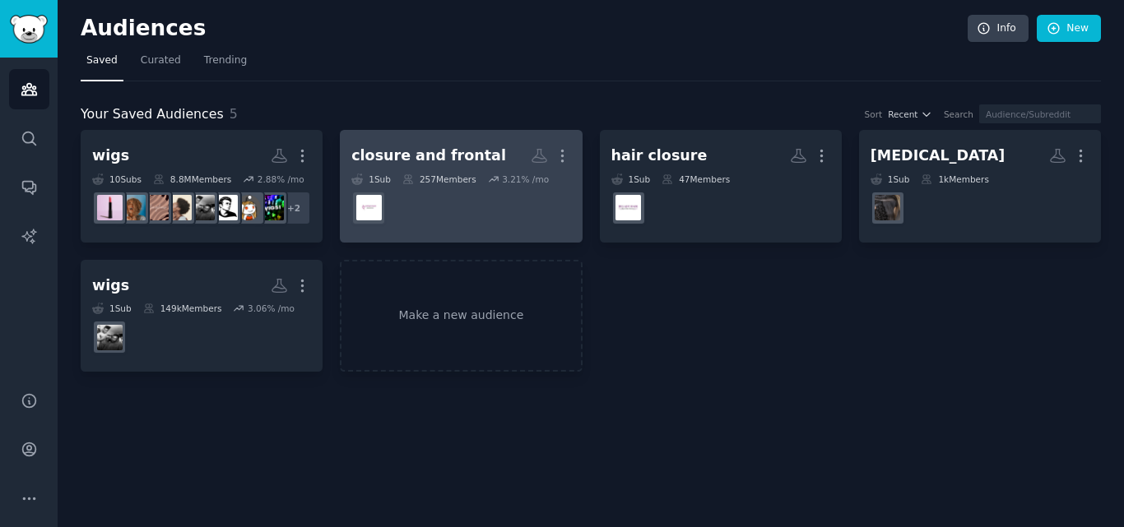
click at [494, 146] on h2 "closure and frontal More" at bounding box center [460, 155] width 219 height 29
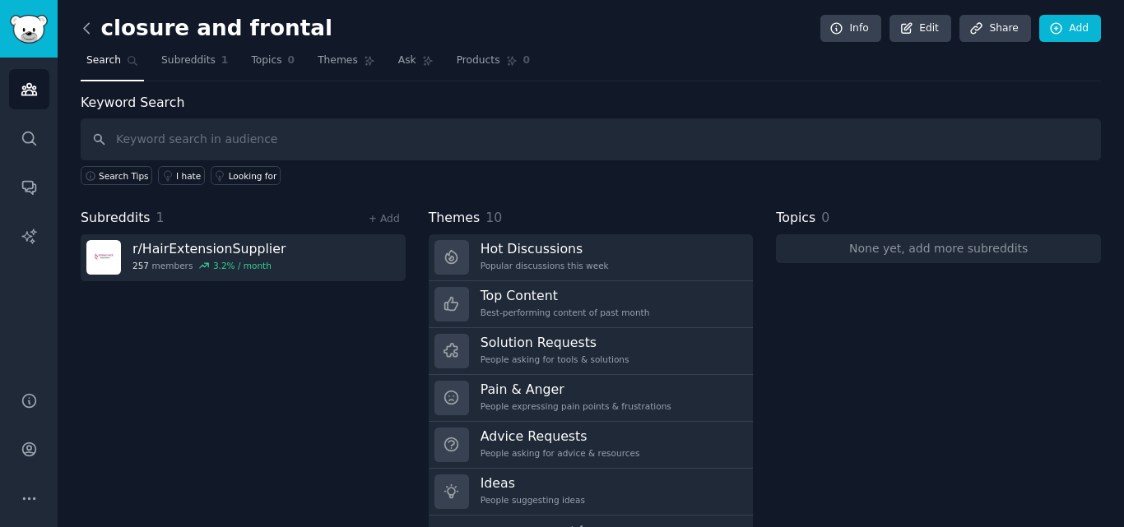
click at [82, 27] on icon at bounding box center [86, 28] width 17 height 17
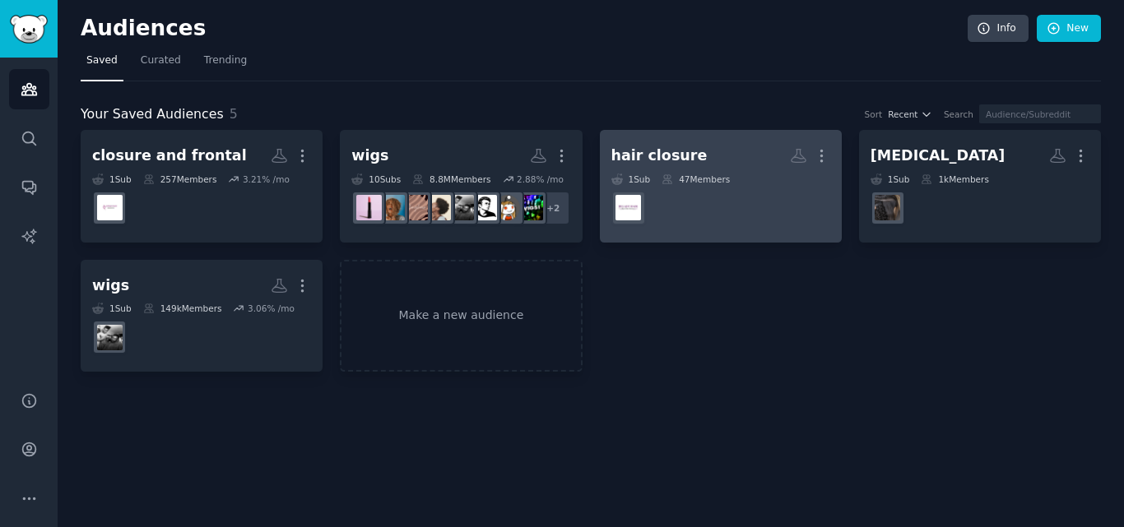
click at [712, 188] on dd at bounding box center [720, 208] width 219 height 46
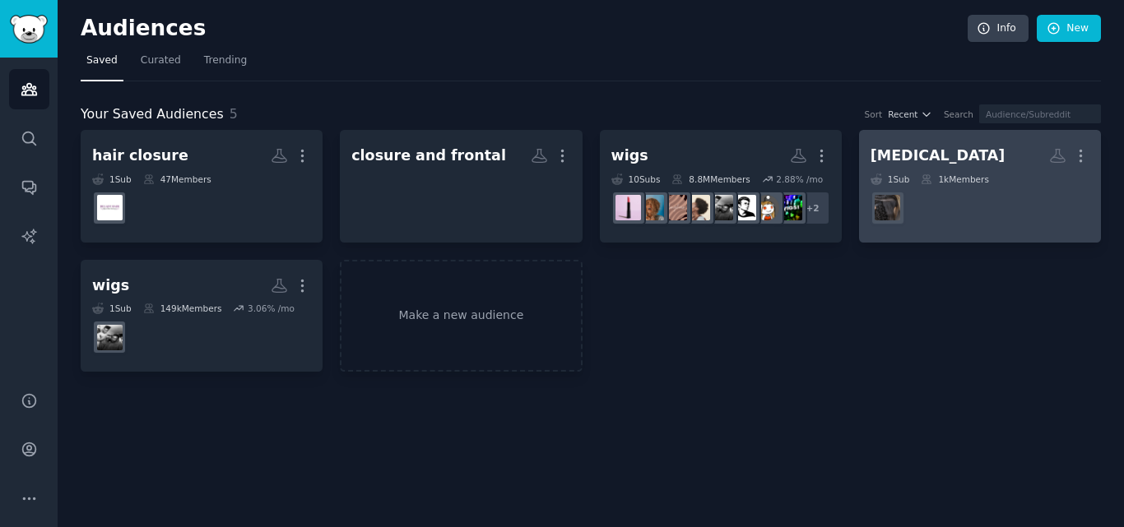
click at [999, 206] on dd at bounding box center [979, 208] width 219 height 46
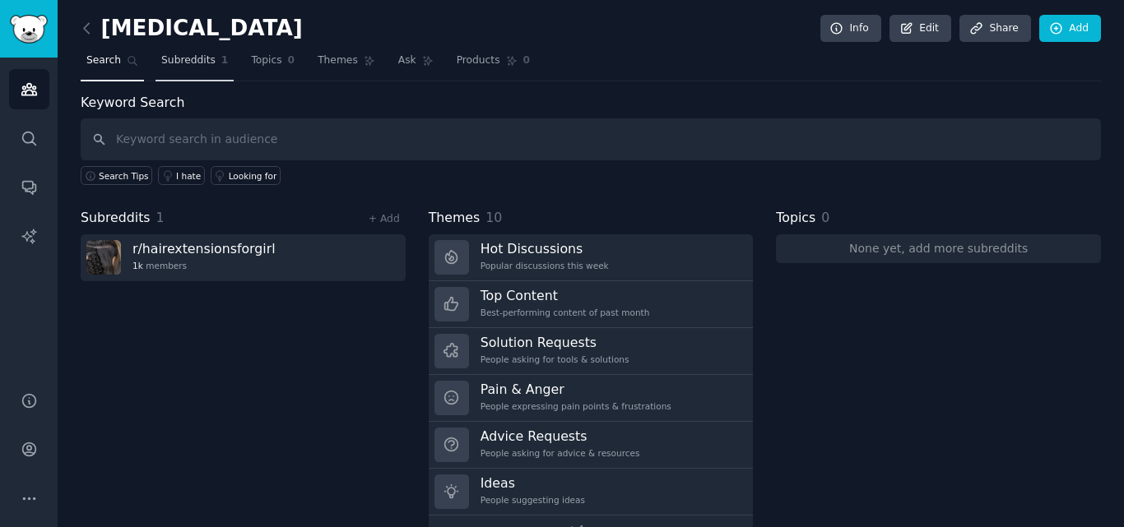
click at [170, 66] on span "Subreddits" at bounding box center [188, 60] width 54 height 15
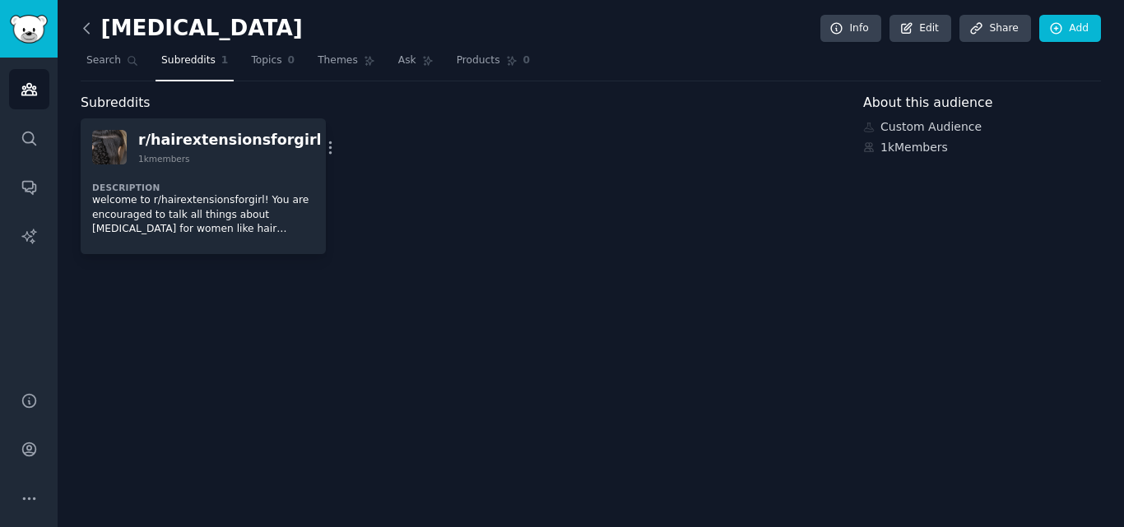
click at [87, 31] on icon at bounding box center [86, 28] width 5 height 10
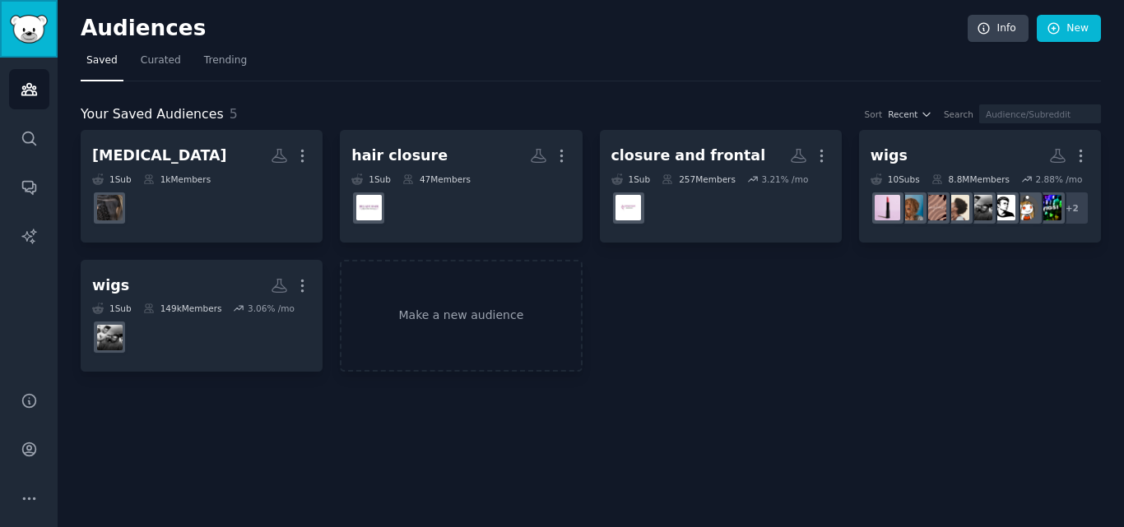
click at [32, 17] on img "Sidebar" at bounding box center [29, 29] width 38 height 29
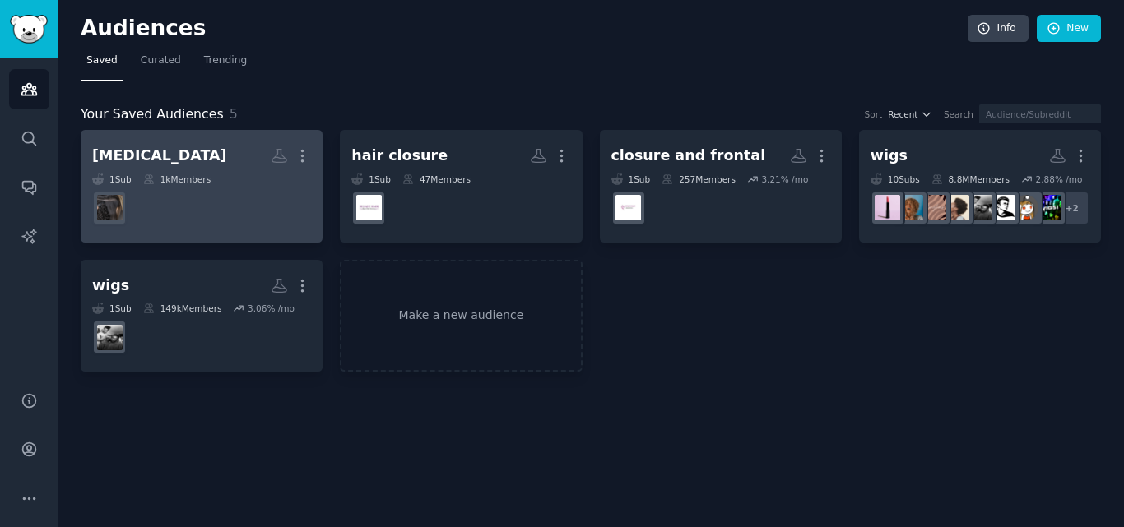
click at [213, 202] on dd at bounding box center [201, 208] width 219 height 46
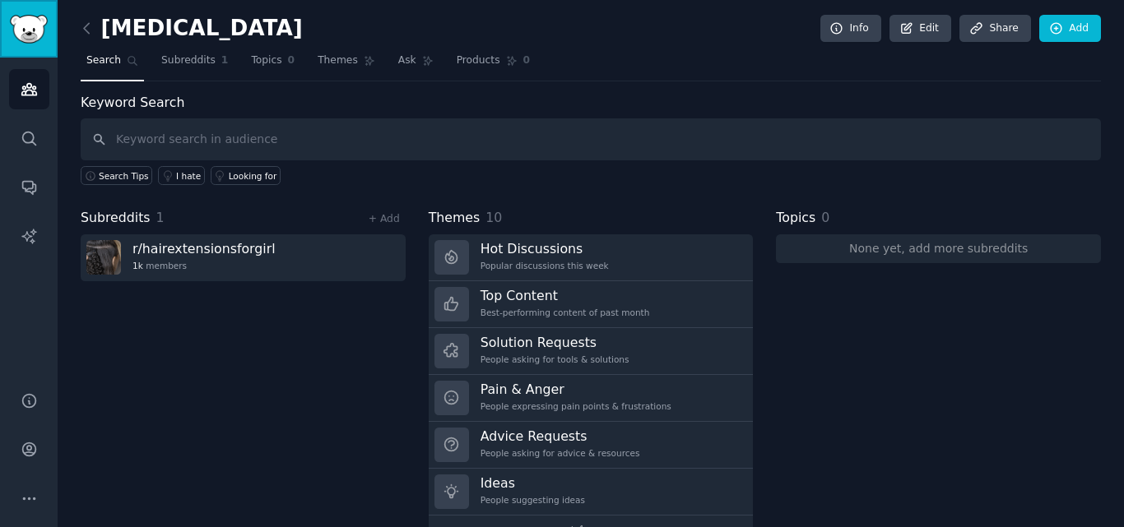
click at [29, 25] on img "Sidebar" at bounding box center [29, 29] width 38 height 29
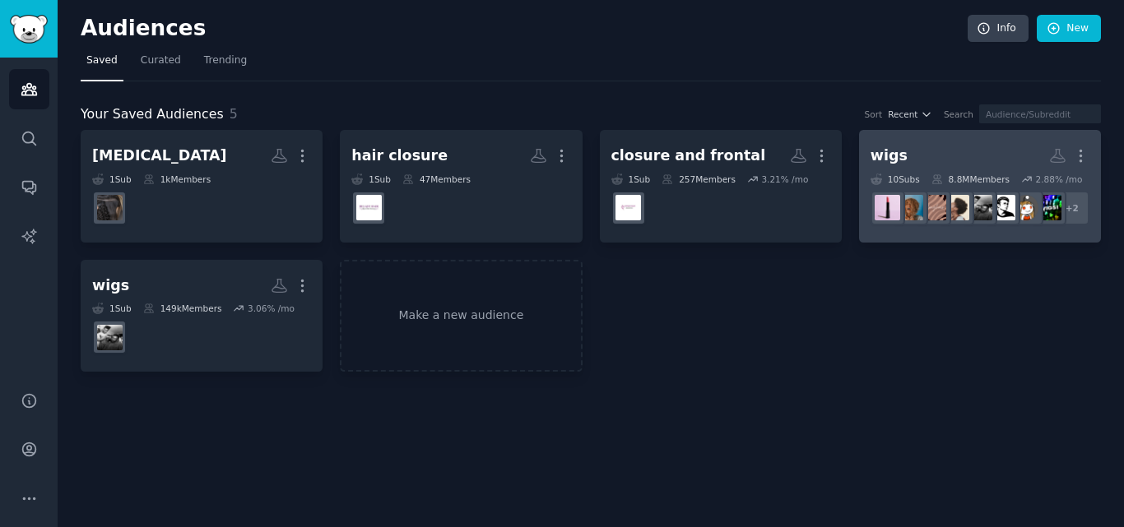
click at [901, 229] on dd "+ 2" at bounding box center [979, 208] width 219 height 46
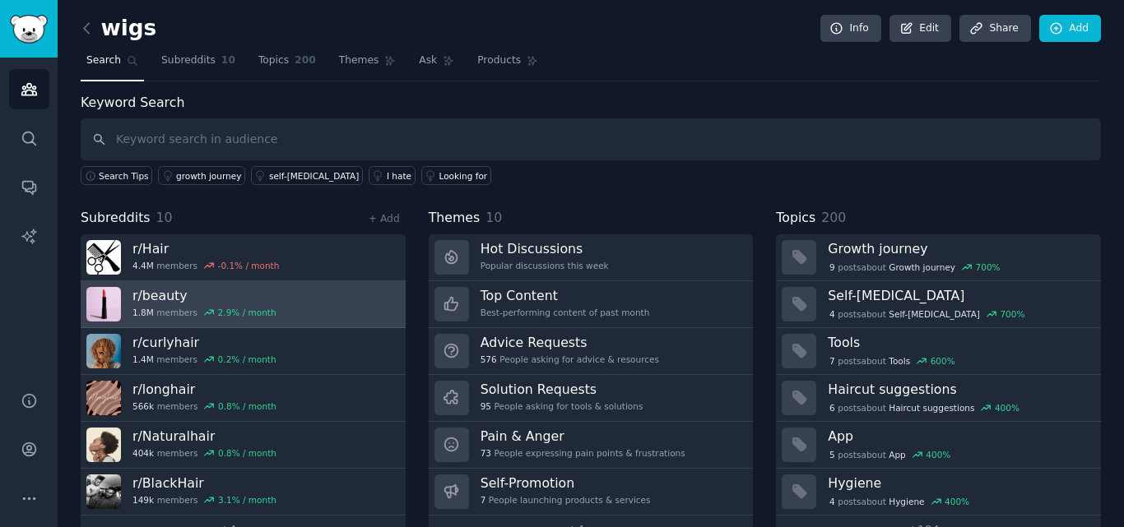
scroll to position [40, 0]
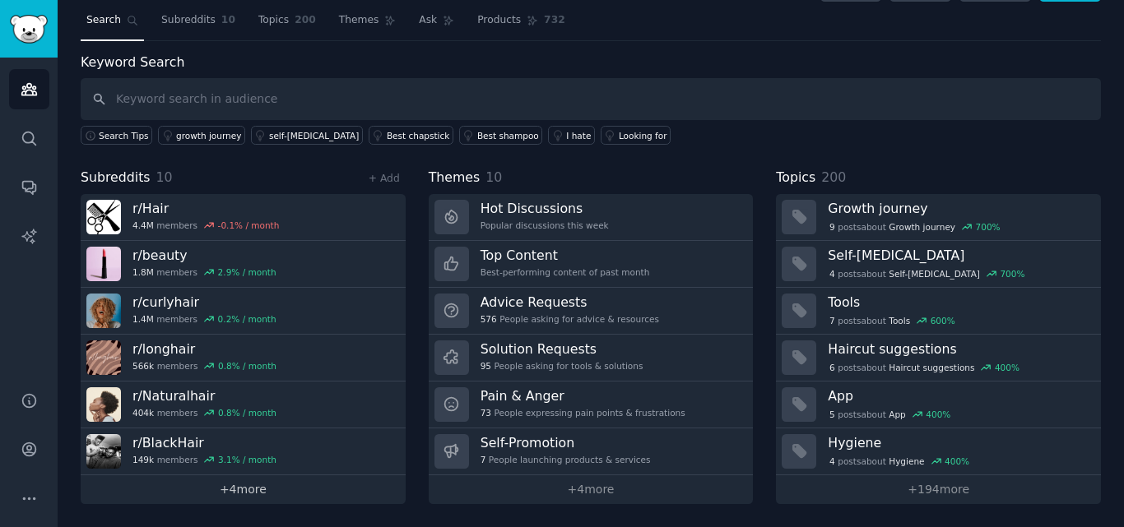
click at [232, 483] on link "+ 4 more" at bounding box center [243, 489] width 325 height 29
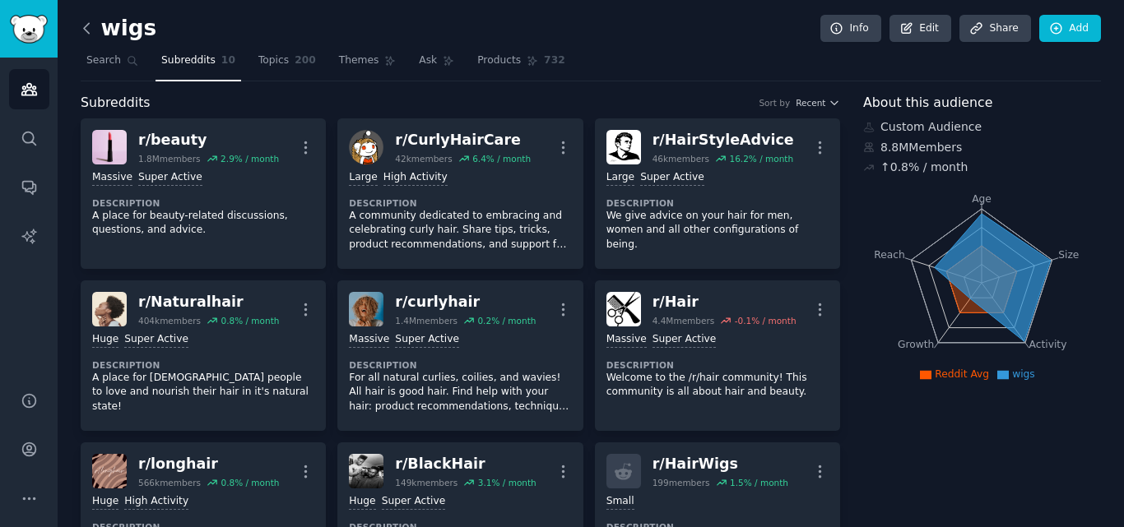
click at [91, 26] on icon at bounding box center [86, 28] width 17 height 17
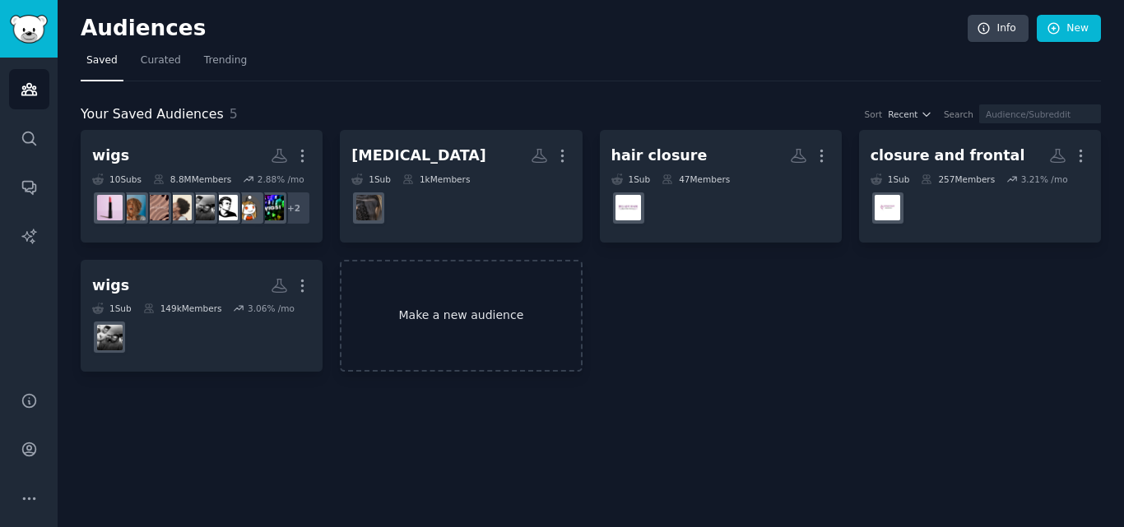
click at [420, 315] on link "Make a new audience" at bounding box center [461, 316] width 242 height 113
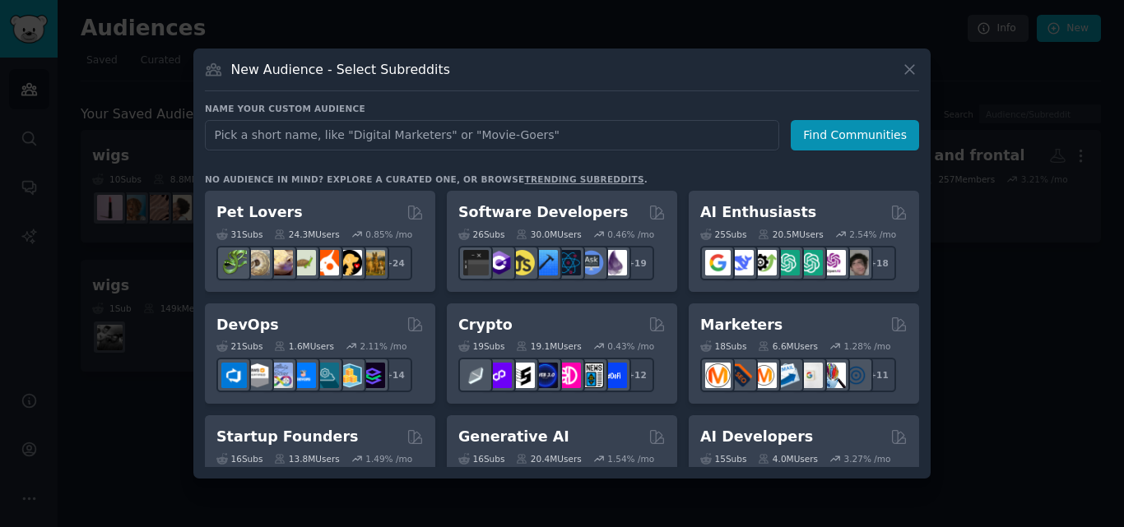
click at [491, 141] on input "text" at bounding box center [492, 135] width 574 height 30
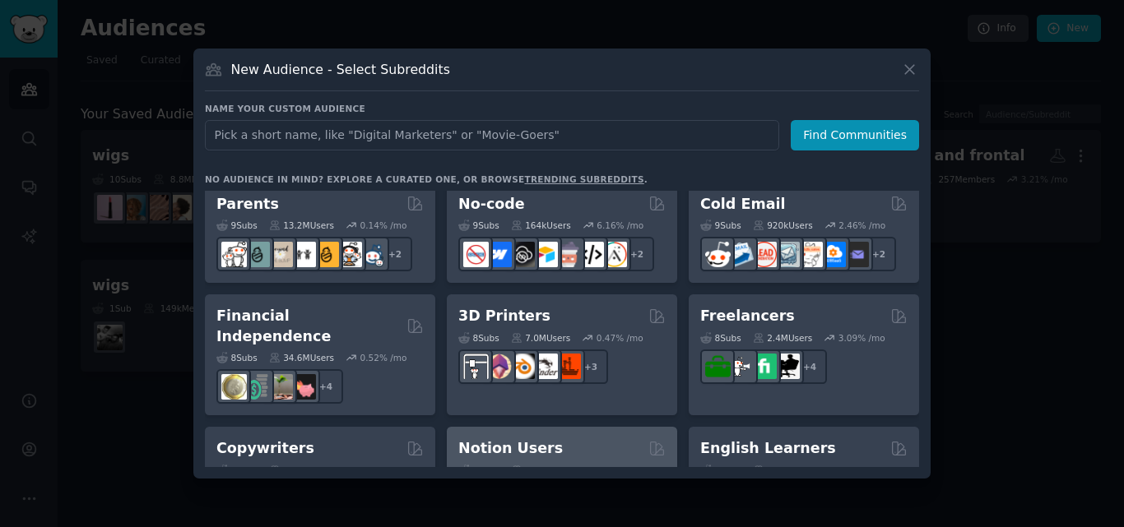
scroll to position [905, 0]
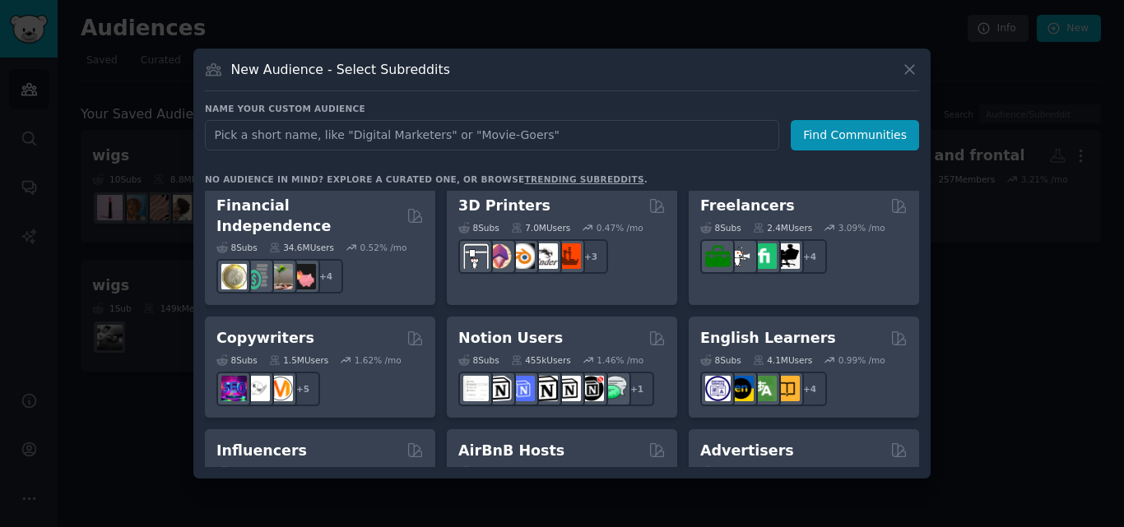
click at [368, 135] on input "text" at bounding box center [492, 135] width 574 height 30
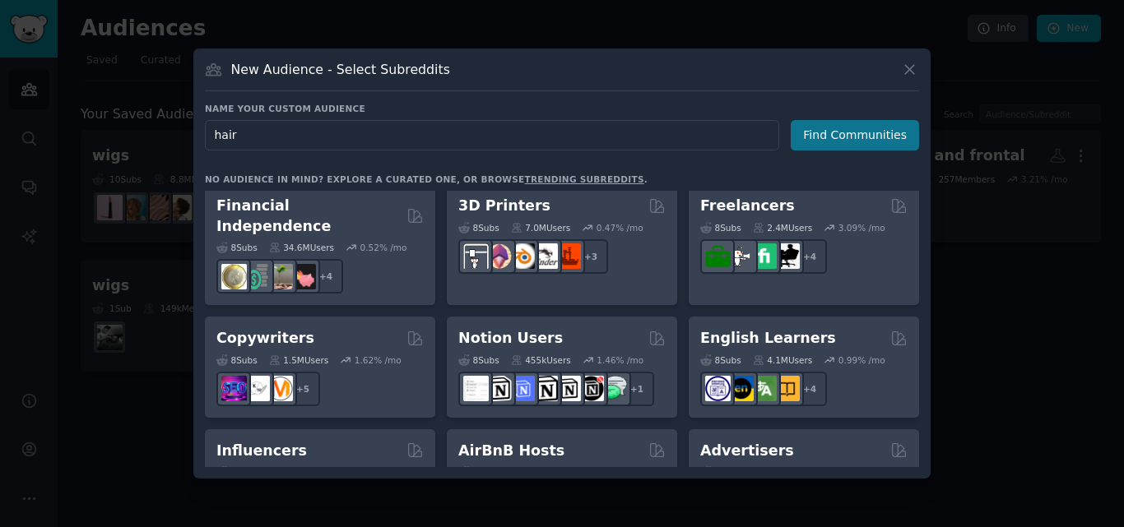
type input "hair"
click at [861, 132] on button "Find Communities" at bounding box center [854, 135] width 128 height 30
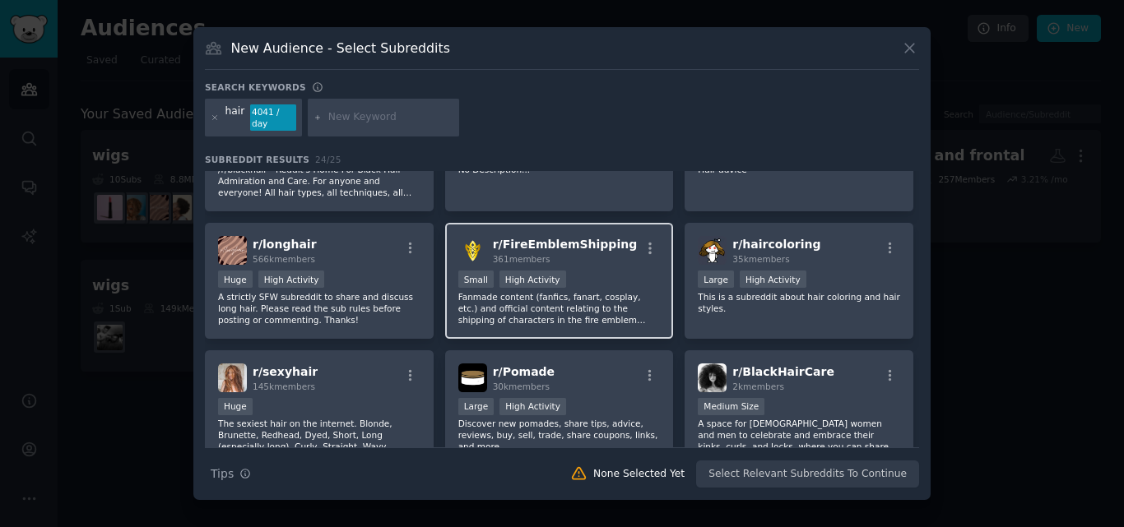
scroll to position [411, 0]
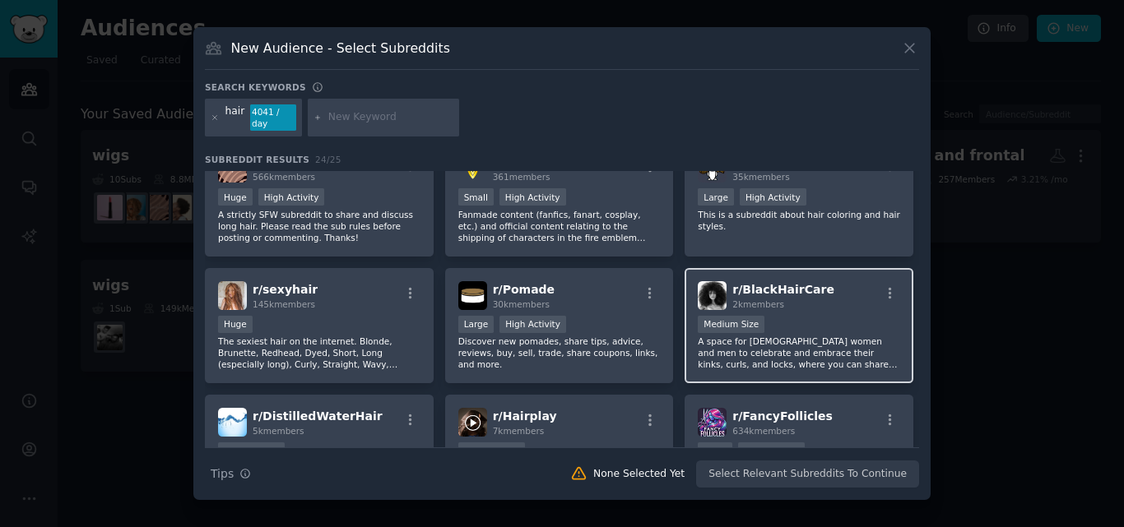
click at [841, 292] on div "r/ BlackHairCare 2k members" at bounding box center [798, 295] width 202 height 29
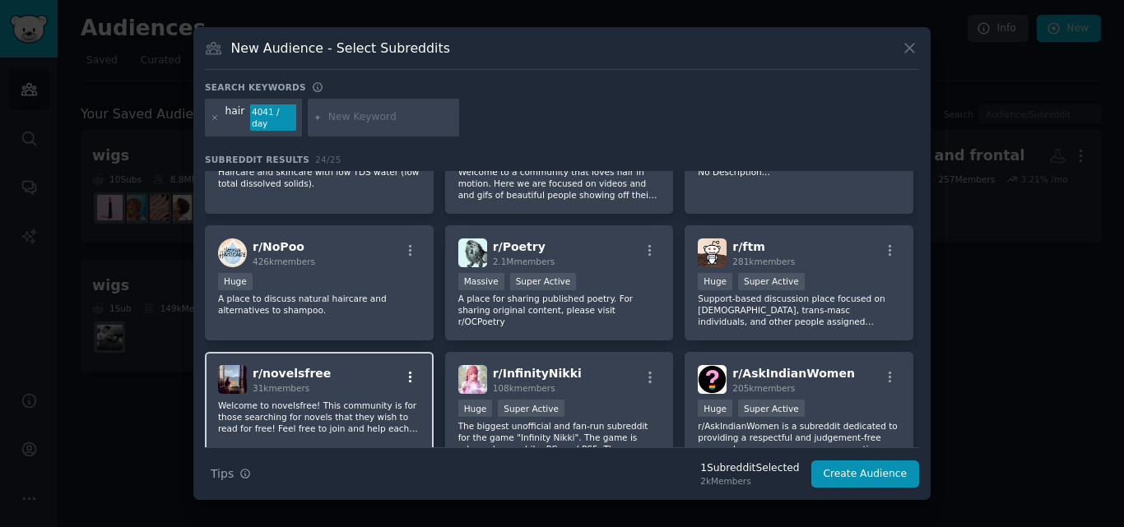
scroll to position [786, 0]
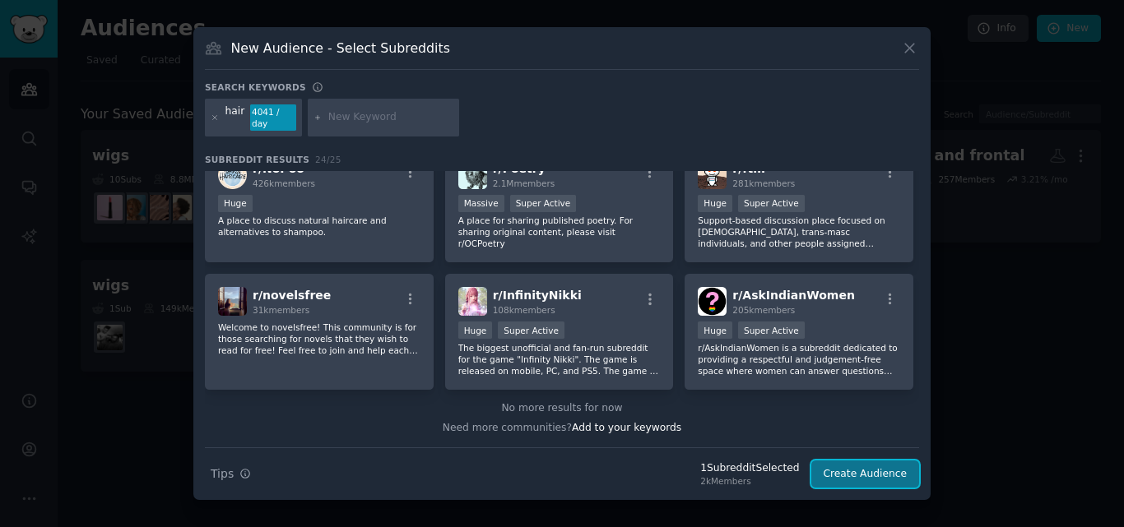
click at [868, 473] on button "Create Audience" at bounding box center [865, 475] width 109 height 28
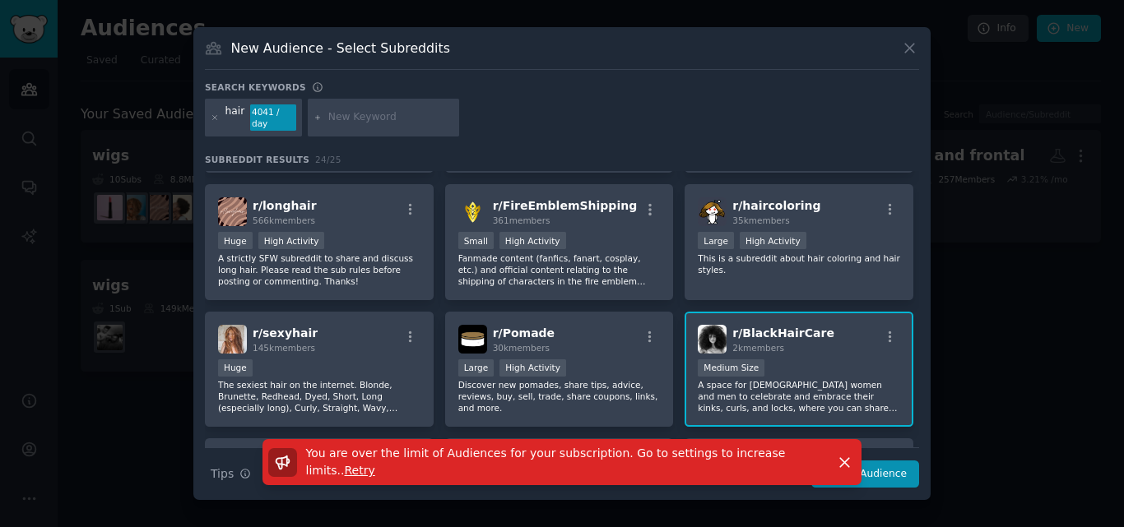
scroll to position [457, 0]
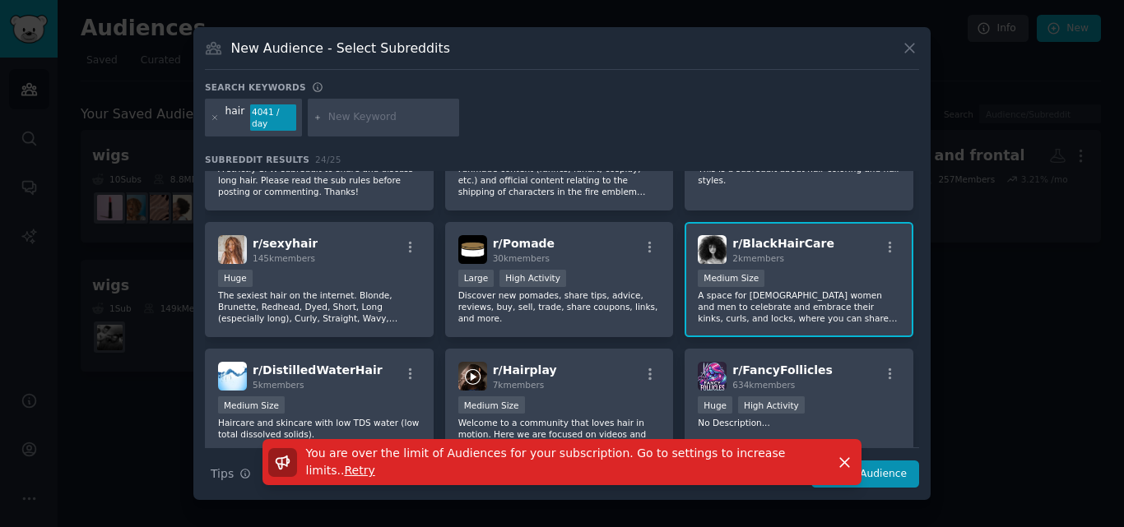
click at [781, 237] on span "r/ BlackHairCare" at bounding box center [783, 243] width 102 height 13
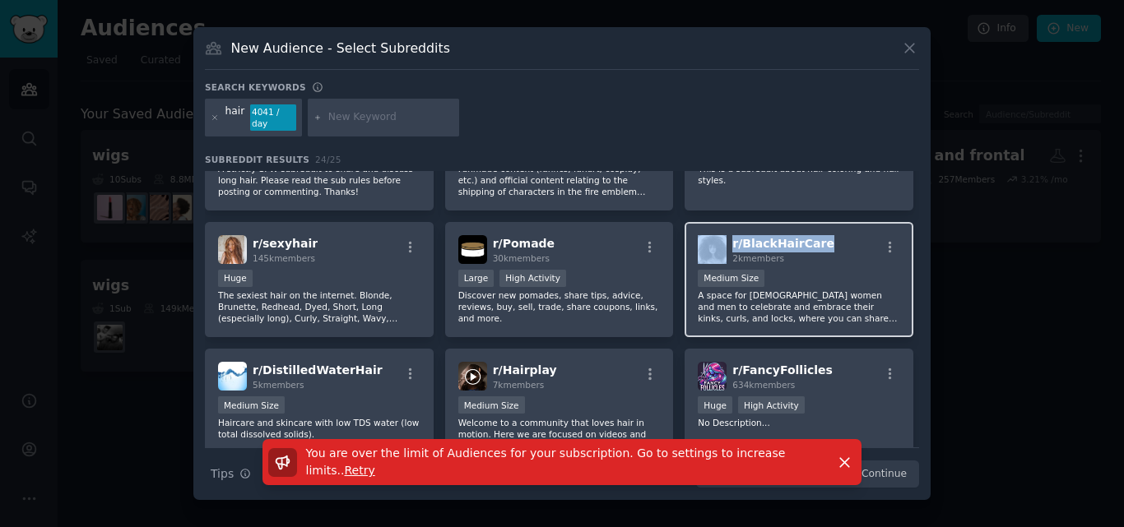
drag, startPoint x: 815, startPoint y: 241, endPoint x: 725, endPoint y: 238, distance: 89.7
click at [725, 238] on div "r/ BlackHairCare 2k members" at bounding box center [798, 249] width 202 height 29
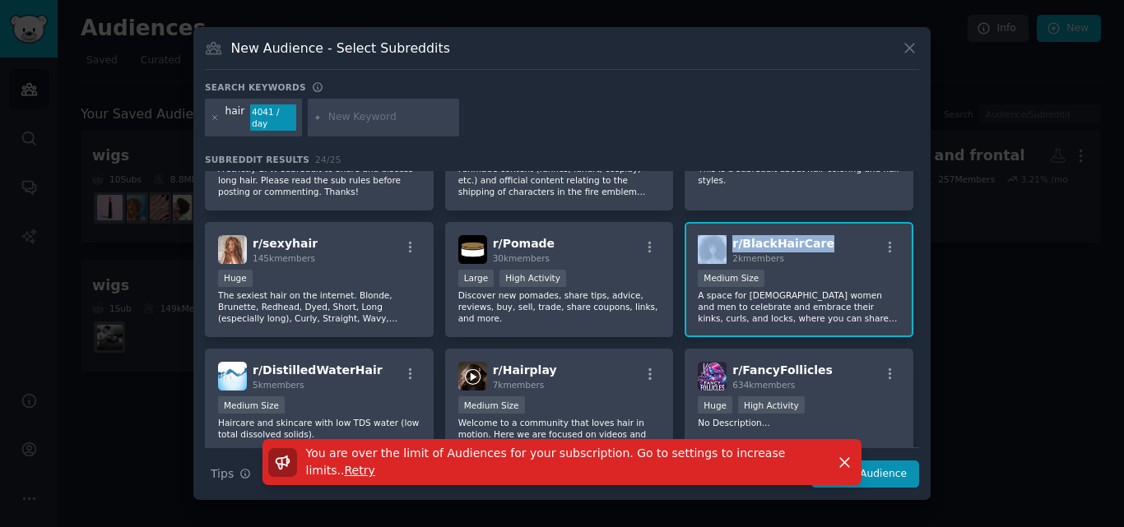
copy div "r/ BlackHairCare"
click at [905, 53] on icon at bounding box center [909, 48] width 9 height 9
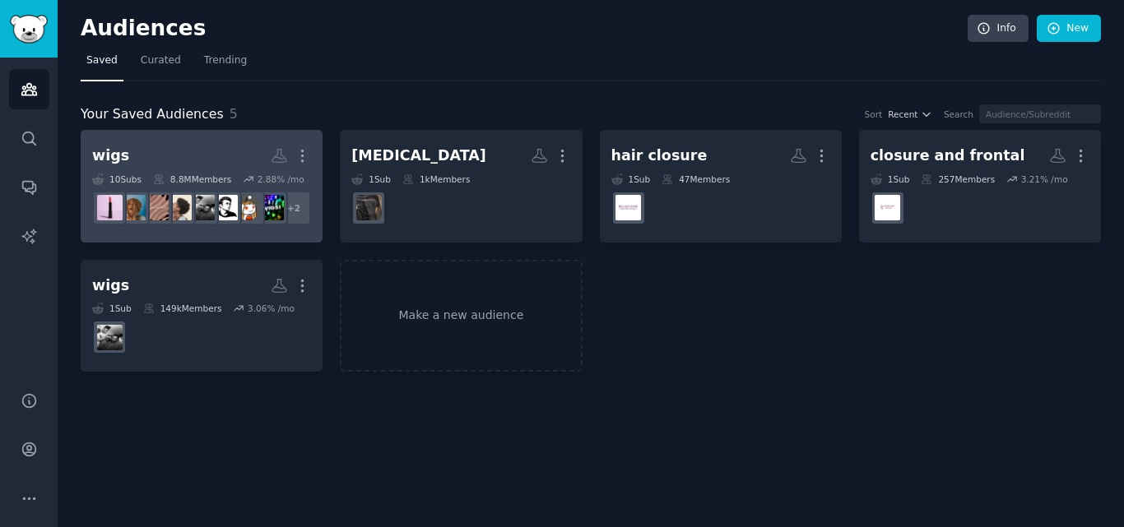
click at [172, 155] on h2 "wigs More" at bounding box center [201, 155] width 219 height 29
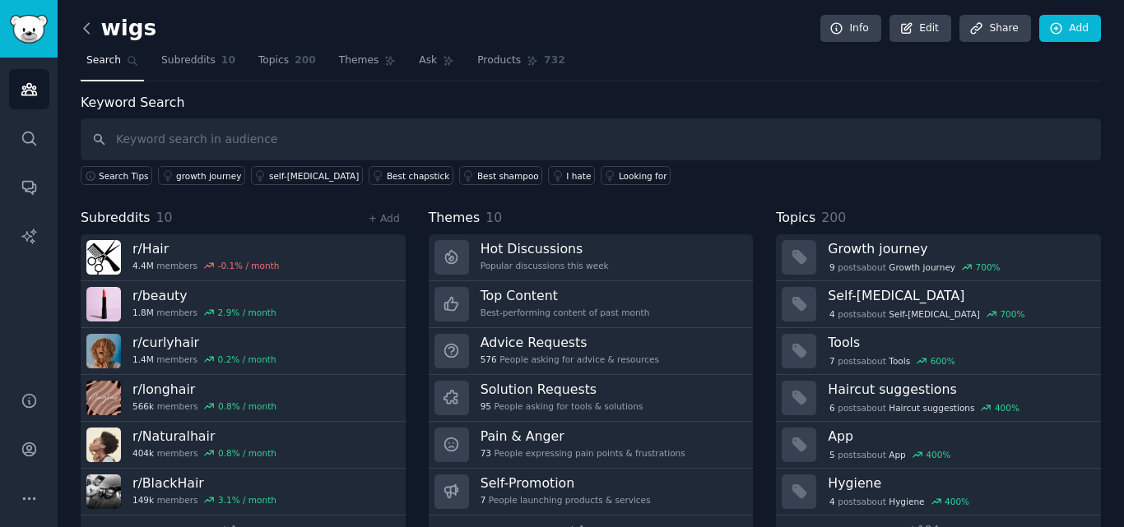
click at [89, 30] on icon at bounding box center [86, 28] width 17 height 17
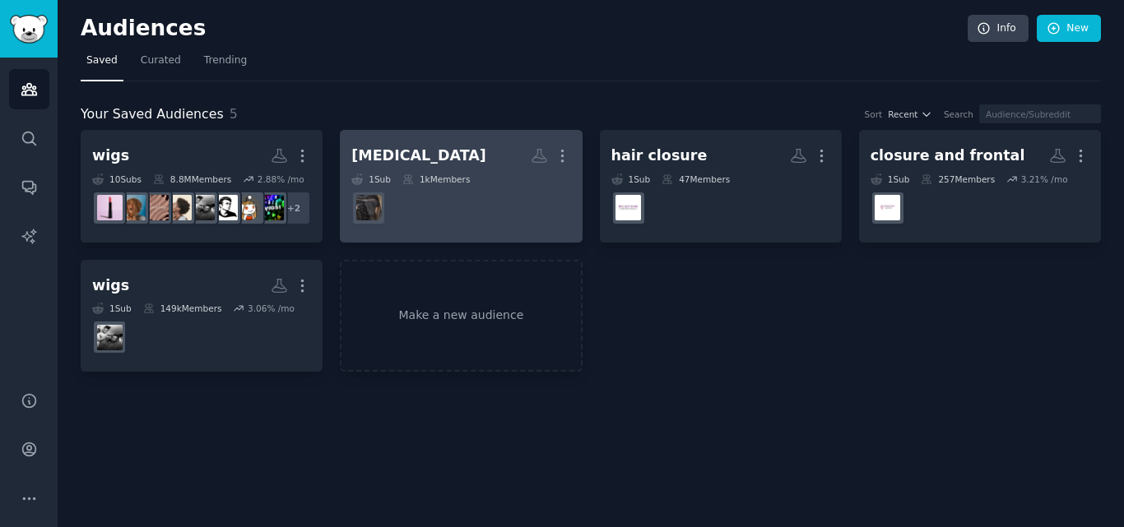
click at [496, 223] on dd at bounding box center [460, 208] width 219 height 46
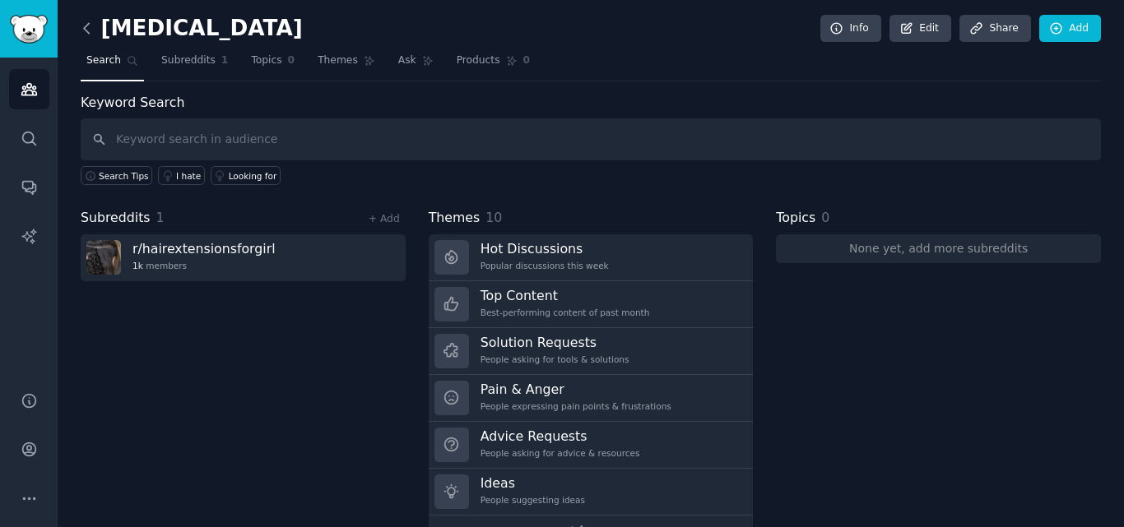
click at [90, 33] on icon at bounding box center [86, 28] width 17 height 17
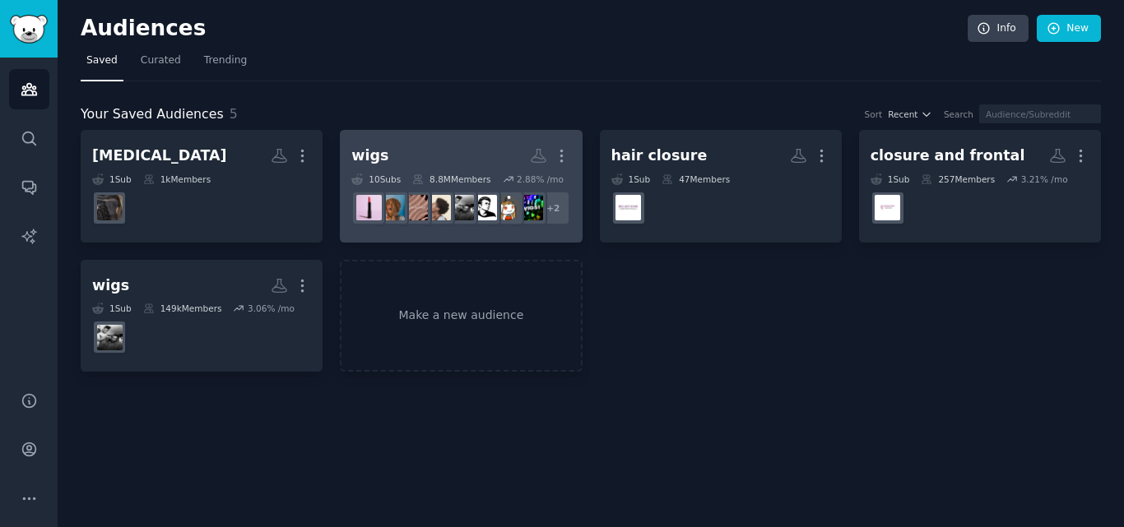
click at [443, 147] on h2 "wigs More" at bounding box center [460, 155] width 219 height 29
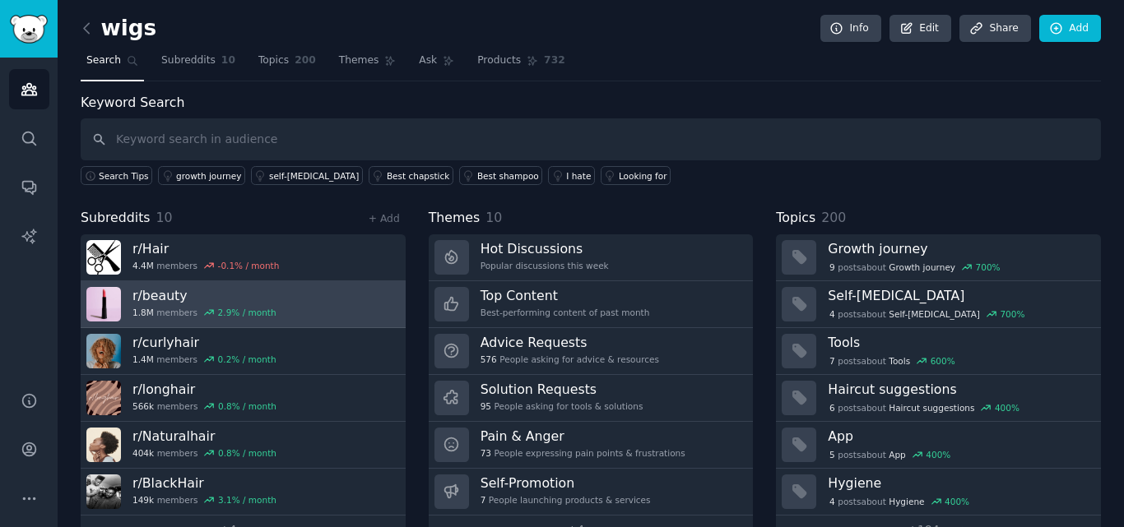
click at [272, 314] on link "r/ beauty 1.8M members 2.9 % / month" at bounding box center [243, 304] width 325 height 47
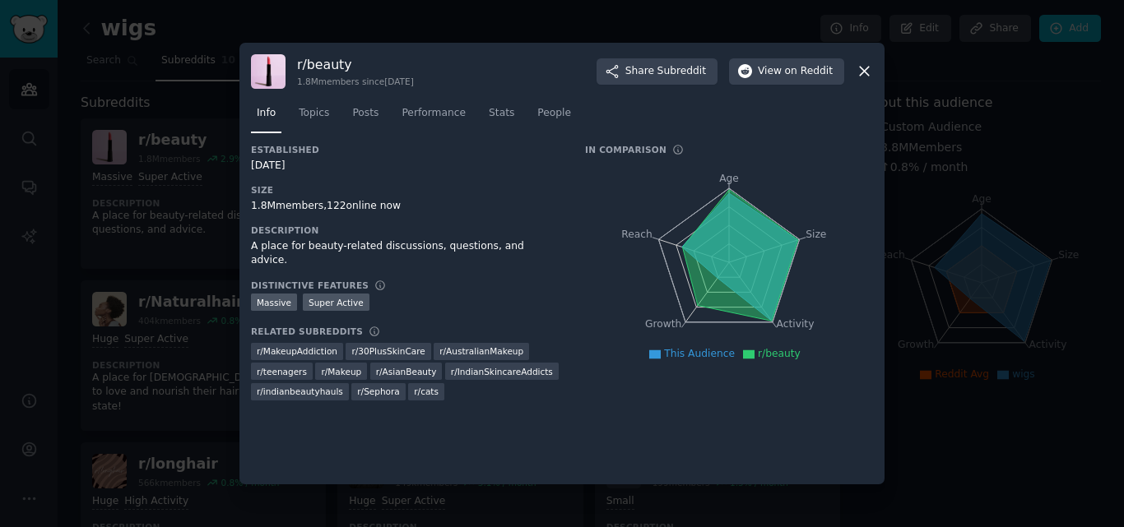
click at [867, 71] on icon at bounding box center [863, 71] width 17 height 17
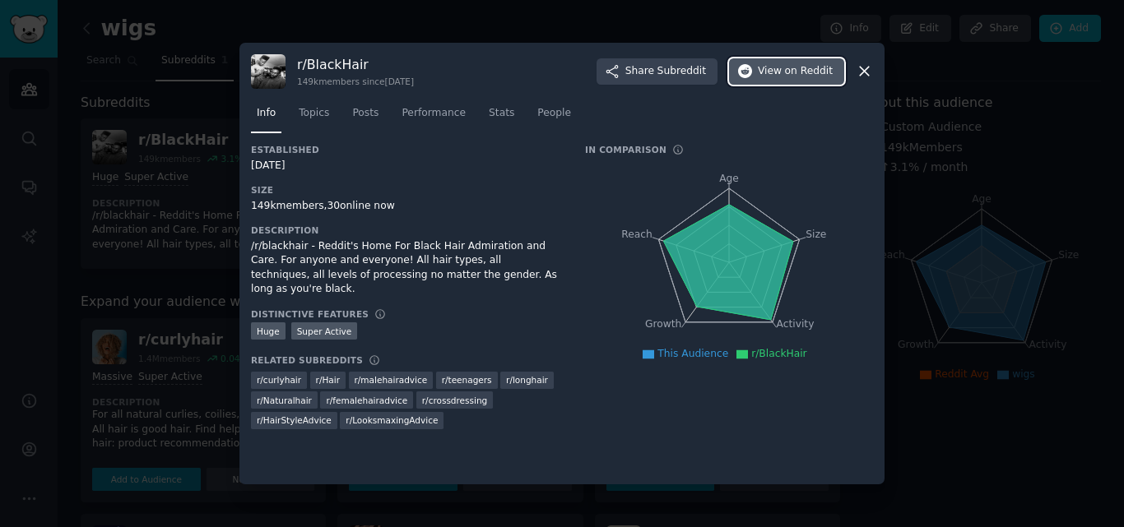
click at [800, 73] on span "on Reddit" at bounding box center [809, 71] width 48 height 15
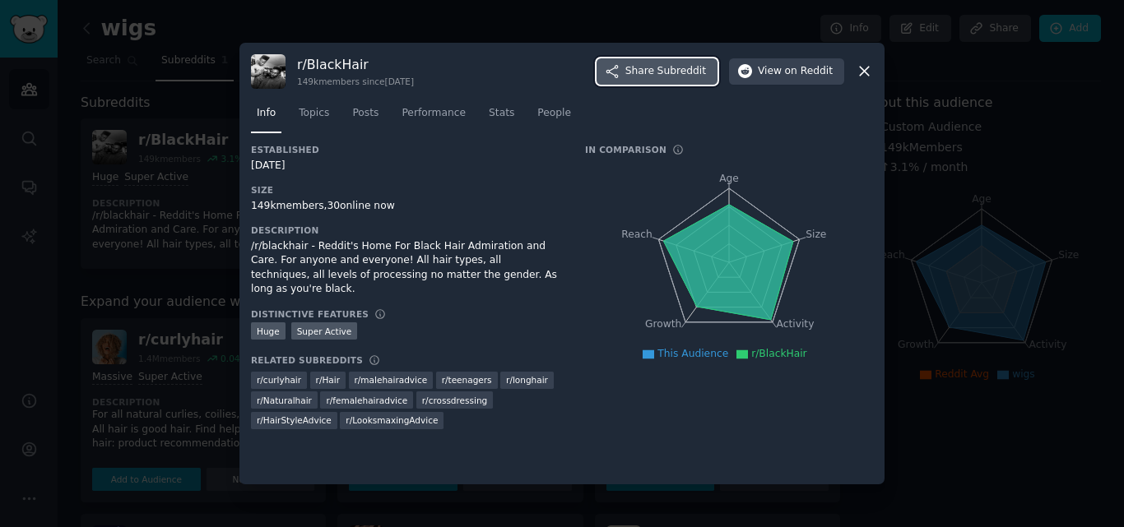
click at [664, 69] on span "Share Subreddit" at bounding box center [665, 71] width 81 height 15
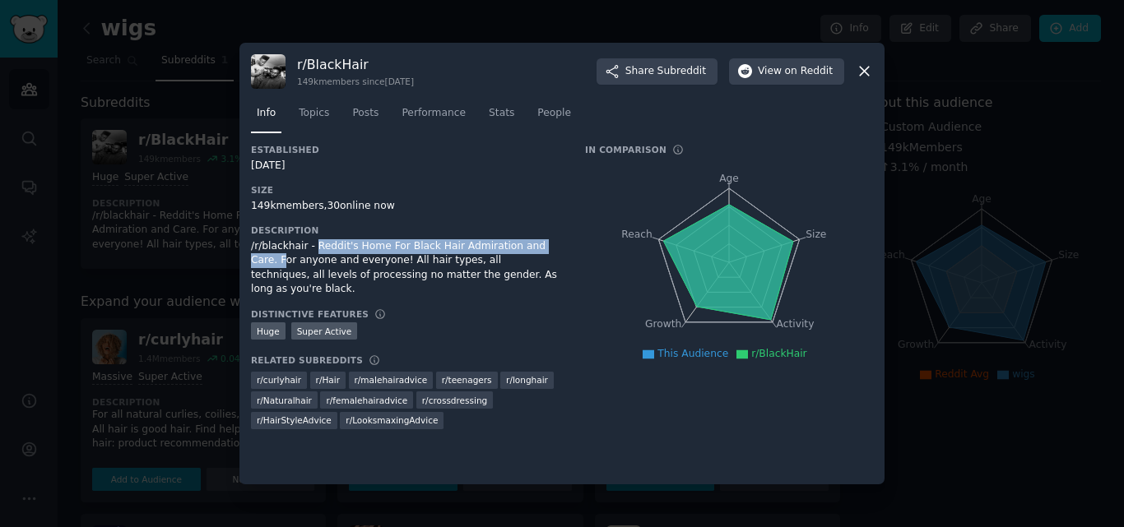
drag, startPoint x: 313, startPoint y: 248, endPoint x: 545, endPoint y: 248, distance: 232.8
click at [545, 248] on div "/r/blackhair - Reddit's Home For Black Hair Admiration and Care. For anyone and…" at bounding box center [406, 268] width 311 height 58
click at [531, 290] on div "Established 07/26/2012 Size 149k members, 30 online now Description /r/blackhai…" at bounding box center [406, 292] width 311 height 297
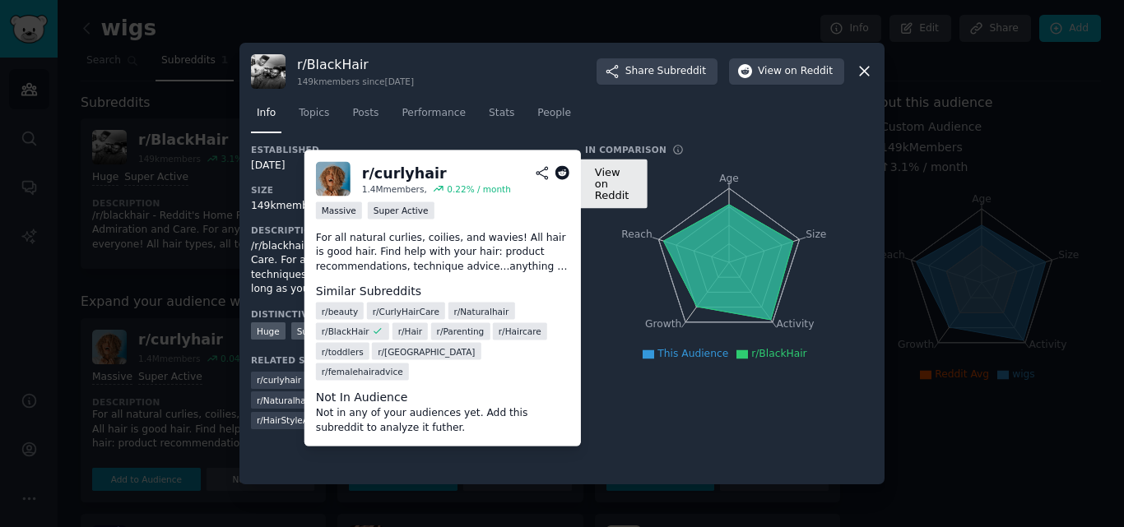
click at [558, 176] on icon at bounding box center [561, 173] width 15 height 15
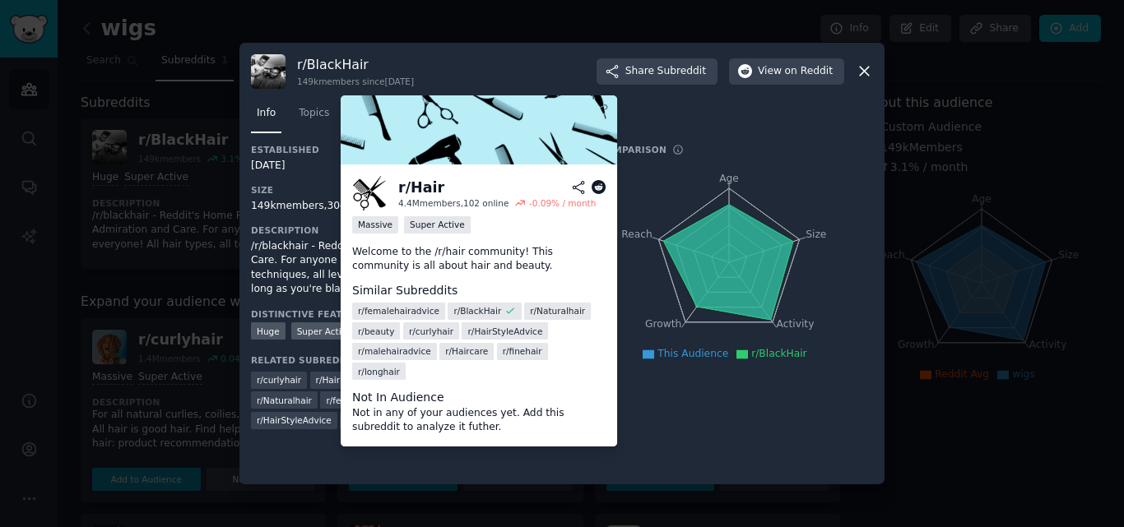
click at [600, 185] on icon at bounding box center [598, 187] width 15 height 15
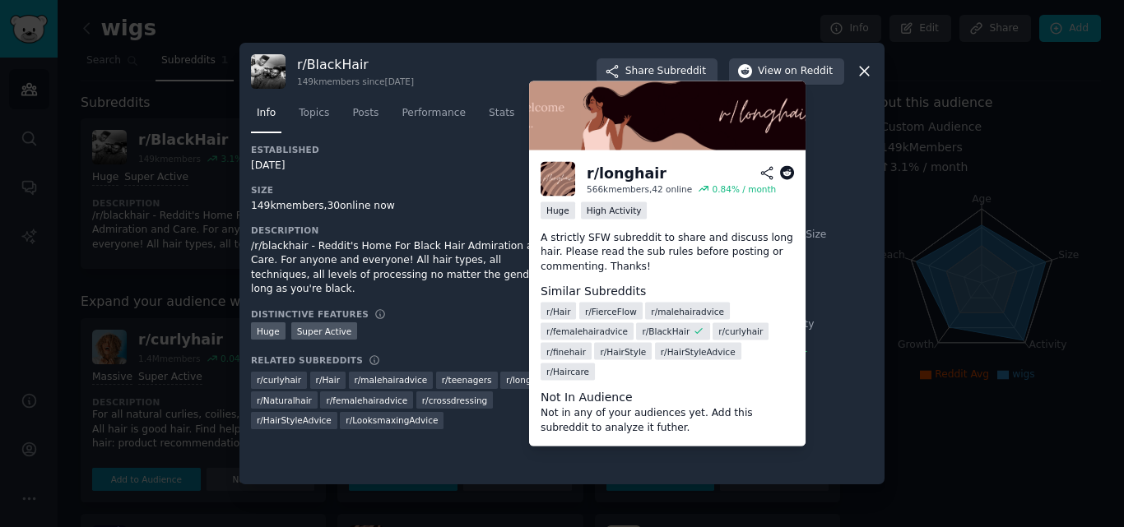
click at [786, 166] on icon at bounding box center [787, 173] width 15 height 15
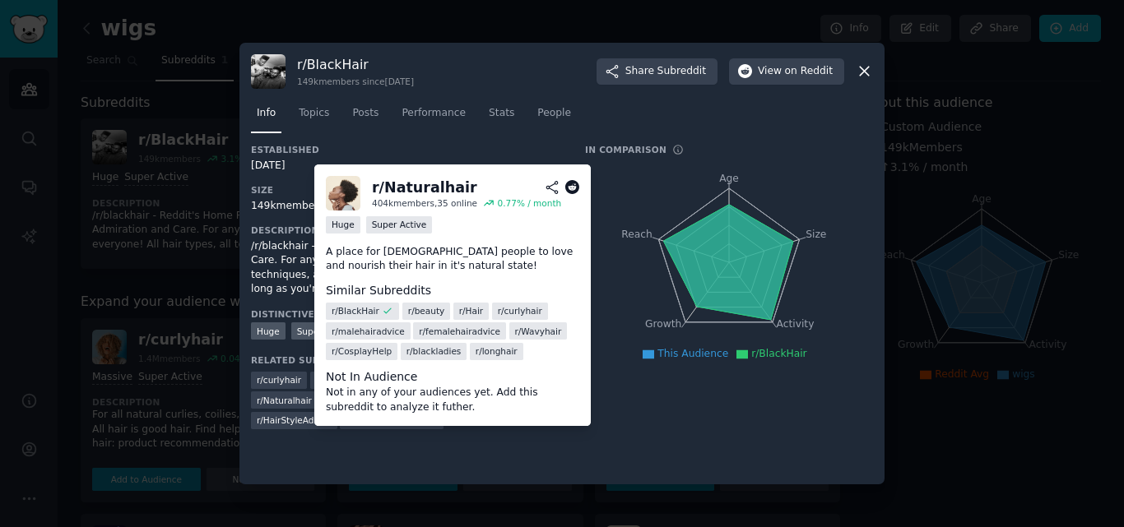
click at [570, 185] on icon at bounding box center [571, 187] width 15 height 15
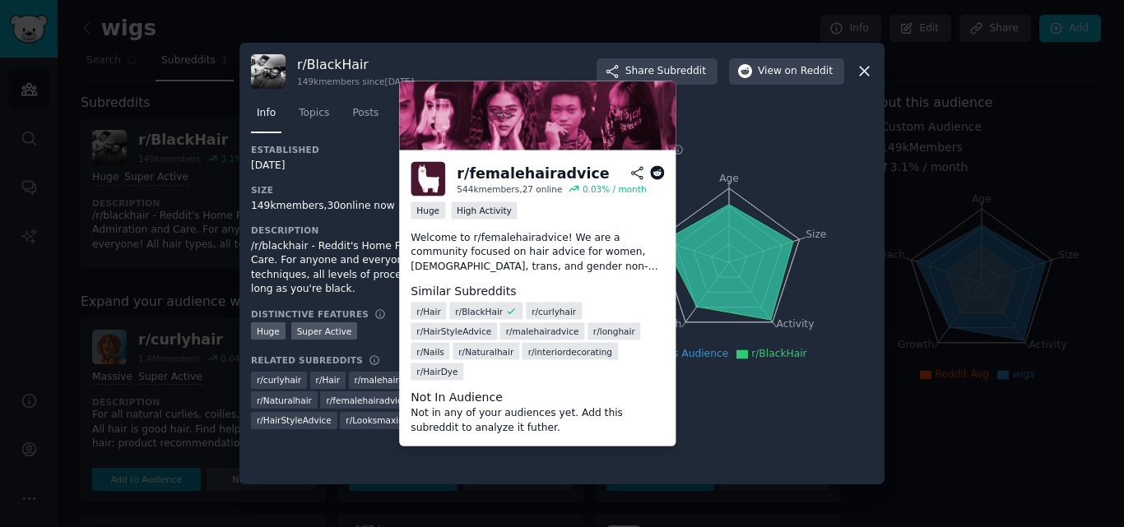
click at [655, 169] on icon at bounding box center [657, 173] width 15 height 15
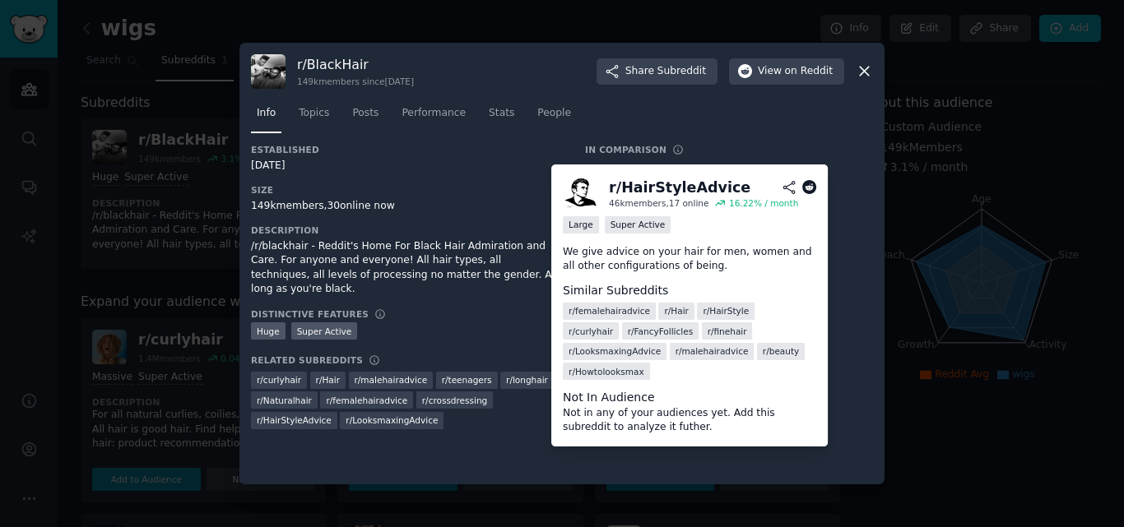
click at [811, 183] on icon at bounding box center [809, 187] width 15 height 15
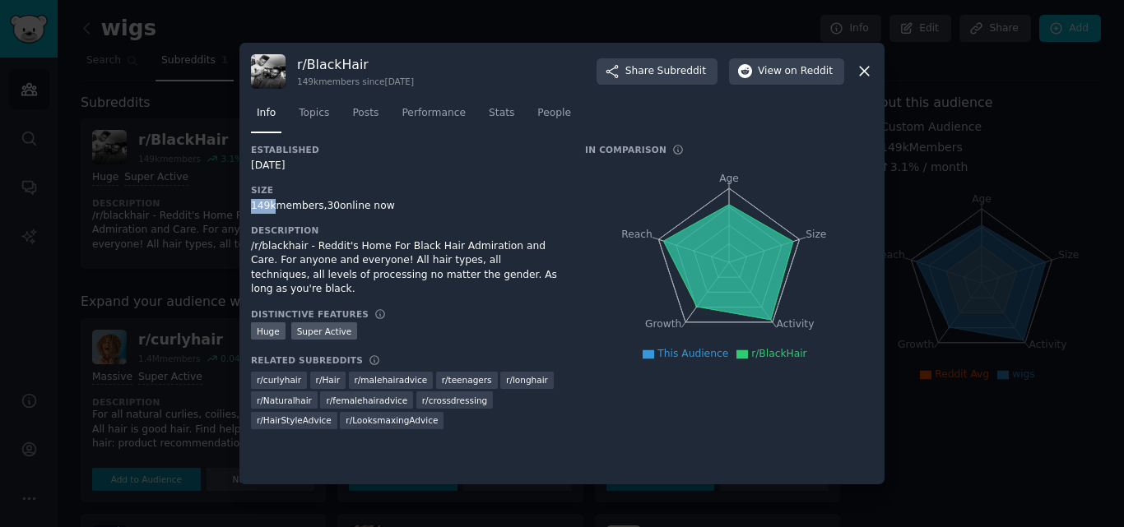
drag, startPoint x: 250, startPoint y: 203, endPoint x: 272, endPoint y: 204, distance: 22.2
click at [272, 204] on div "r/ BlackHair 149k members since 07/26/2012 Share Subreddit View on Reddit Info …" at bounding box center [561, 264] width 645 height 443
copy div "149k"
